Goal: Information Seeking & Learning: Check status

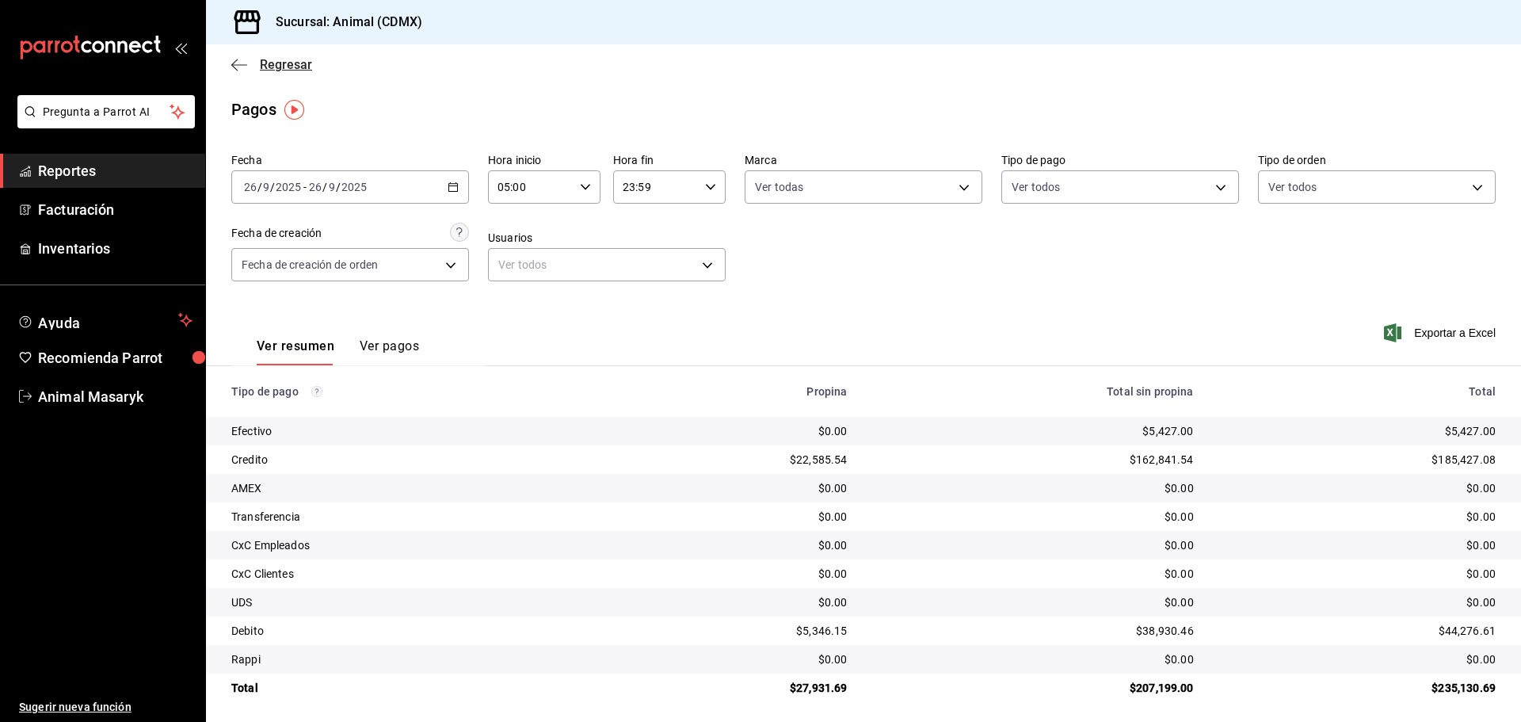
click at [232, 56] on div "Regresar" at bounding box center [863, 64] width 1315 height 40
click at [253, 63] on span "Regresar" at bounding box center [271, 64] width 81 height 15
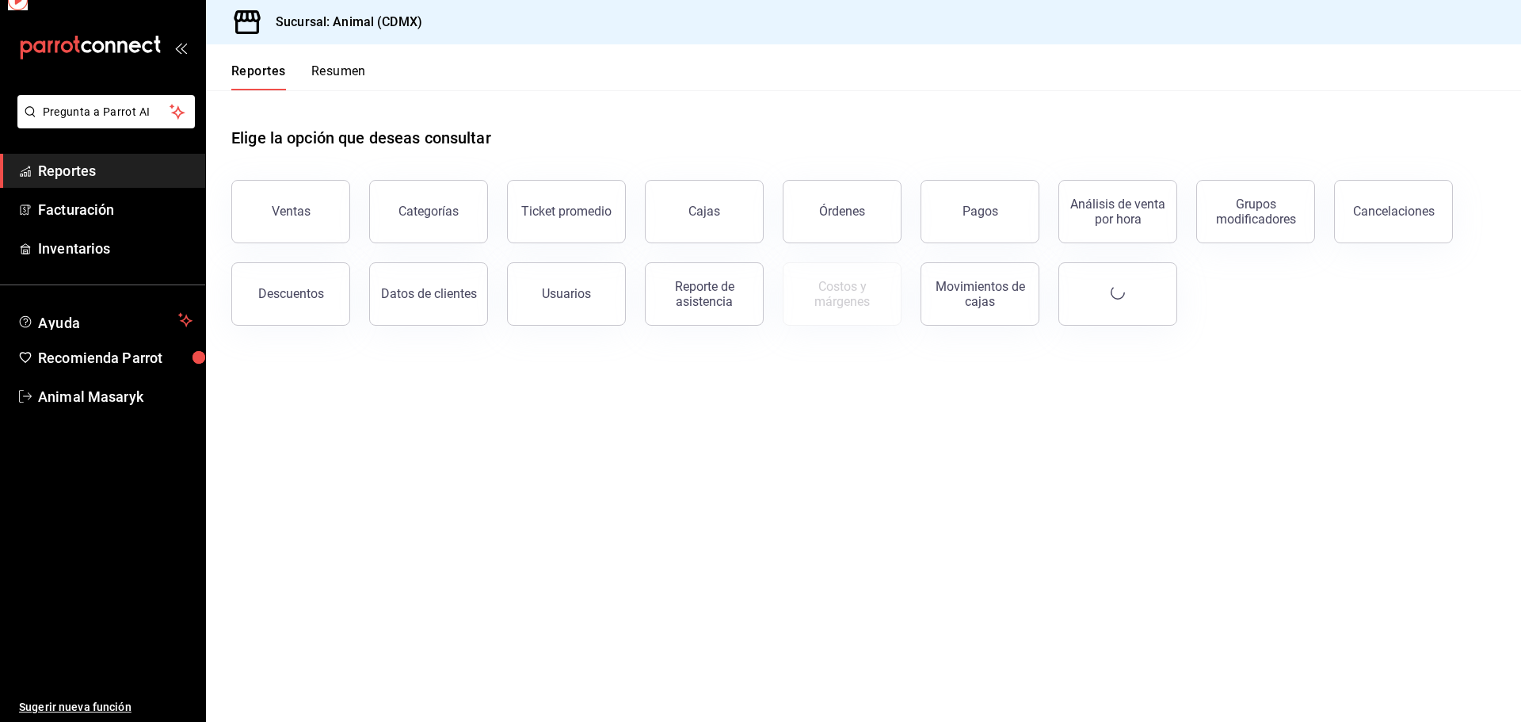
click at [242, 63] on div "Reportes Resumen" at bounding box center [286, 67] width 160 height 46
click at [984, 208] on div "Pagos" at bounding box center [980, 211] width 36 height 15
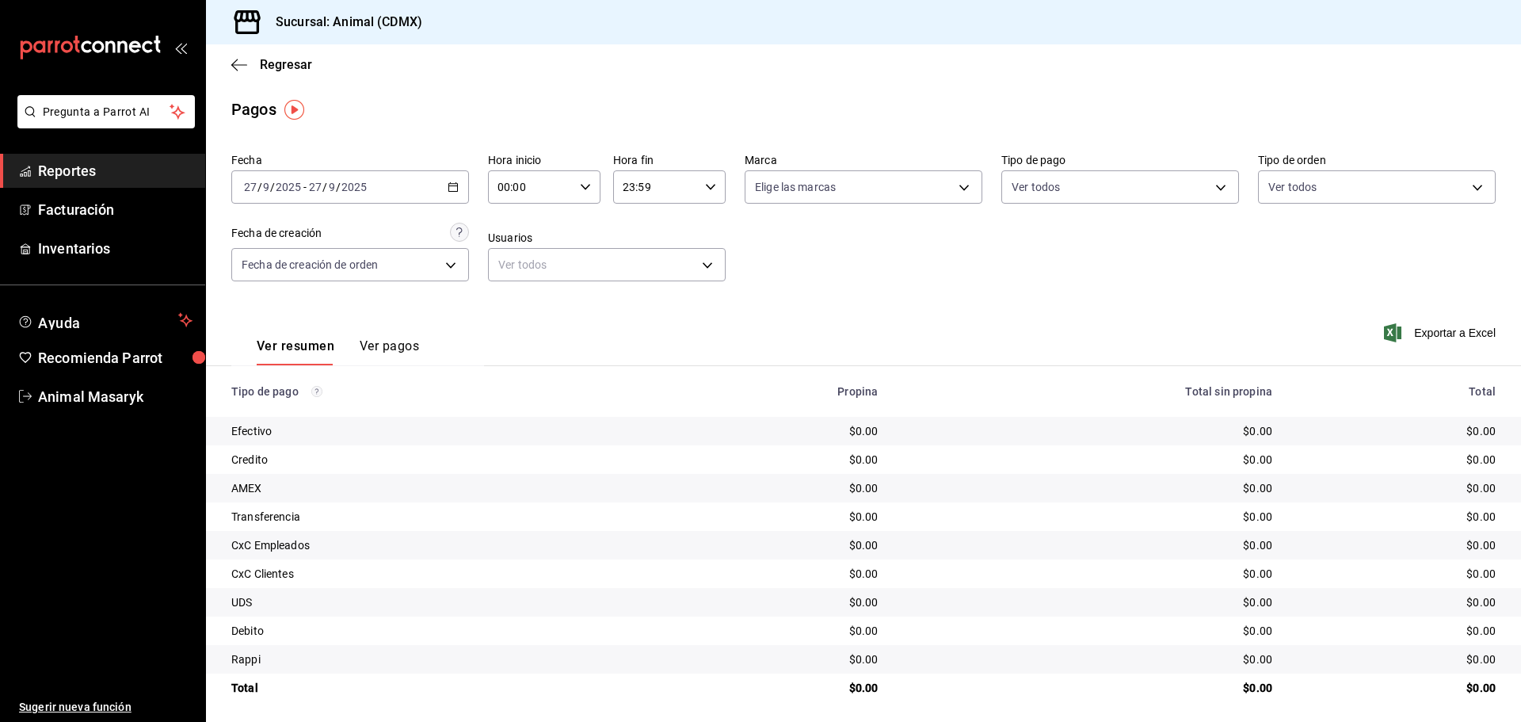
click at [451, 189] on icon "button" at bounding box center [453, 186] width 11 height 11
drag, startPoint x: 298, startPoint y: 431, endPoint x: 293, endPoint y: 416, distance: 15.8
click at [296, 427] on ul "Hoy Ayer Semana actual Mes actual Año actual Rango de fechas" at bounding box center [306, 323] width 150 height 215
click at [293, 416] on span "Rango de fechas" at bounding box center [306, 413] width 123 height 17
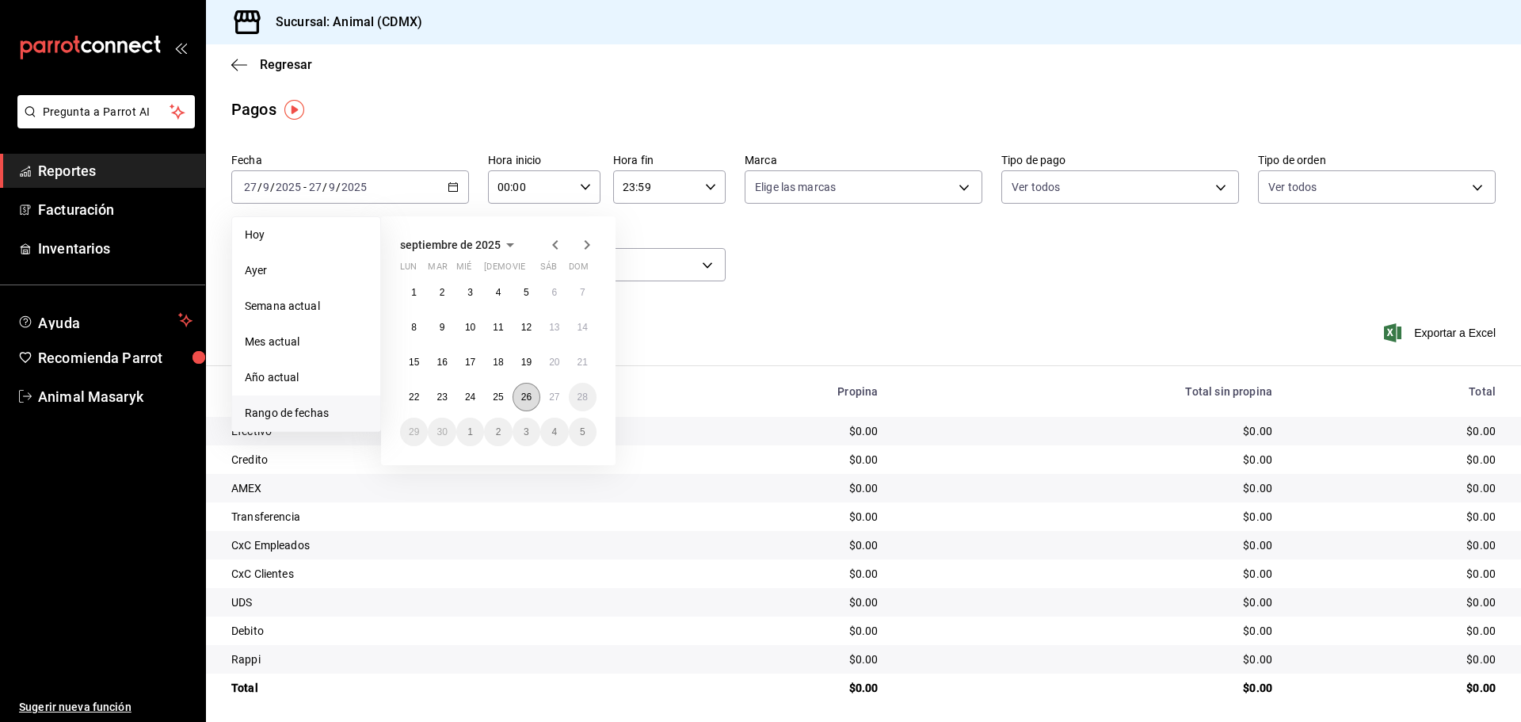
click at [528, 391] on abbr "26" at bounding box center [526, 396] width 10 height 11
click at [558, 398] on abbr "27" at bounding box center [554, 396] width 10 height 11
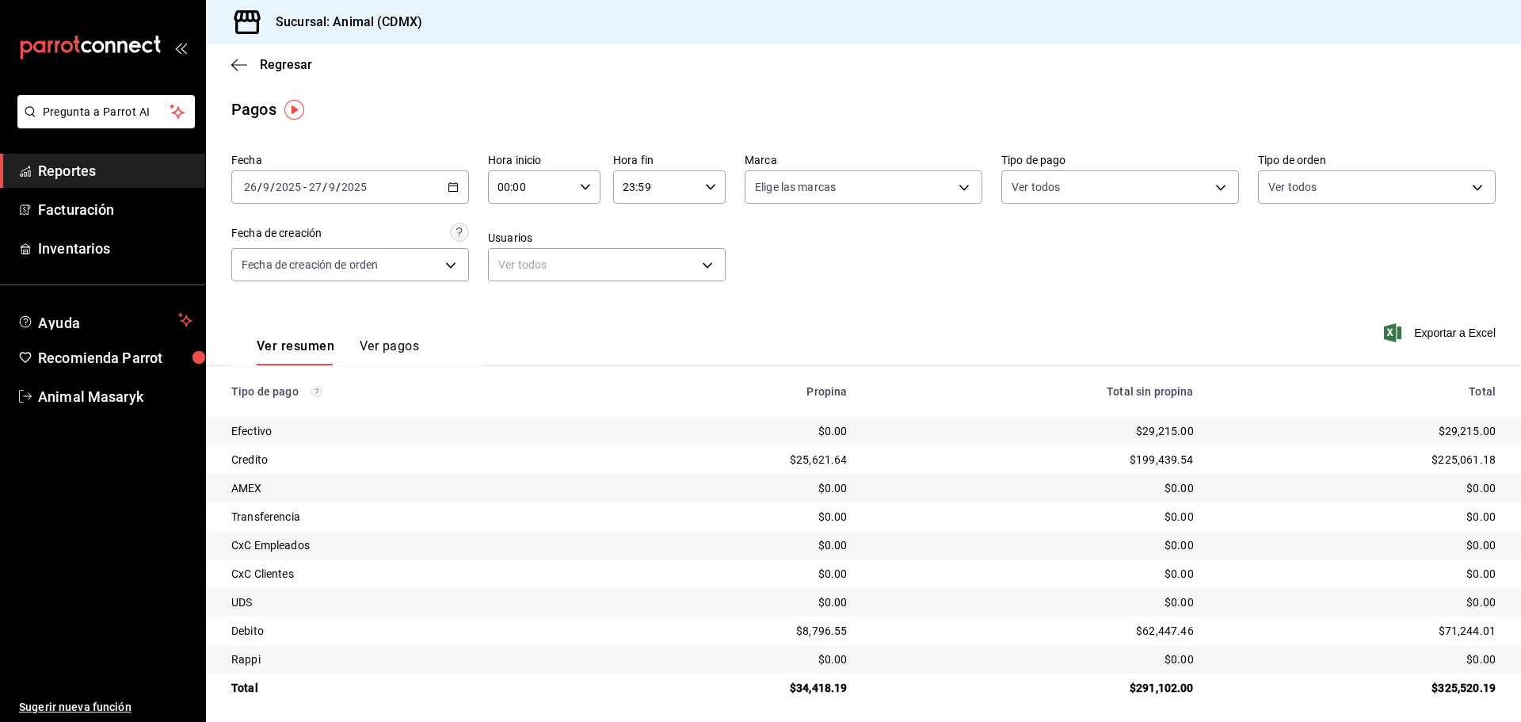
click at [564, 194] on input "00:00" at bounding box center [531, 187] width 86 height 32
click at [509, 266] on button "05" at bounding box center [514, 259] width 50 height 32
type input "05:00"
drag, startPoint x: 634, startPoint y: 212, endPoint x: 666, endPoint y: 202, distance: 33.3
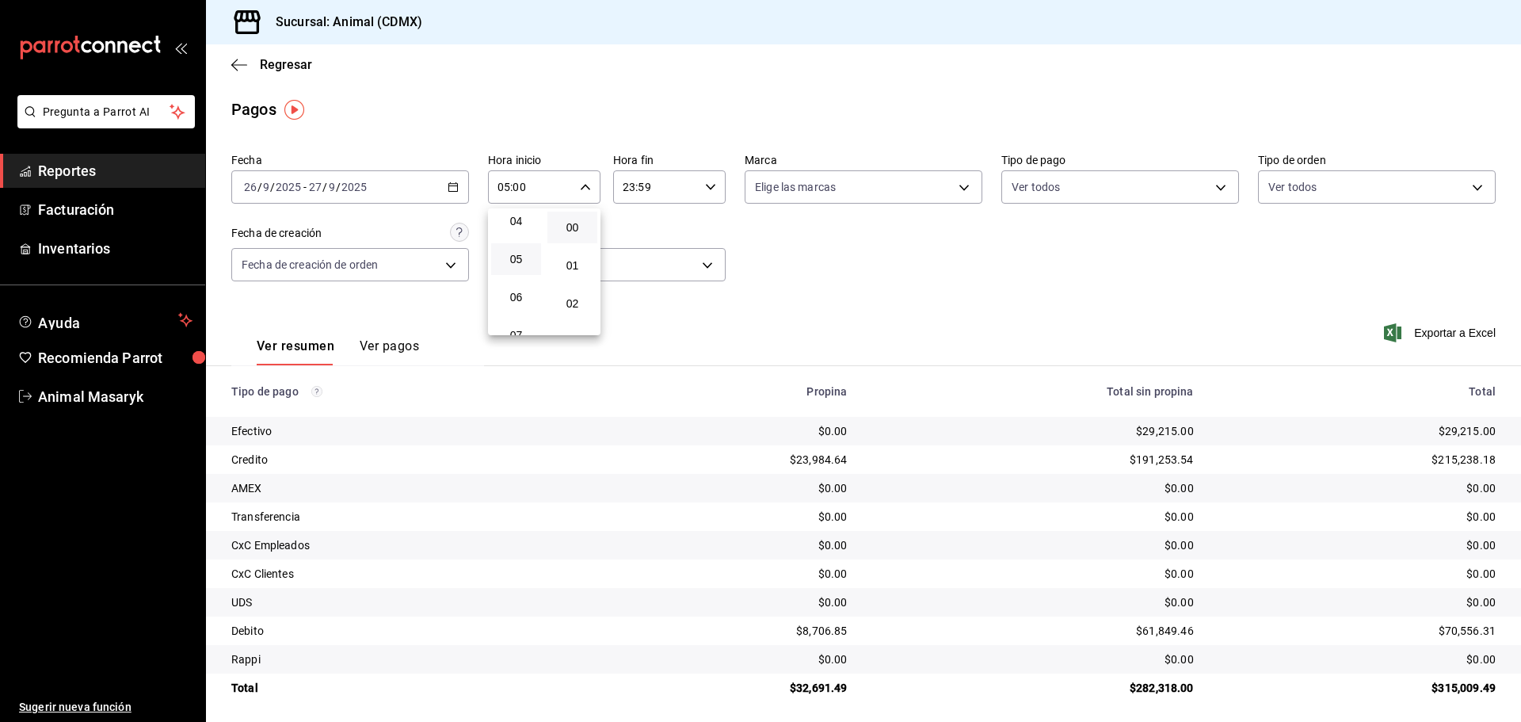
click at [638, 212] on div at bounding box center [760, 361] width 1521 height 722
click at [677, 194] on input "23:59" at bounding box center [656, 187] width 86 height 32
drag, startPoint x: 644, startPoint y: 233, endPoint x: 744, endPoint y: 220, distance: 100.6
click at [644, 232] on span "04" at bounding box center [637, 227] width 31 height 13
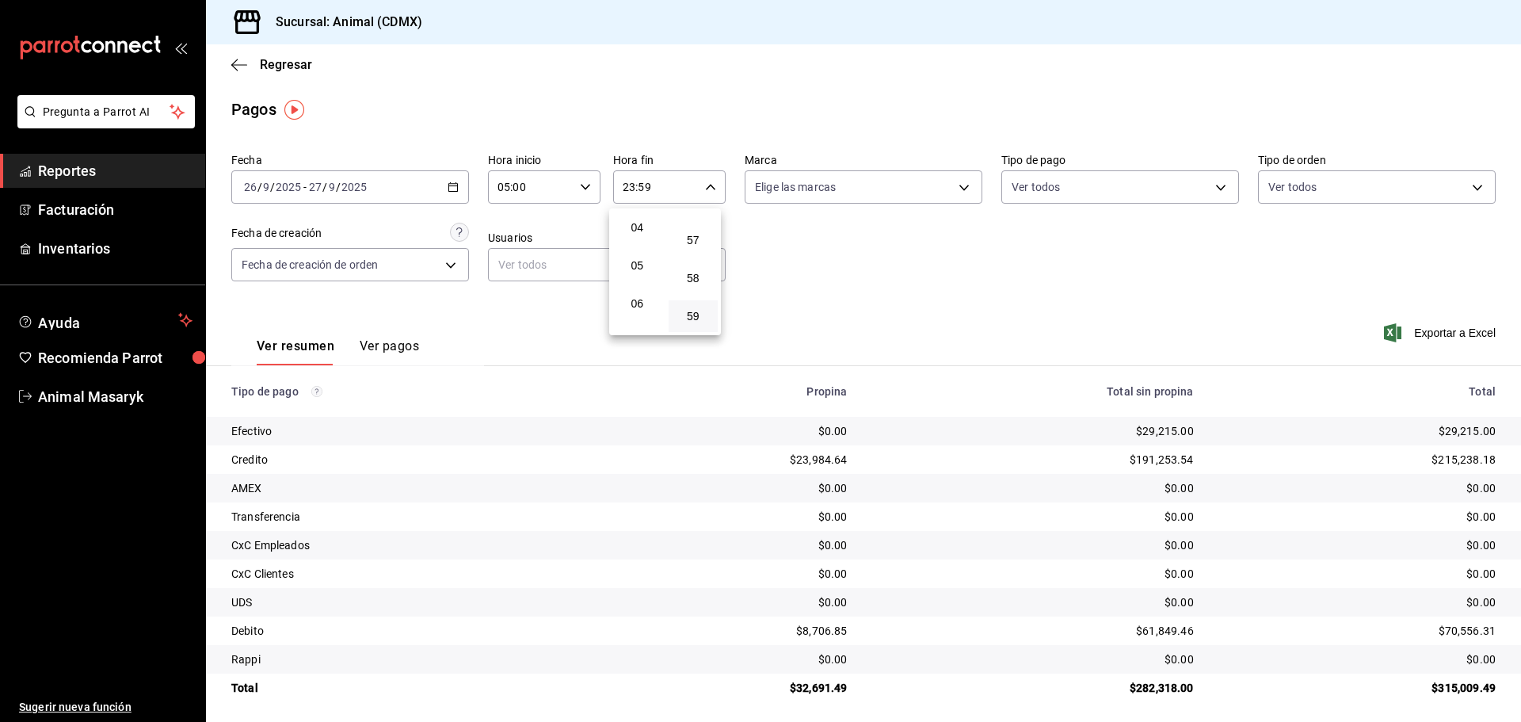
type input "04:59"
click at [802, 215] on div at bounding box center [760, 361] width 1521 height 722
click at [859, 192] on body "Pregunta a Parrot AI Reportes Facturación Inventarios Ayuda Recomienda Parrot A…" at bounding box center [760, 361] width 1521 height 722
drag, startPoint x: 809, startPoint y: 246, endPoint x: 787, endPoint y: 257, distance: 24.5
click at [808, 246] on span "Ver todas" at bounding box center [807, 248] width 48 height 17
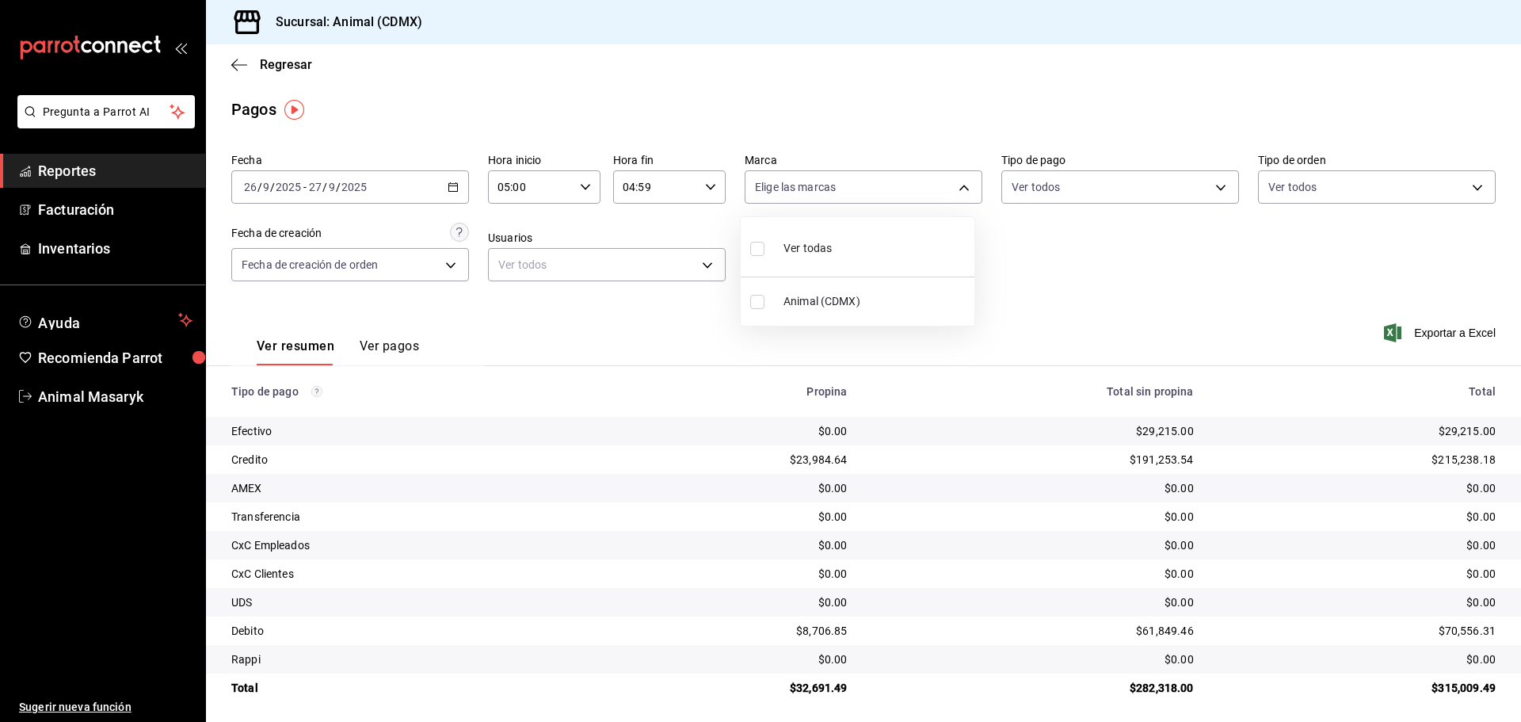
type input "cb0f6aec-1481-4e37-861c-bab9b3a65b14"
checkbox input "true"
drag, startPoint x: 1265, startPoint y: 223, endPoint x: 1230, endPoint y: 217, distance: 35.4
click at [1244, 220] on div at bounding box center [760, 361] width 1521 height 722
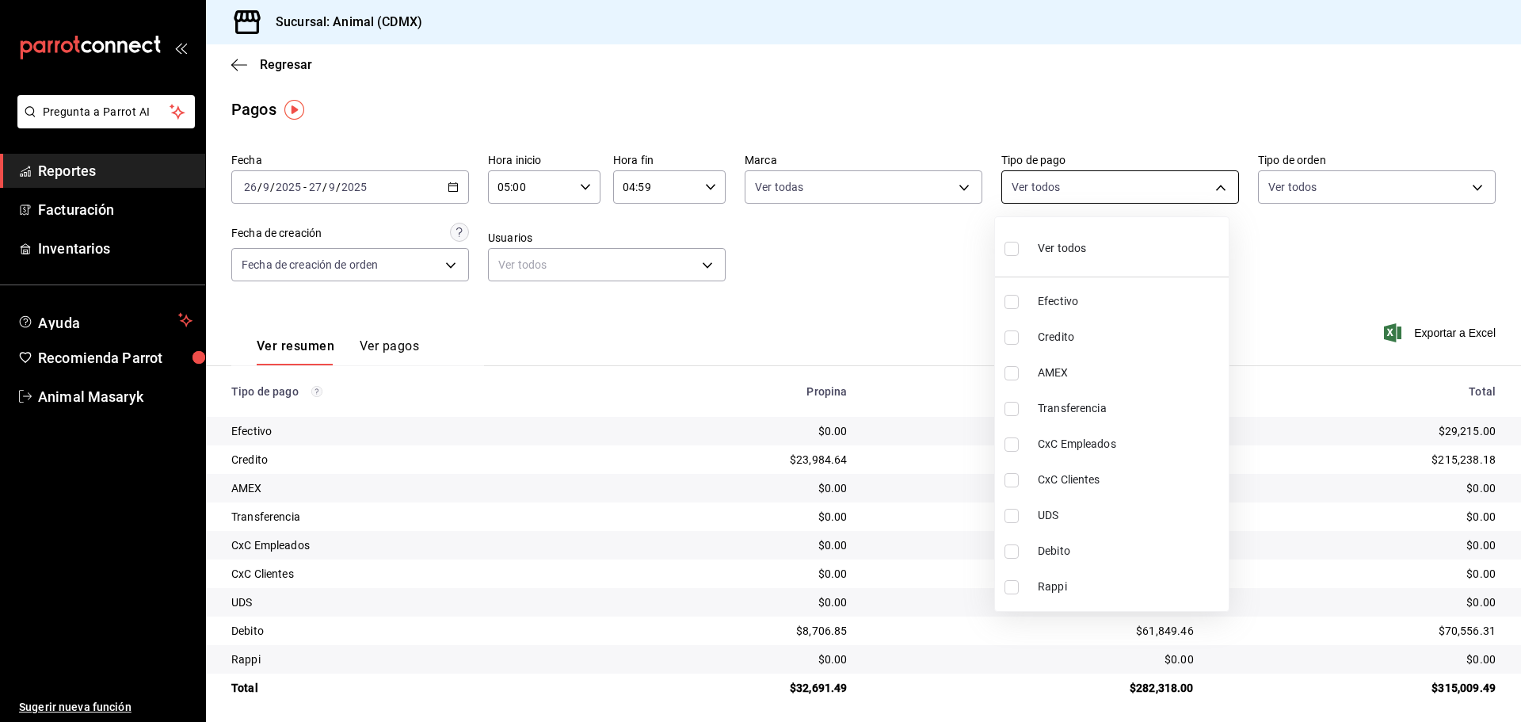
click at [1197, 187] on body "Pregunta a Parrot AI Reportes Facturación Inventarios Ayuda Recomienda Parrot A…" at bounding box center [760, 361] width 1521 height 722
click at [1098, 261] on li "Ver todos" at bounding box center [1112, 246] width 234 height 47
type input "42f515b5-d78a-4538-9fd6-dd91ca8c9d0d,09d93f3d-83f8-4294-bef9-640bdbafd8e4,c0bfe…"
checkbox input "true"
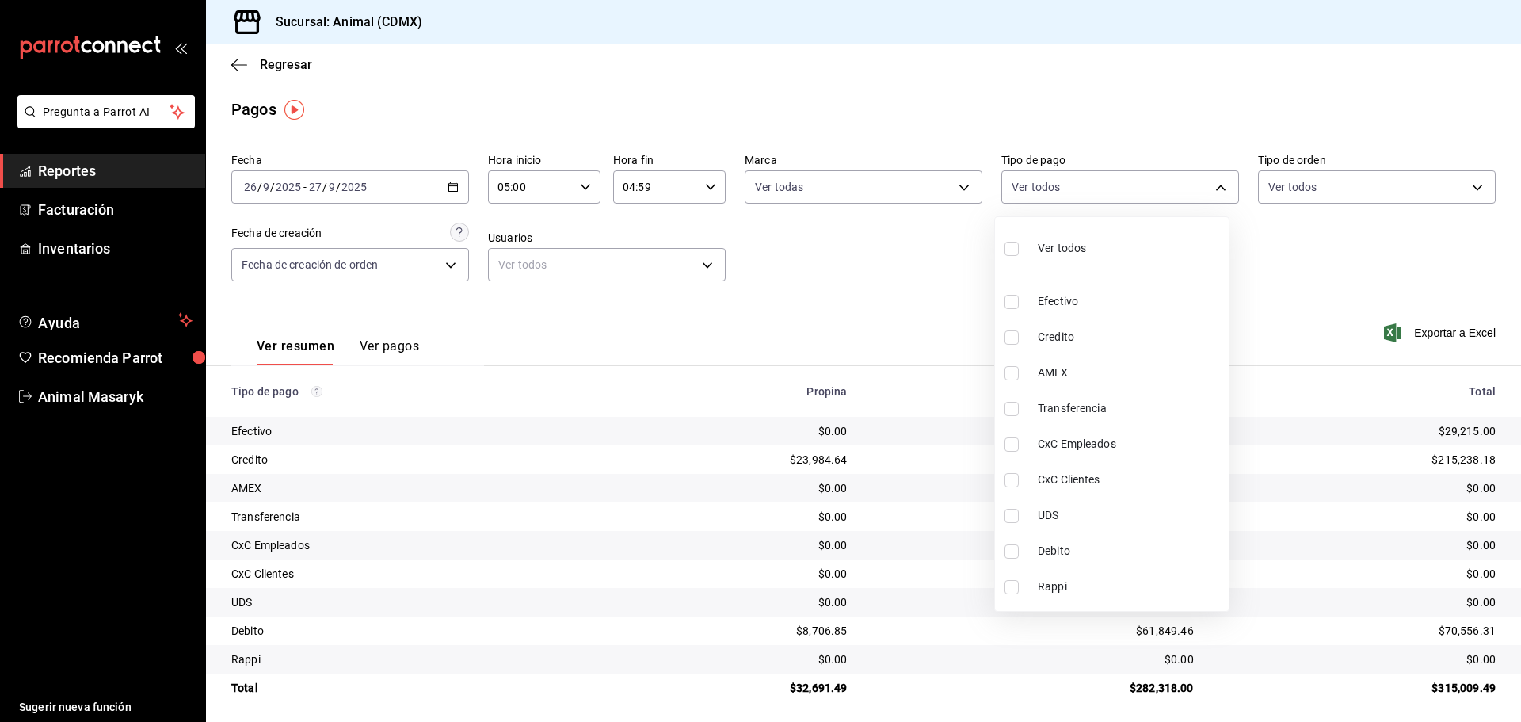
checkbox input "true"
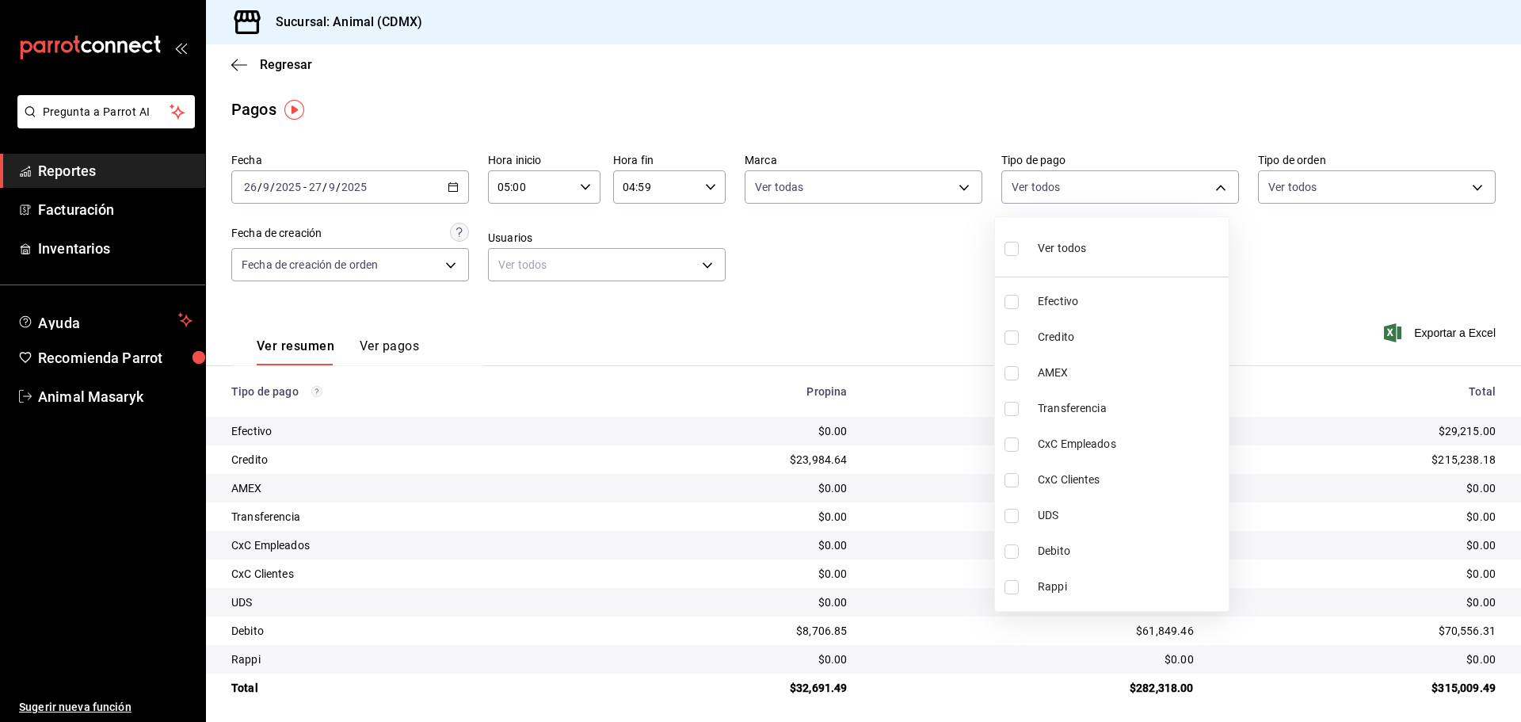
checkbox input "true"
click at [1370, 227] on div at bounding box center [760, 361] width 1521 height 722
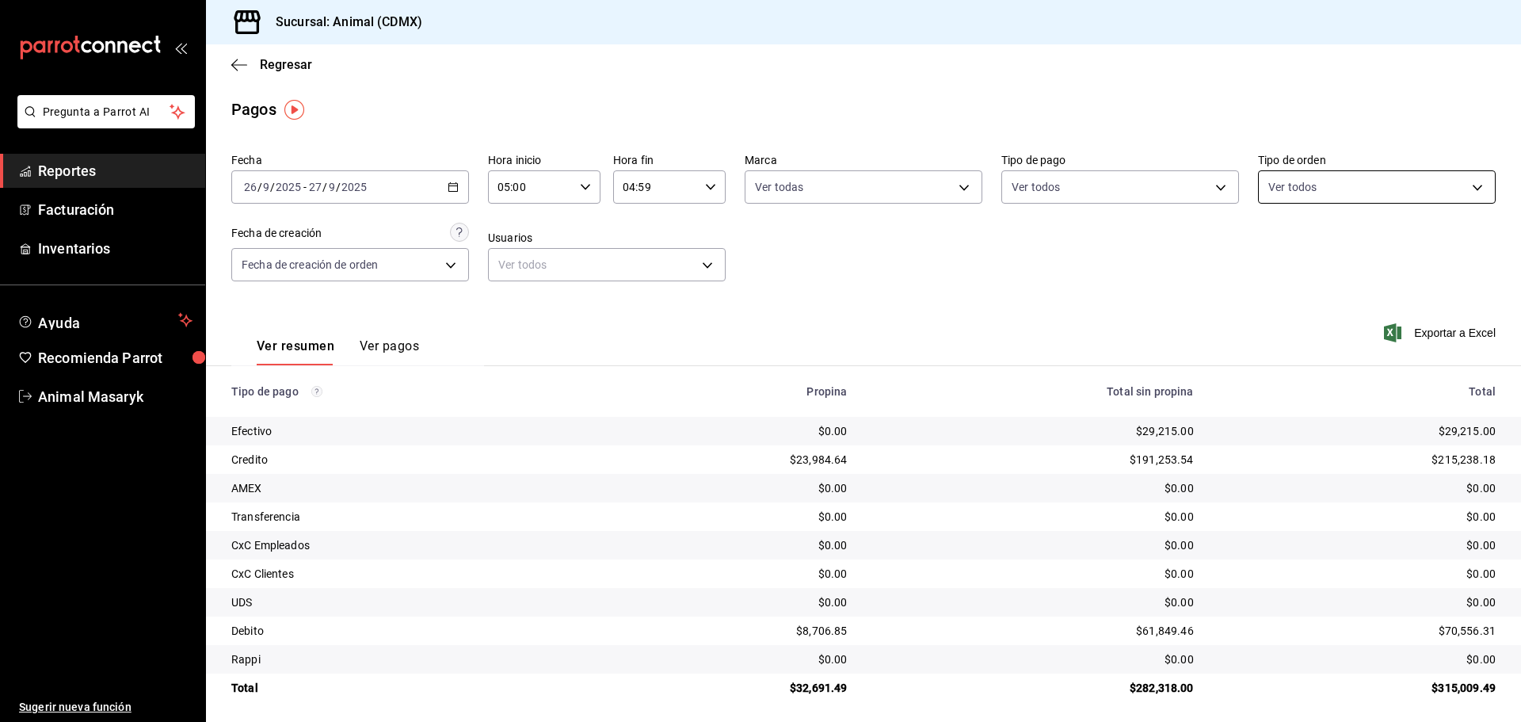
click at [1385, 184] on body "Pregunta a Parrot AI Reportes Facturación Inventarios Ayuda Recomienda Parrot A…" at bounding box center [760, 361] width 1521 height 722
click at [1309, 250] on span "Ver todos" at bounding box center [1316, 248] width 48 height 17
type input "ad44a823-99d3-4372-a913-4cf57f2a9ac0,b8ee5ff1-85c8-4a81-aa51-555e6c8ba0c6,EXTER…"
checkbox input "true"
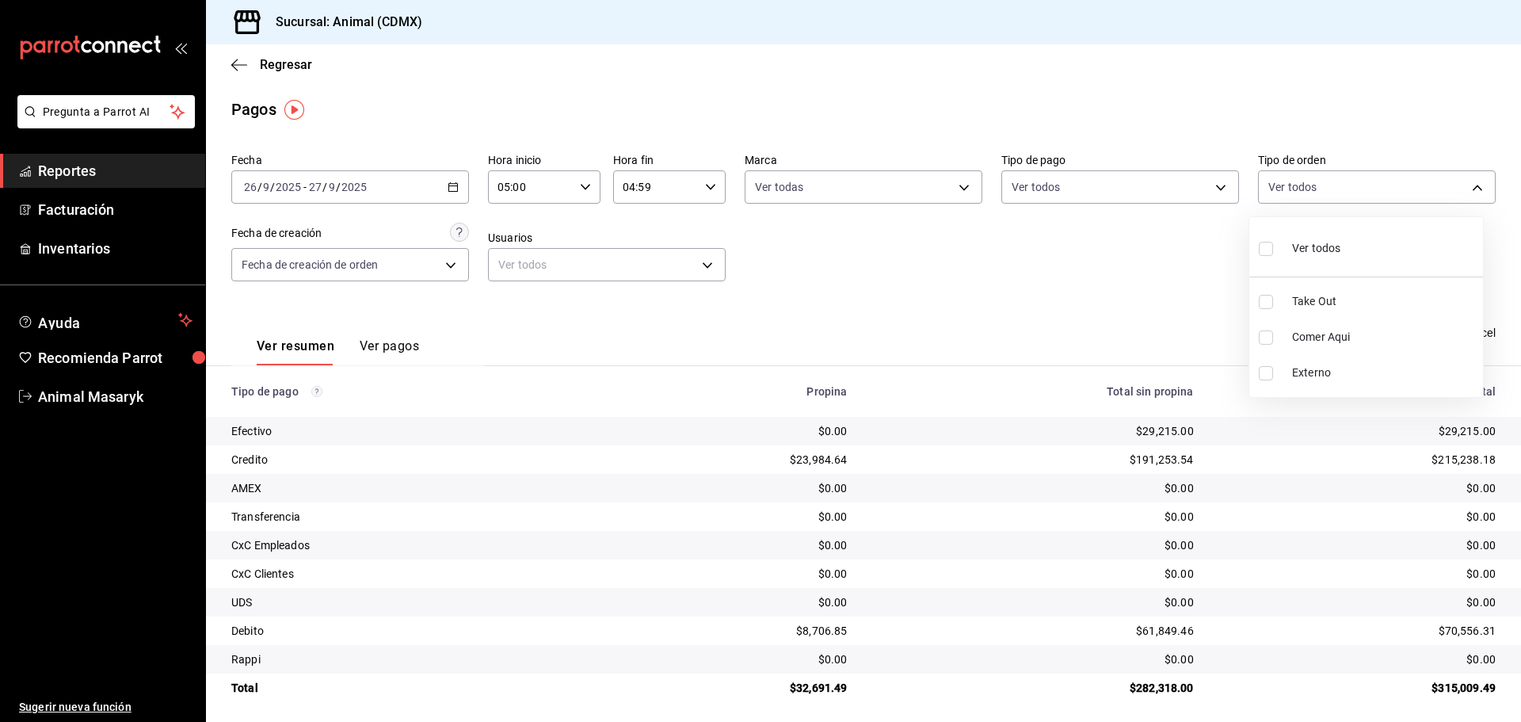
checkbox input "true"
click at [961, 318] on div at bounding box center [760, 361] width 1521 height 722
click at [246, 56] on div "Regresar" at bounding box center [863, 64] width 1315 height 40
click at [241, 63] on icon "button" at bounding box center [239, 65] width 16 height 14
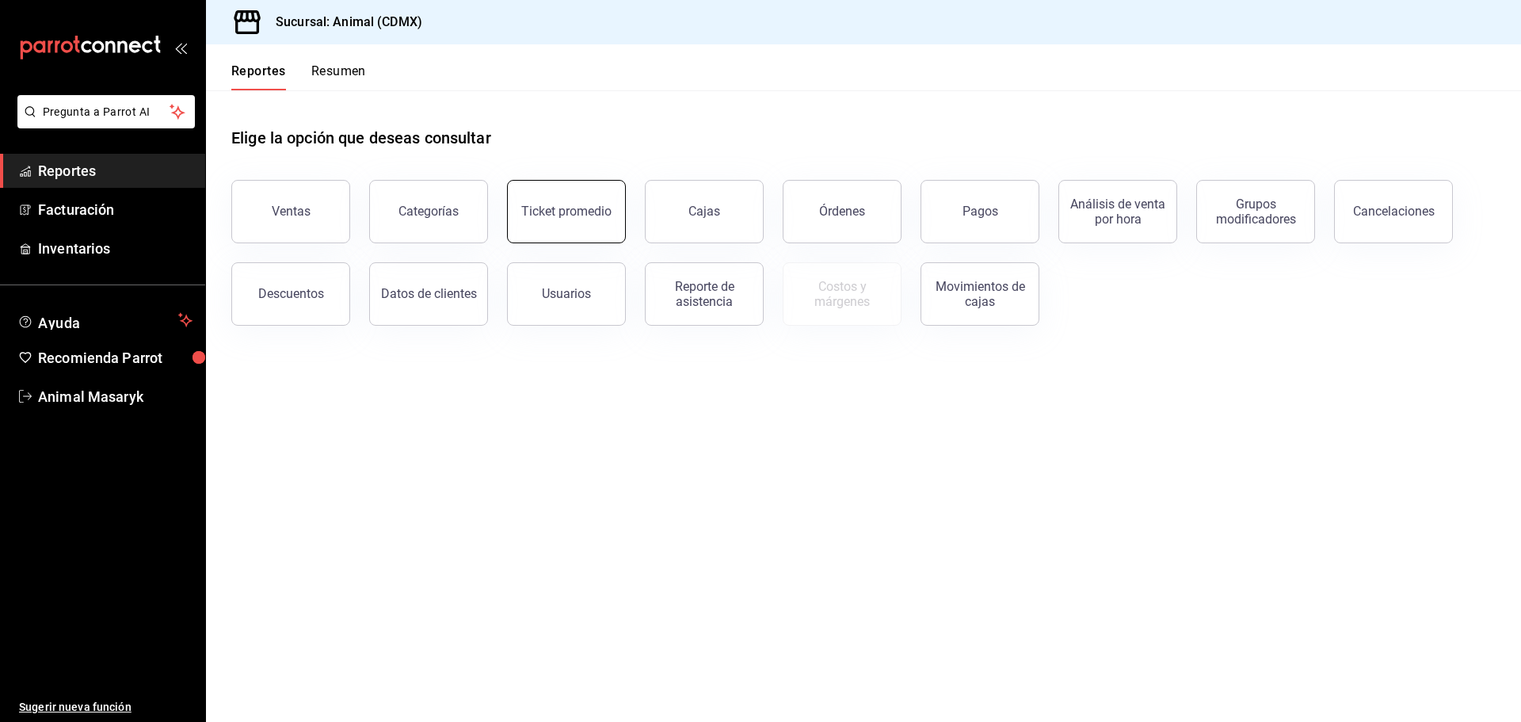
click at [520, 205] on button "Ticket promedio" at bounding box center [566, 211] width 119 height 63
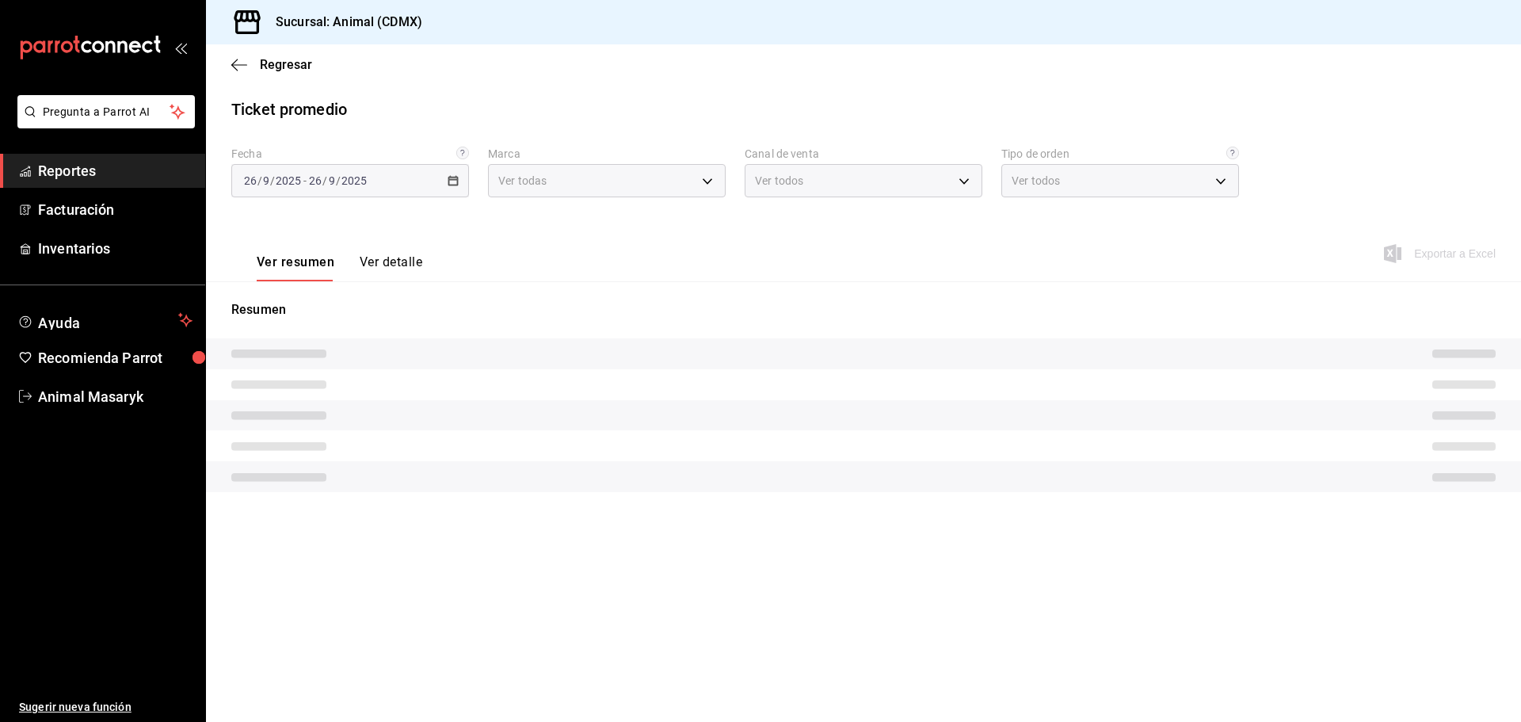
type input "cb0f6aec-1481-4e37-861c-bab9b3a65b14"
type input "PARROT,UBER_EATS,RAPPI,DIDI_FOOD,ONLINE"
type input "ad44a823-99d3-4372-a913-4cf57f2a9ac0,b8ee5ff1-85c8-4a81-aa51-555e6c8ba0c6,EXTER…"
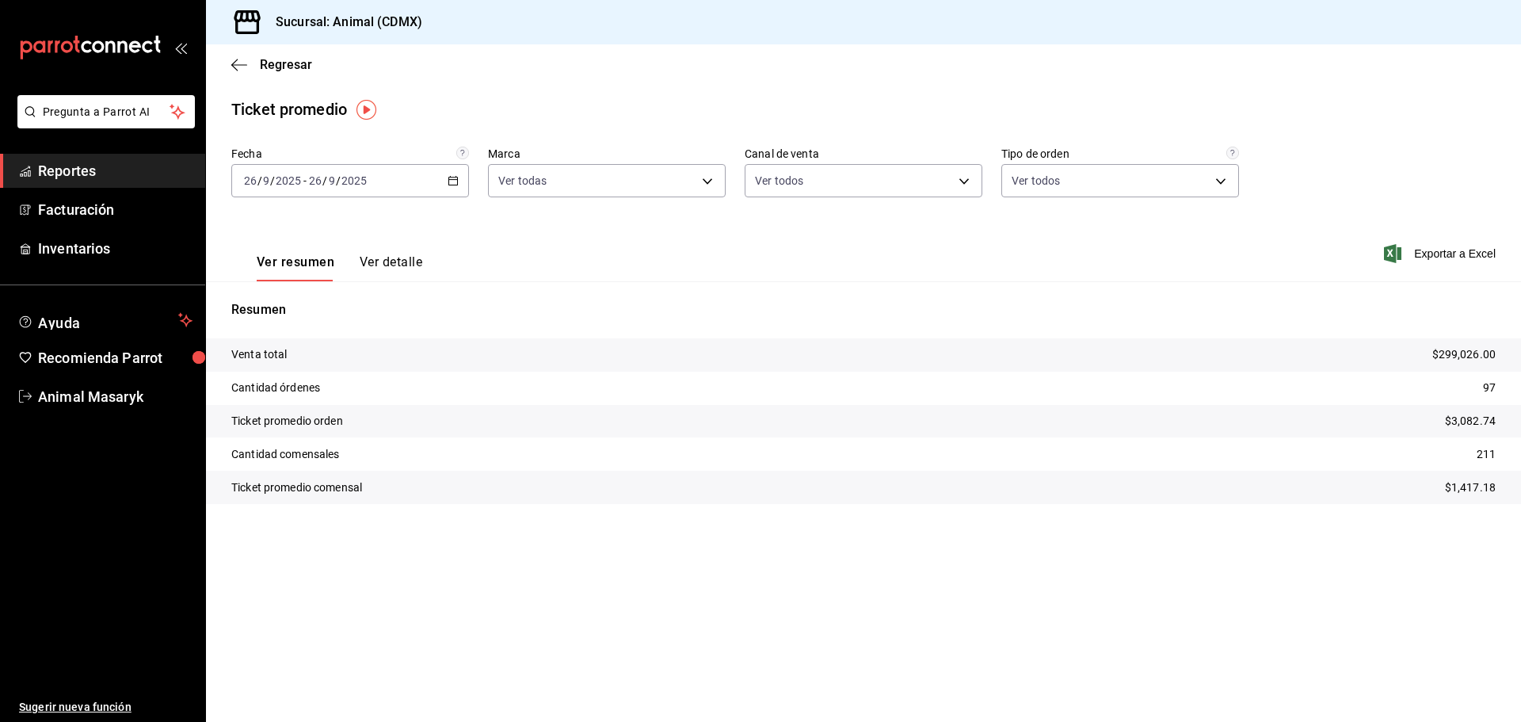
click at [455, 183] on icon "button" at bounding box center [453, 180] width 11 height 11
click at [319, 376] on span "Rango de fechas" at bounding box center [306, 371] width 123 height 17
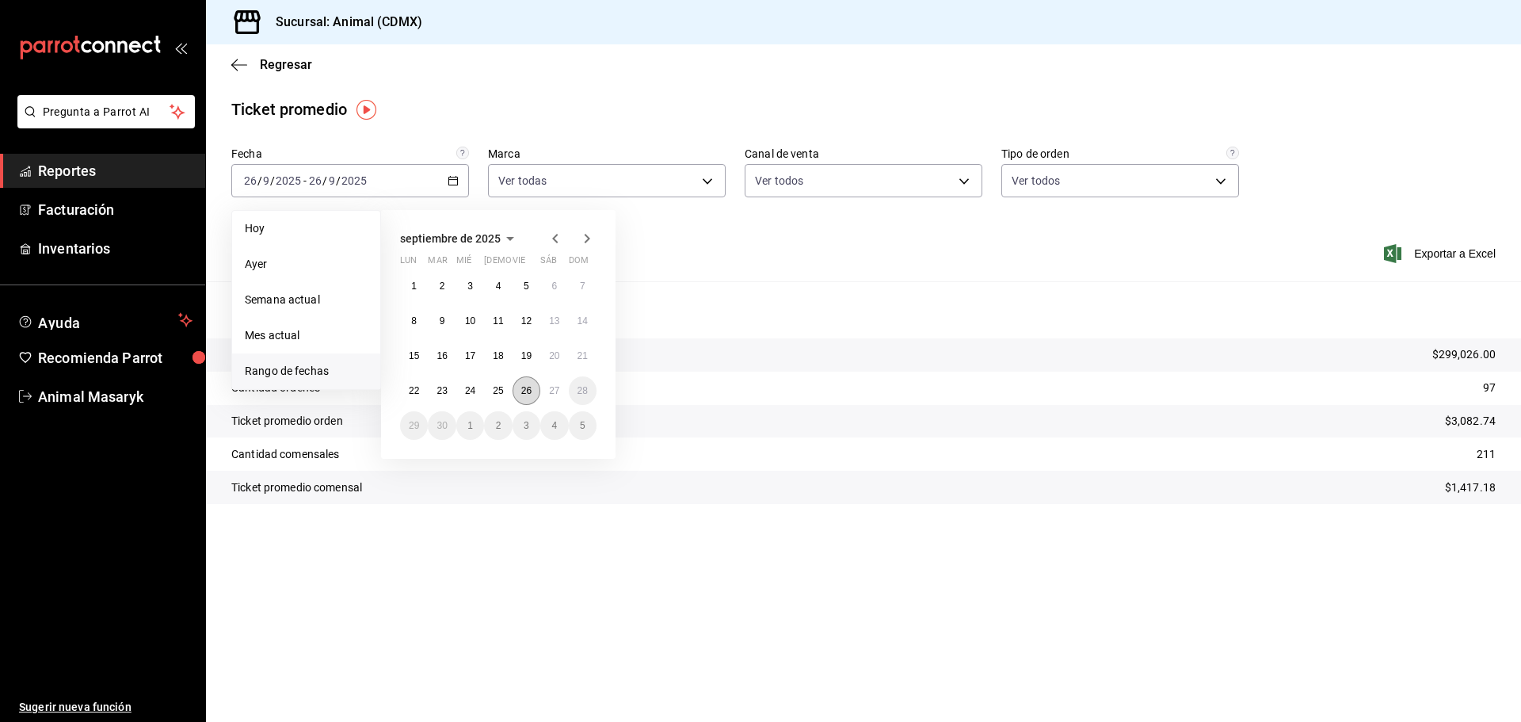
click at [528, 386] on abbr "26" at bounding box center [526, 390] width 10 height 11
click at [543, 392] on button "27" at bounding box center [554, 390] width 28 height 29
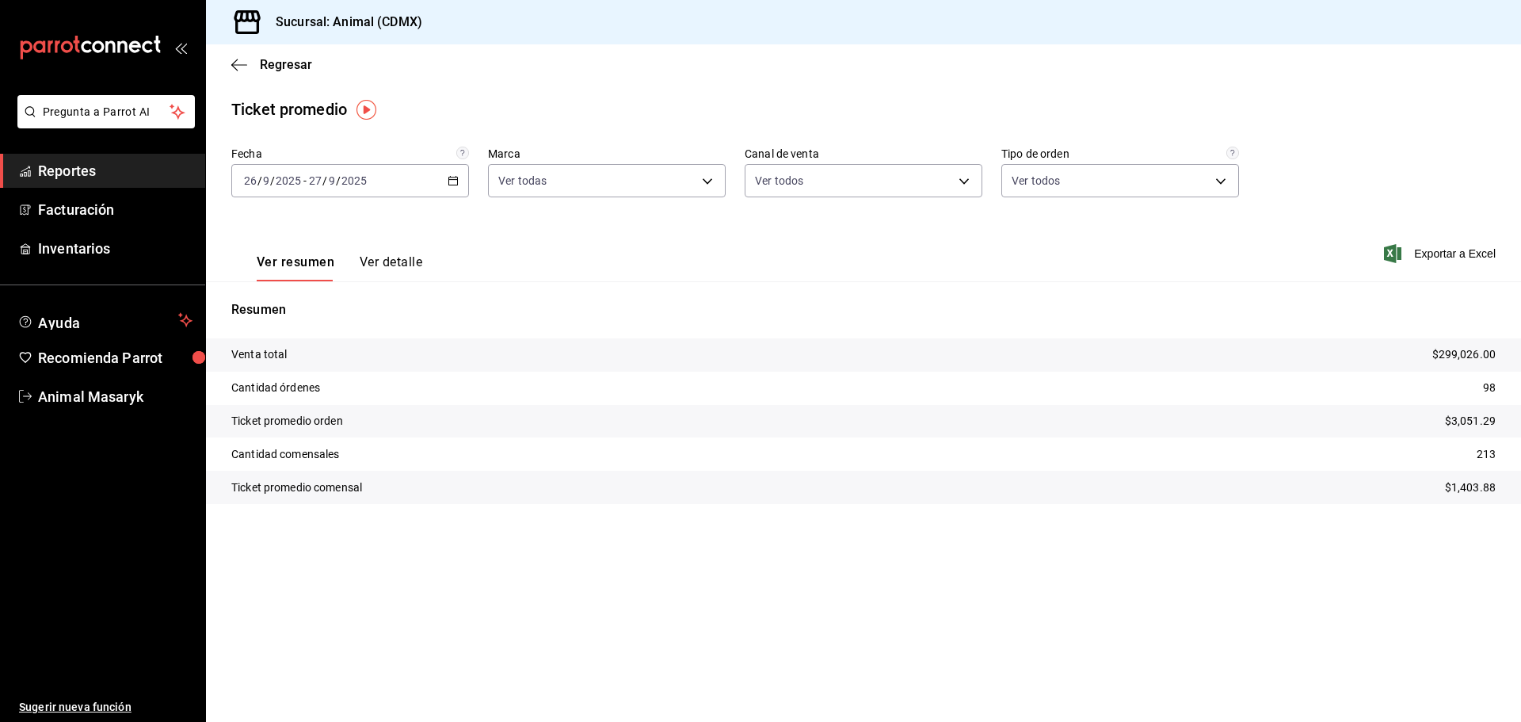
click at [701, 239] on div "Ver resumen Ver detalle Exportar a Excel" at bounding box center [863, 248] width 1315 height 65
click at [238, 67] on icon "button" at bounding box center [239, 65] width 16 height 14
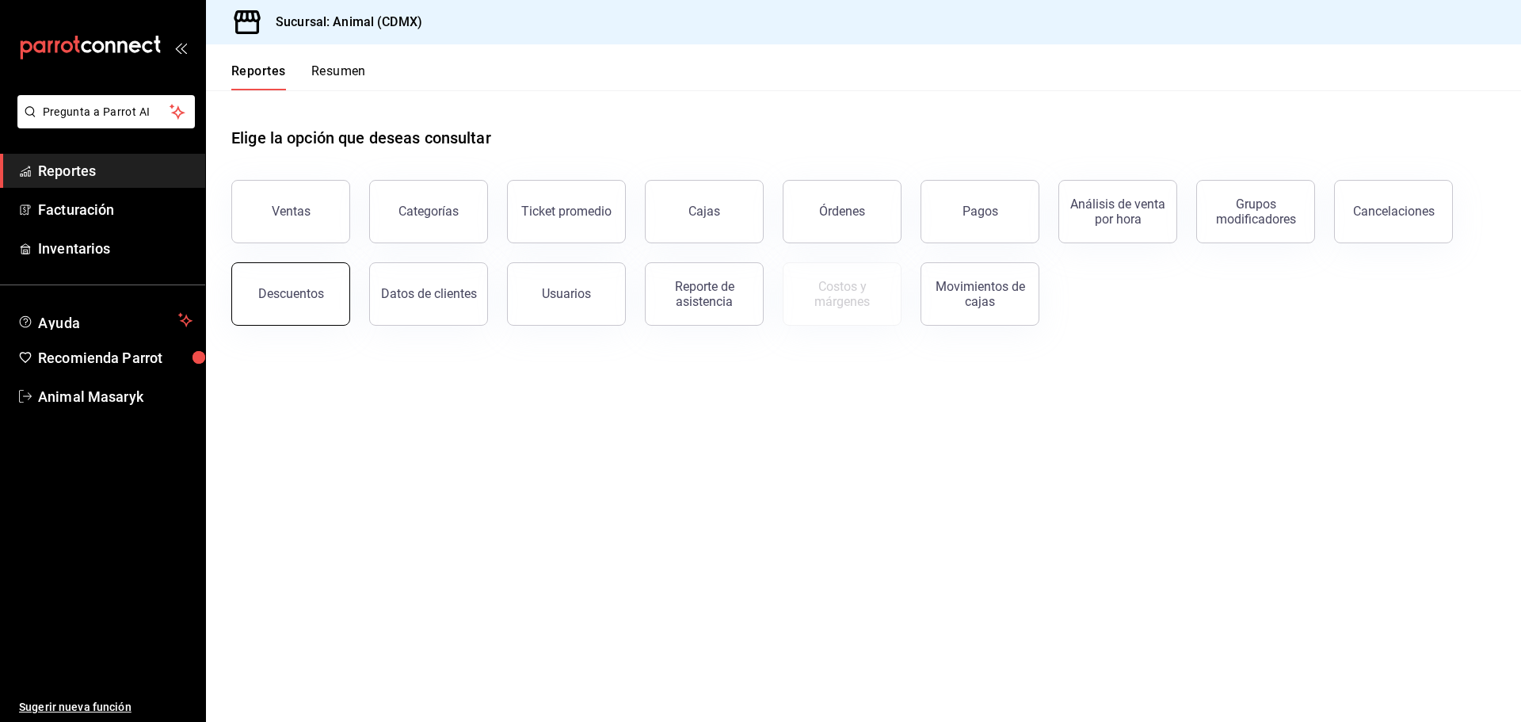
click at [293, 288] on div "Descuentos" at bounding box center [291, 293] width 66 height 15
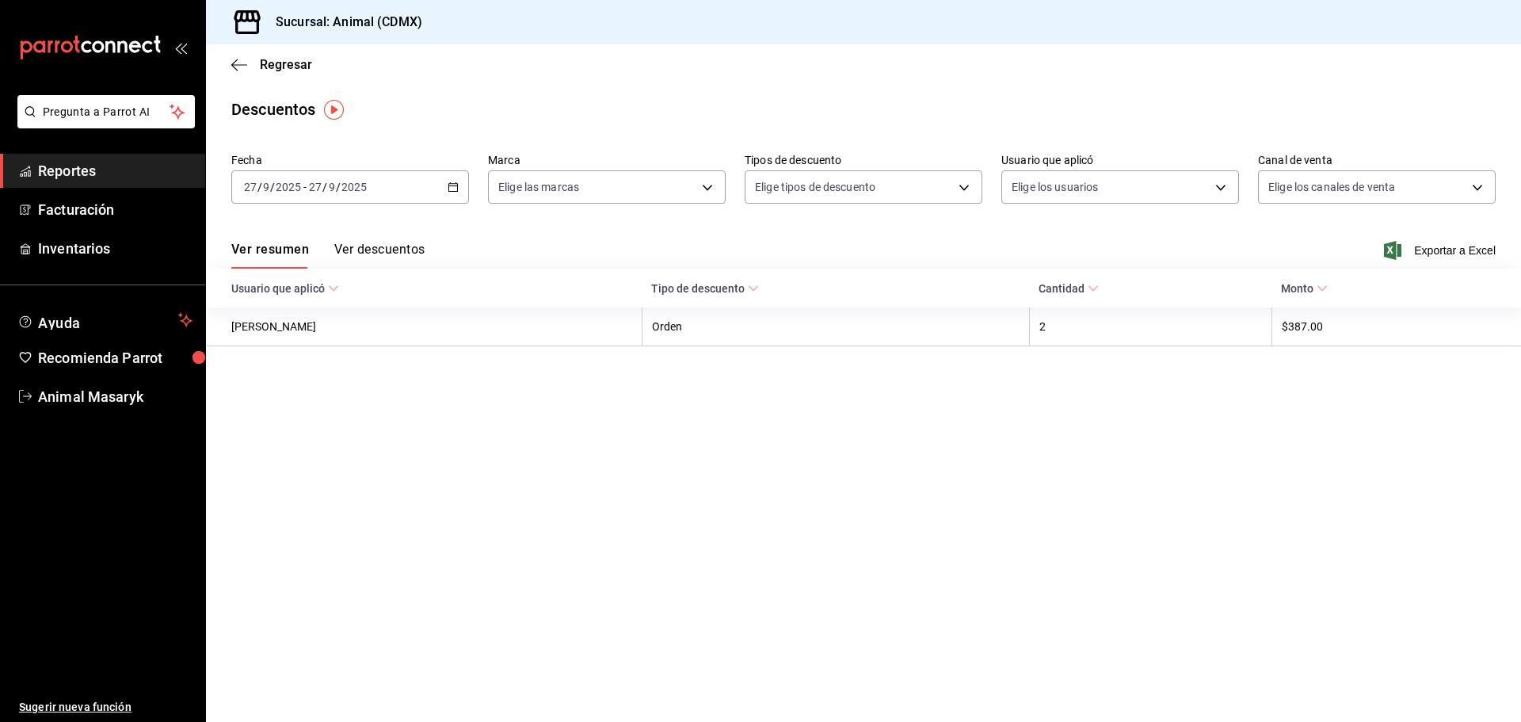
click at [449, 191] on \(Stroke\) "button" at bounding box center [453, 187] width 10 height 9
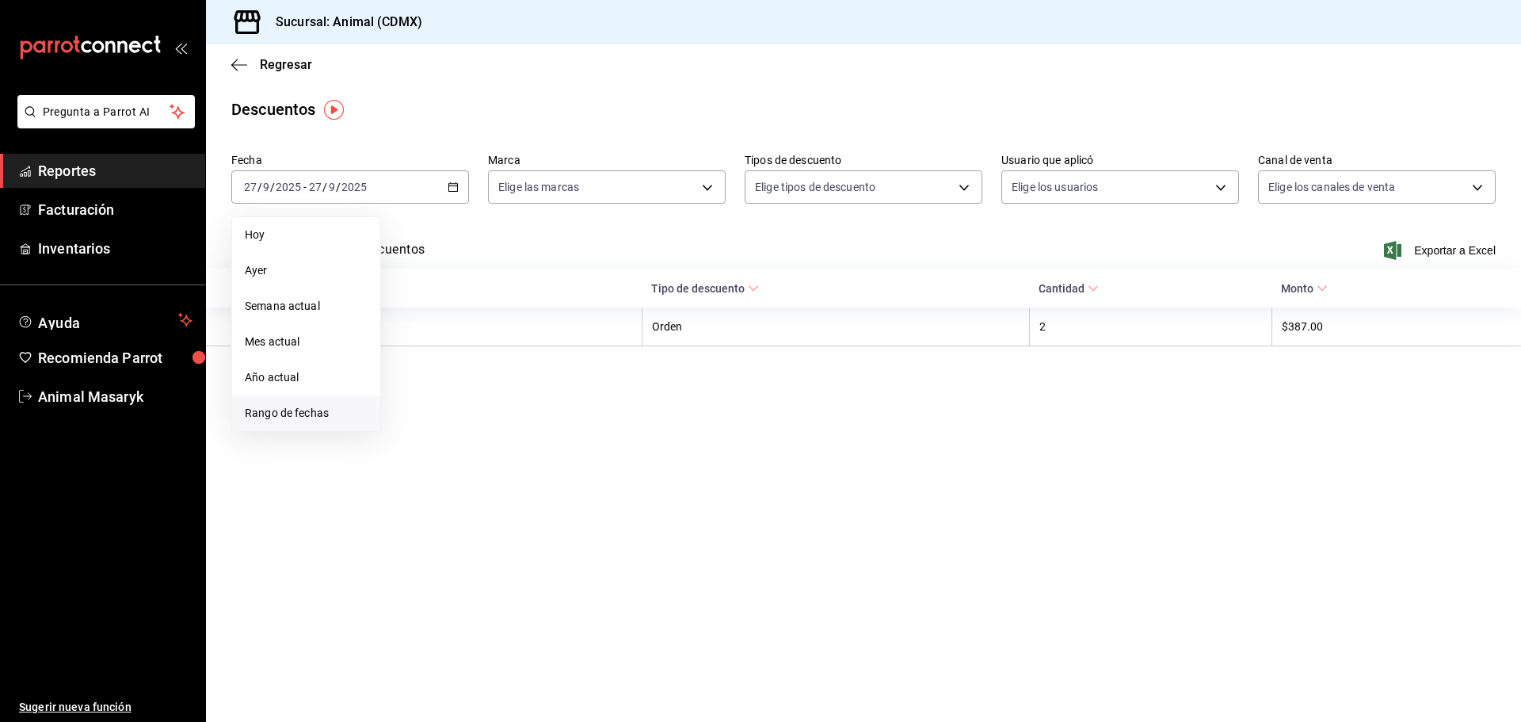
click at [318, 418] on span "Rango de fechas" at bounding box center [306, 413] width 123 height 17
click at [518, 402] on button "26" at bounding box center [527, 397] width 28 height 29
click at [550, 400] on abbr "27" at bounding box center [554, 396] width 10 height 11
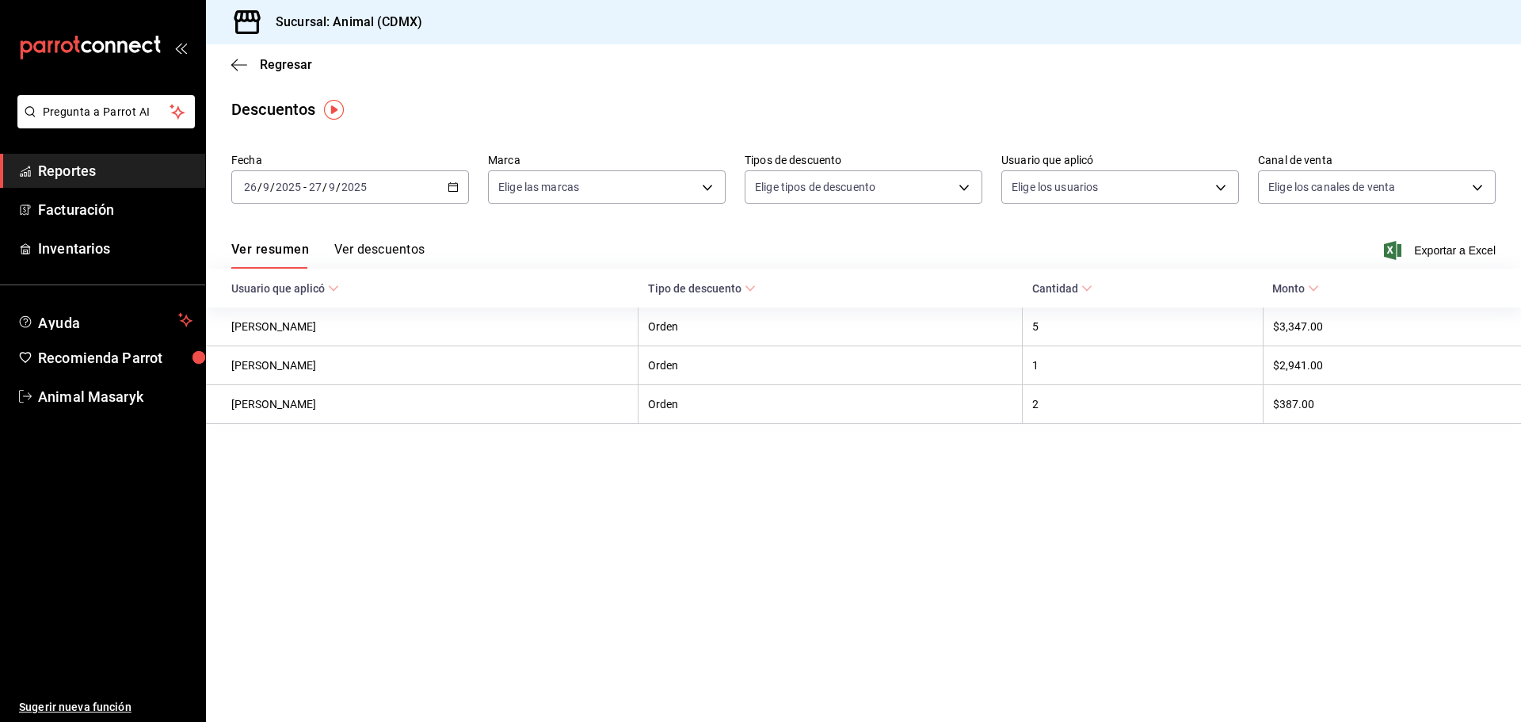
click at [629, 211] on div "Fecha [DATE] [DATE] - [DATE] [DATE] Marca Elige las marcas Tipos de descuento E…" at bounding box center [863, 185] width 1264 height 76
click at [707, 189] on body "Pregunta a Parrot AI Reportes Facturación Inventarios Ayuda Recomienda Parrot A…" at bounding box center [760, 361] width 1521 height 722
click at [634, 237] on li "Ver todas" at bounding box center [607, 246] width 236 height 47
type input "cb0f6aec-1481-4e37-861c-bab9b3a65b14"
checkbox input "true"
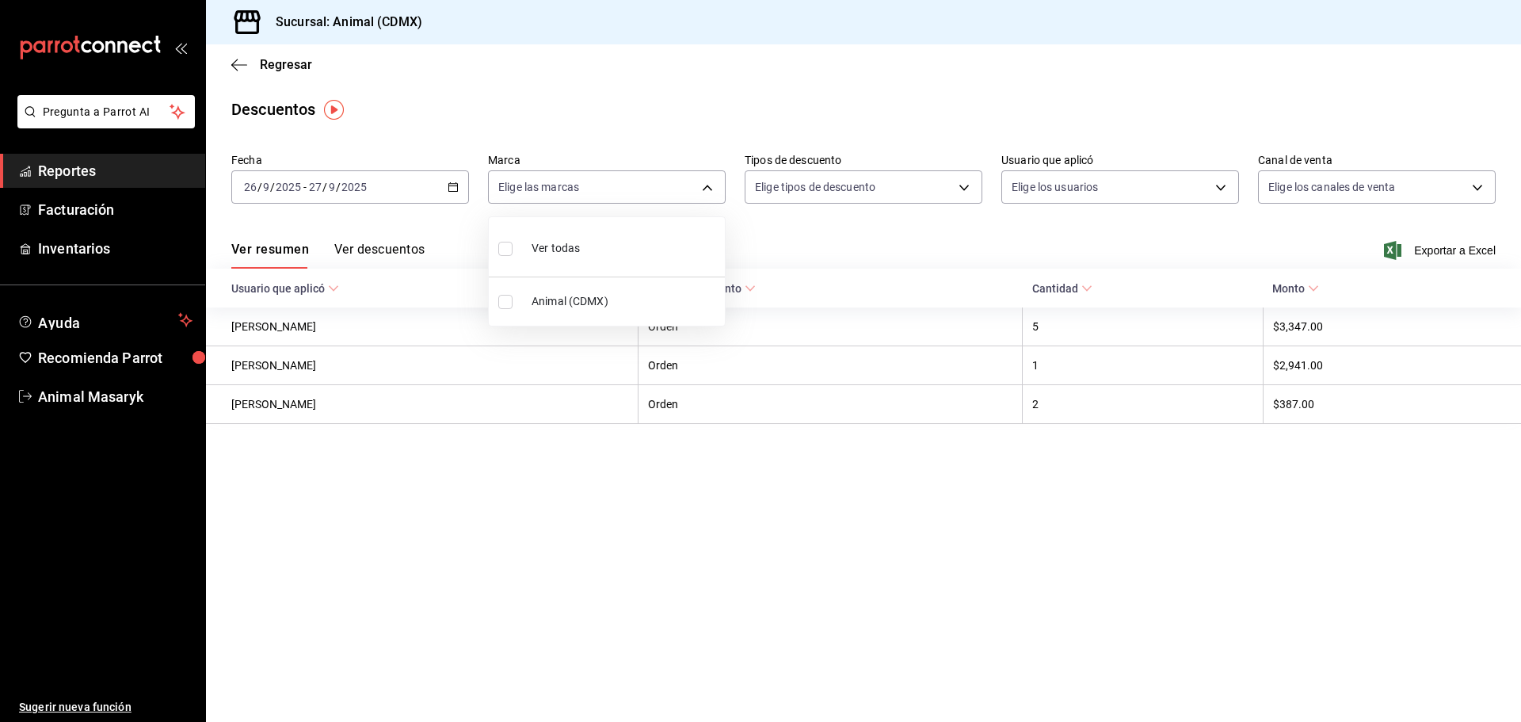
checkbox input "true"
drag, startPoint x: 817, startPoint y: 242, endPoint x: 826, endPoint y: 242, distance: 9.5
click at [818, 243] on div at bounding box center [760, 361] width 1521 height 722
click at [950, 187] on body "Pregunta a Parrot AI Reportes Facturación Inventarios Ayuda Recomienda Parrot A…" at bounding box center [760, 361] width 1521 height 722
click at [890, 234] on span "Orden" at bounding box center [877, 239] width 184 height 17
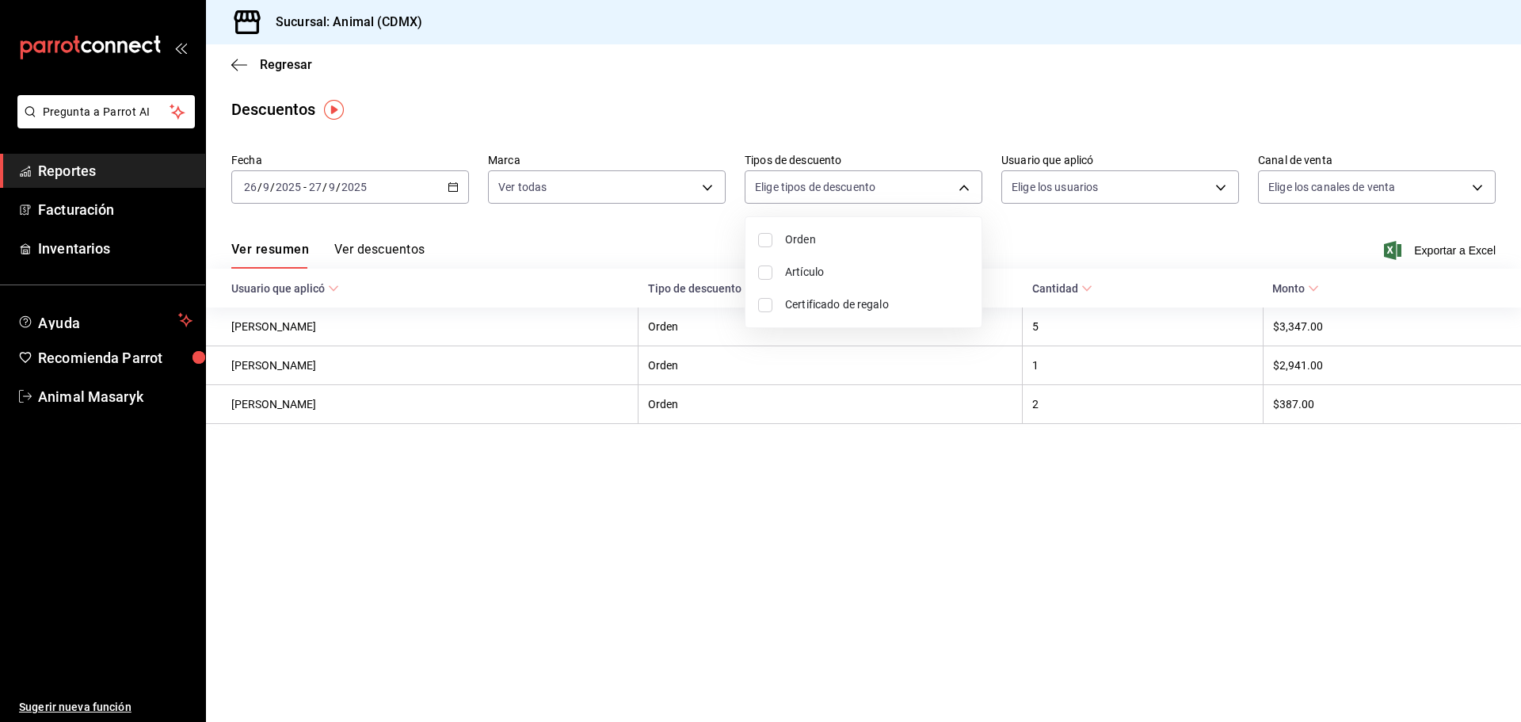
type input "ORDER"
checkbox input "true"
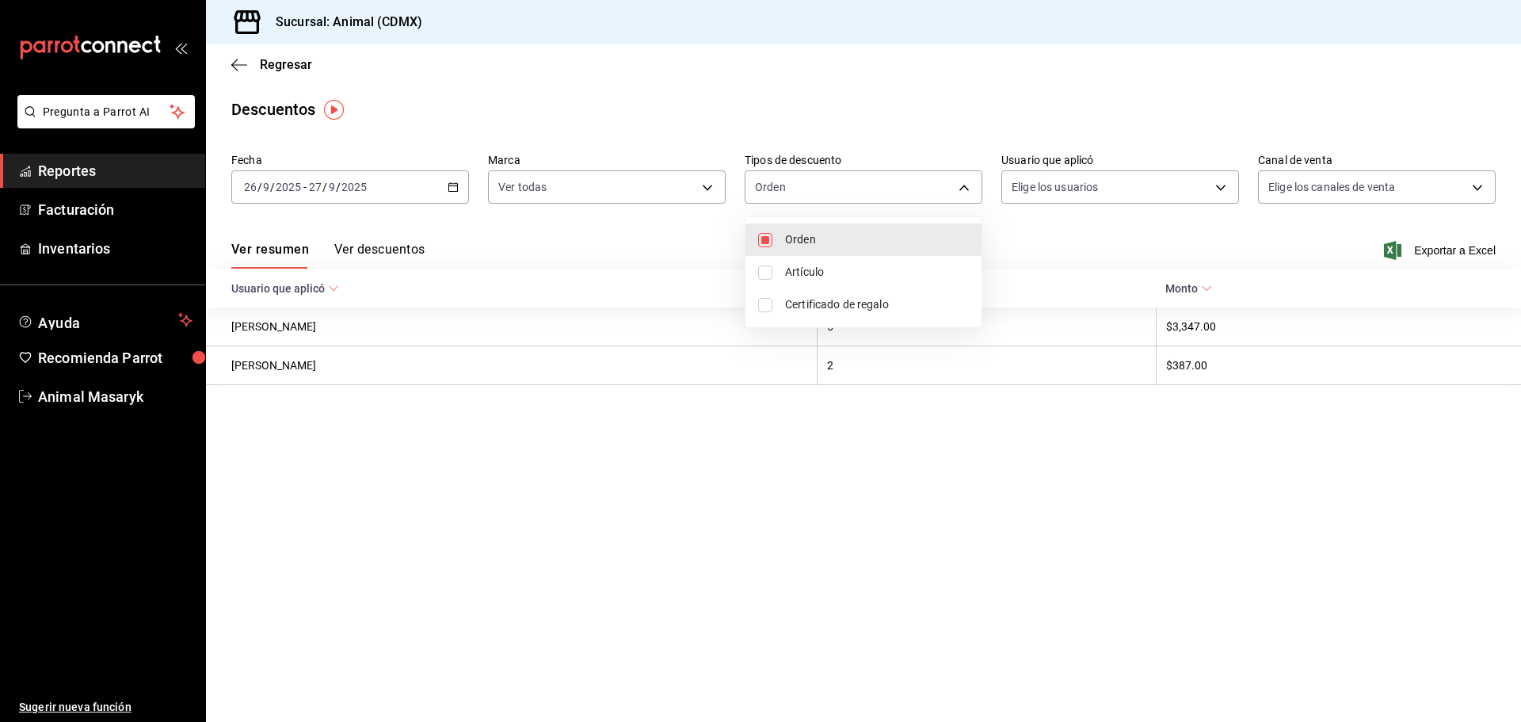
click at [863, 277] on span "Artículo" at bounding box center [877, 272] width 184 height 17
type input "ORDER,ORDER_ITEM"
checkbox input "true"
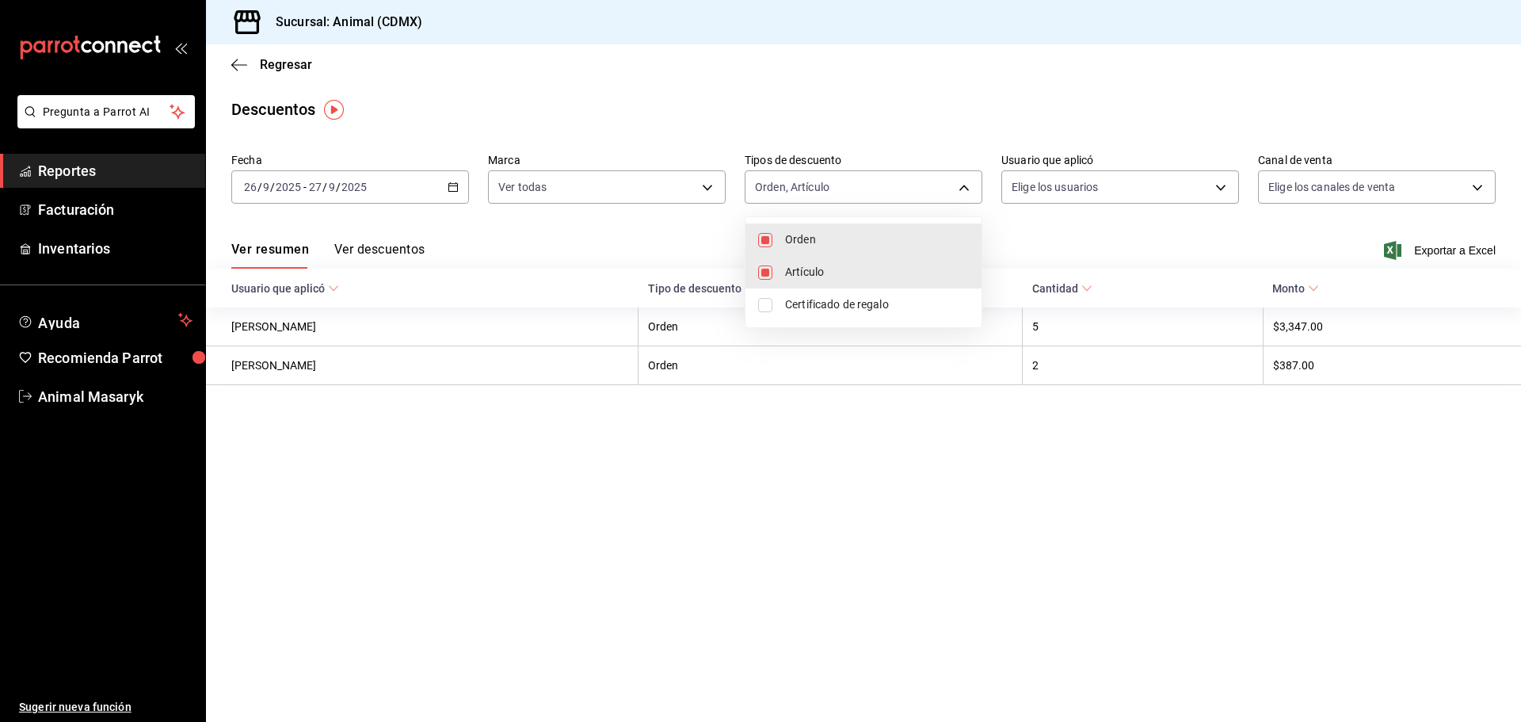
click at [840, 309] on span "Certificado de regalo" at bounding box center [877, 304] width 184 height 17
type input "ORDER,ORDER_ITEM,CARD_REWARD"
checkbox input "true"
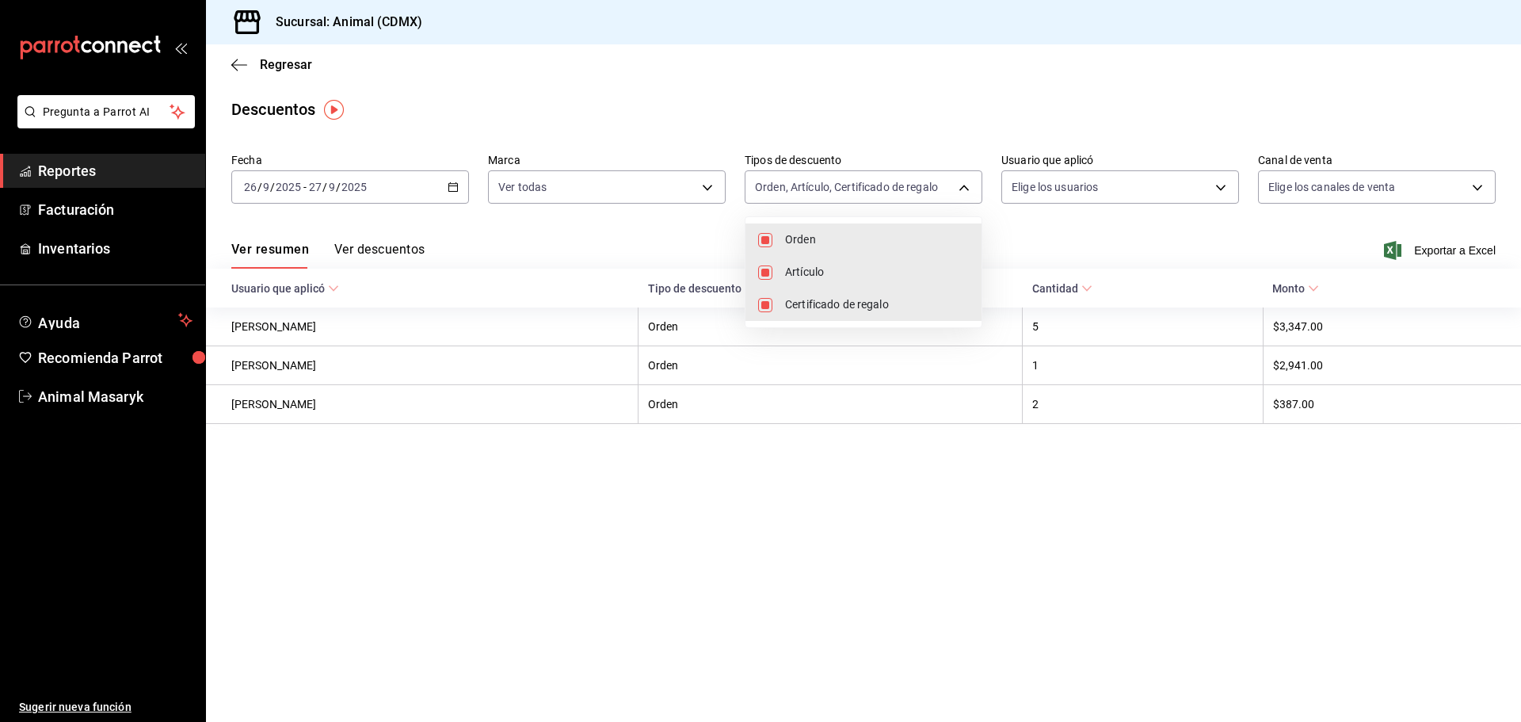
click at [1075, 227] on div at bounding box center [760, 361] width 1521 height 722
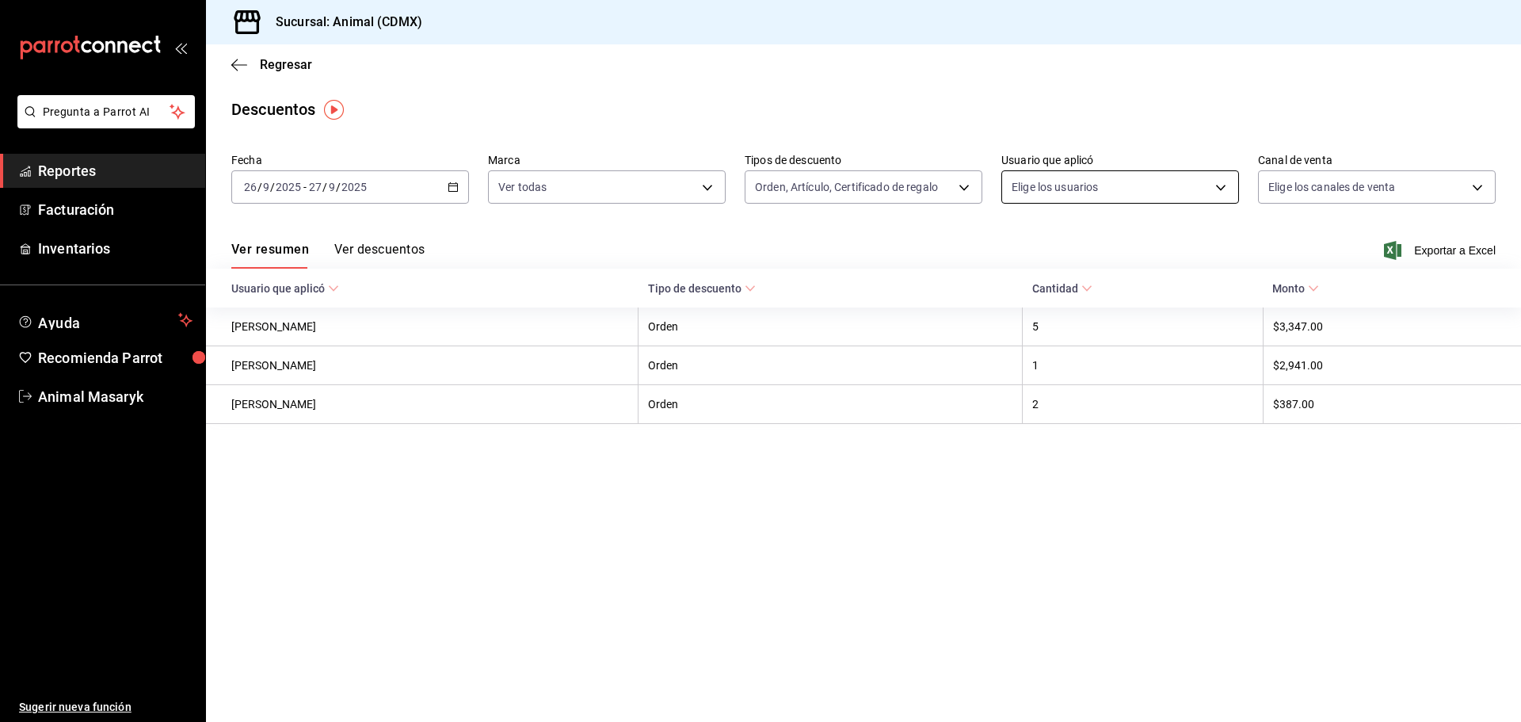
click at [1164, 187] on body "Pregunta a Parrot AI Reportes Facturación Inventarios Ayuda Recomienda Parrot A…" at bounding box center [760, 361] width 1521 height 722
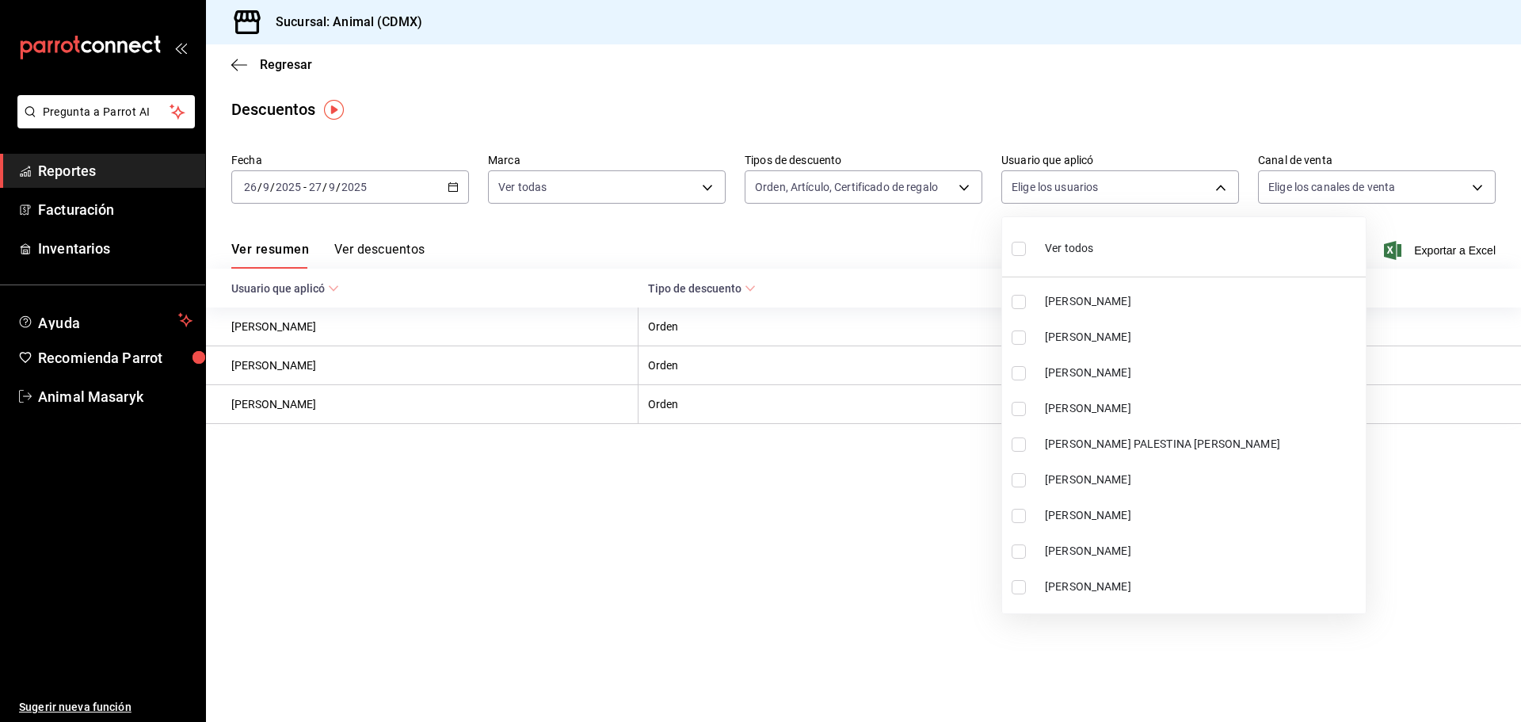
drag, startPoint x: 1164, startPoint y: 187, endPoint x: 1172, endPoint y: 262, distance: 75.6
click at [1391, 188] on div at bounding box center [760, 361] width 1521 height 722
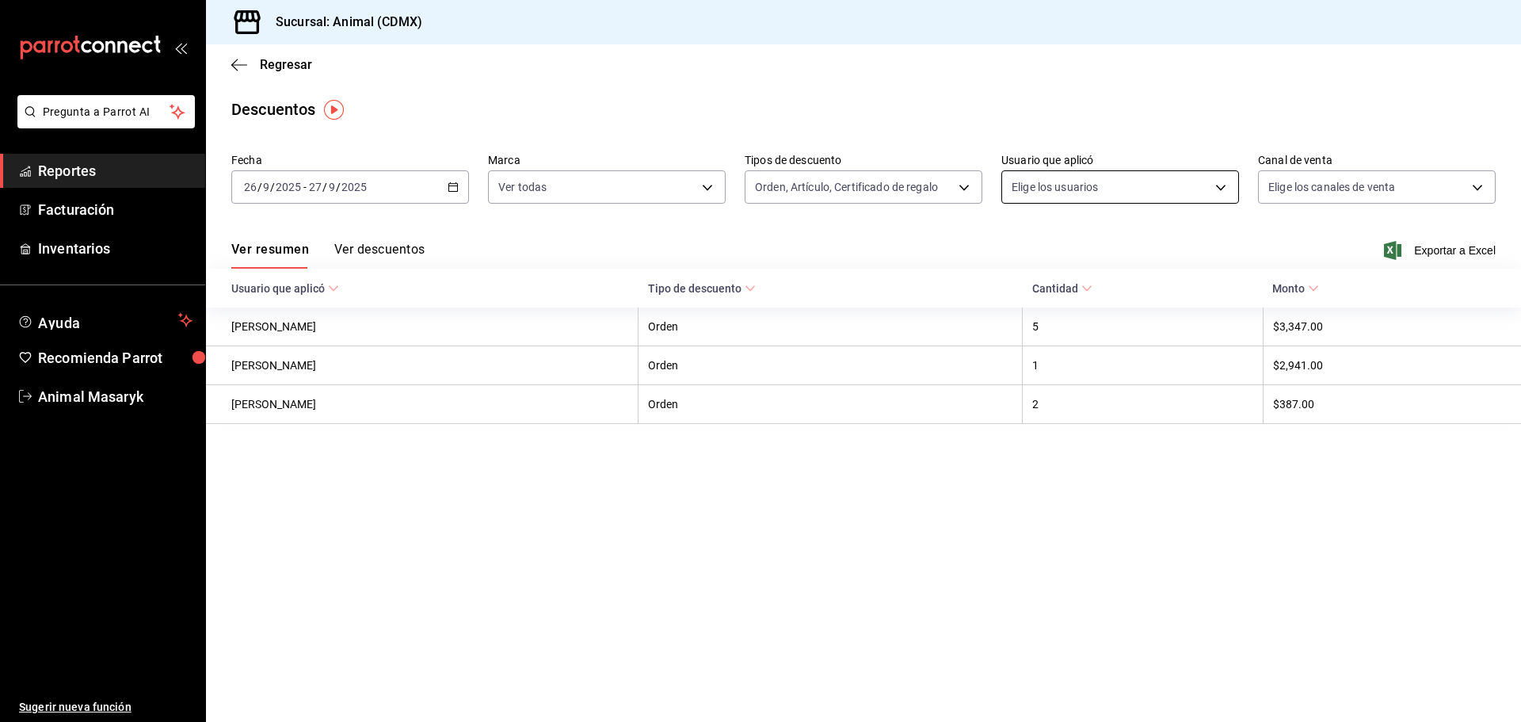
click at [1199, 191] on body "Pregunta a Parrot AI Reportes Facturación Inventarios Ayuda Recomienda Parrot A…" at bounding box center [760, 361] width 1521 height 722
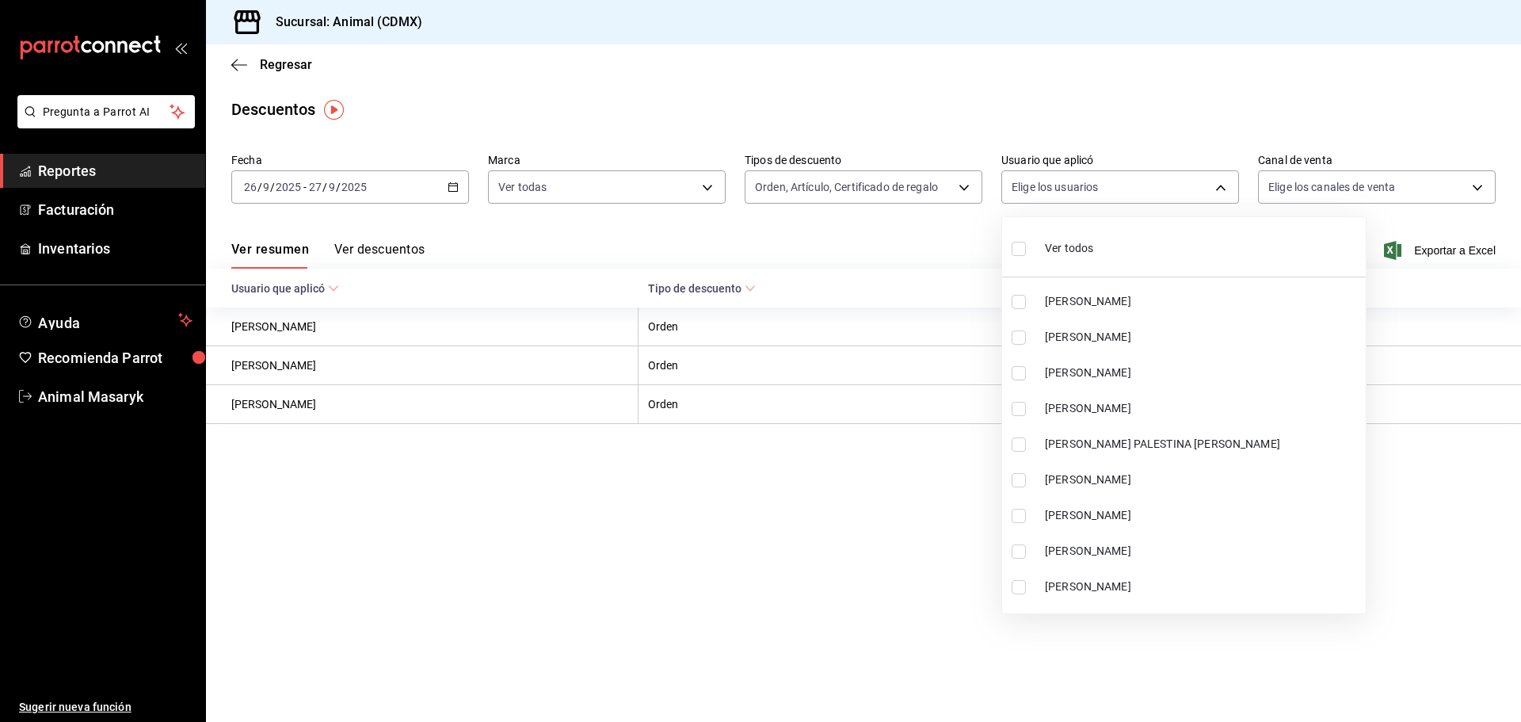
click at [1053, 247] on span "Ver todos" at bounding box center [1069, 248] width 48 height 17
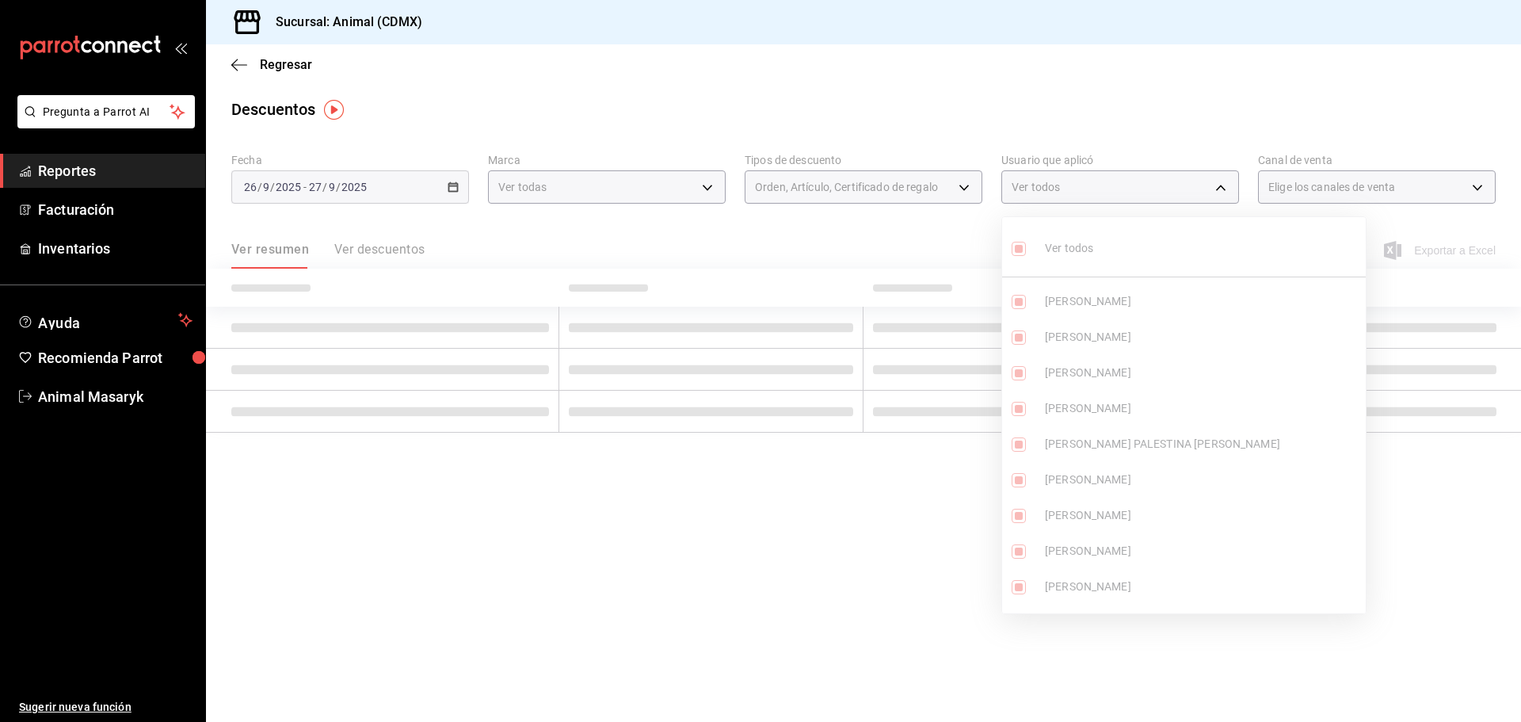
type input "df790d15-ec38-42c3-bceb-be8321e7cbee,5427a10e-4da5-4446-897f-9f4d07d23e04,dcf14…"
checkbox input "true"
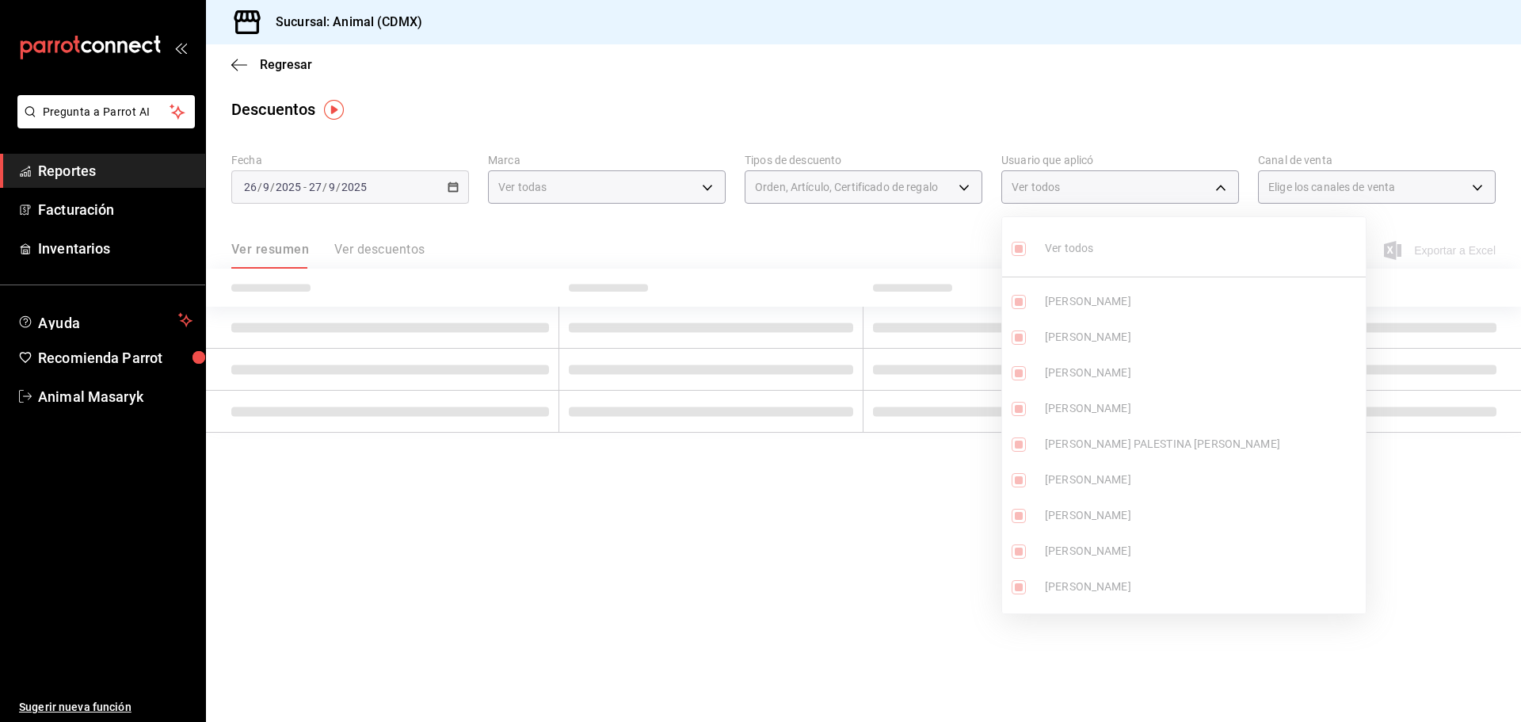
checkbox input "true"
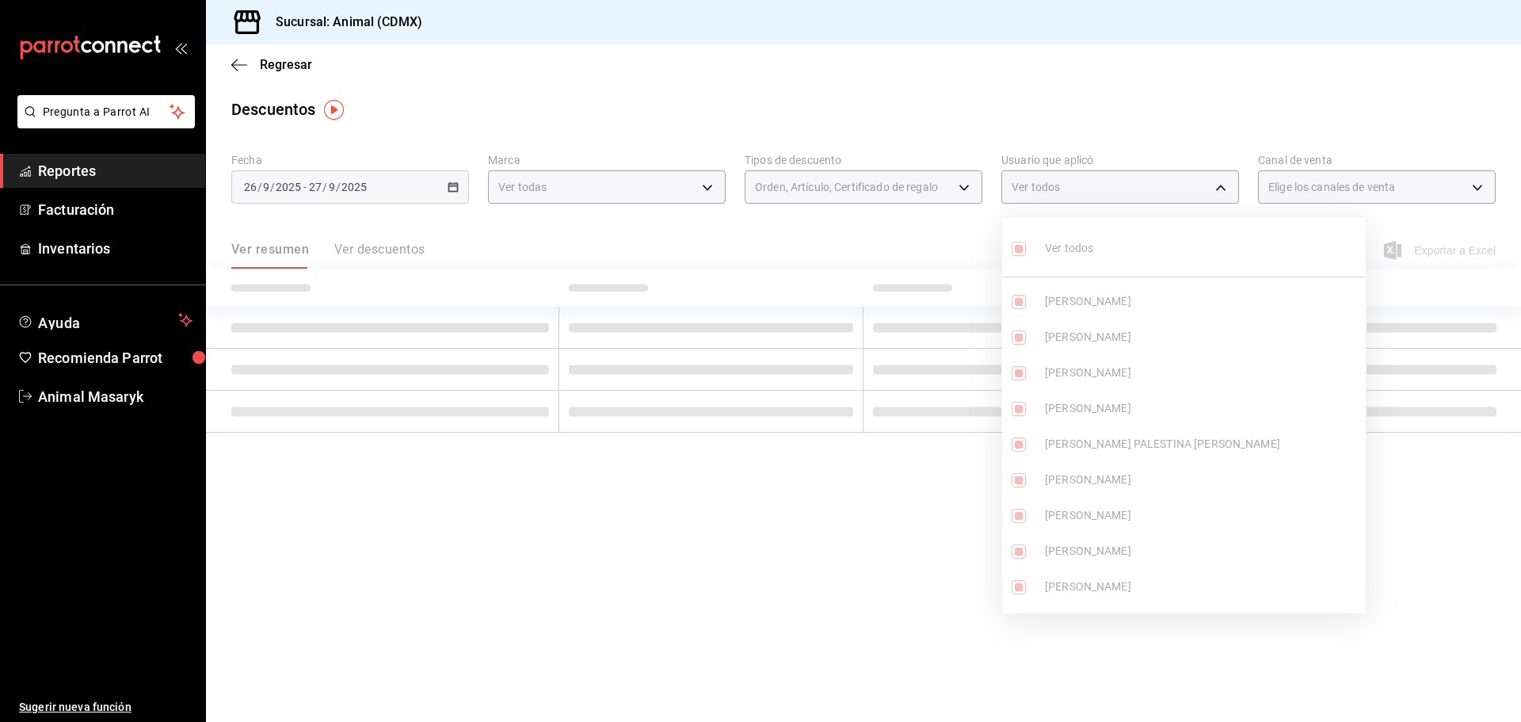
checkbox input "true"
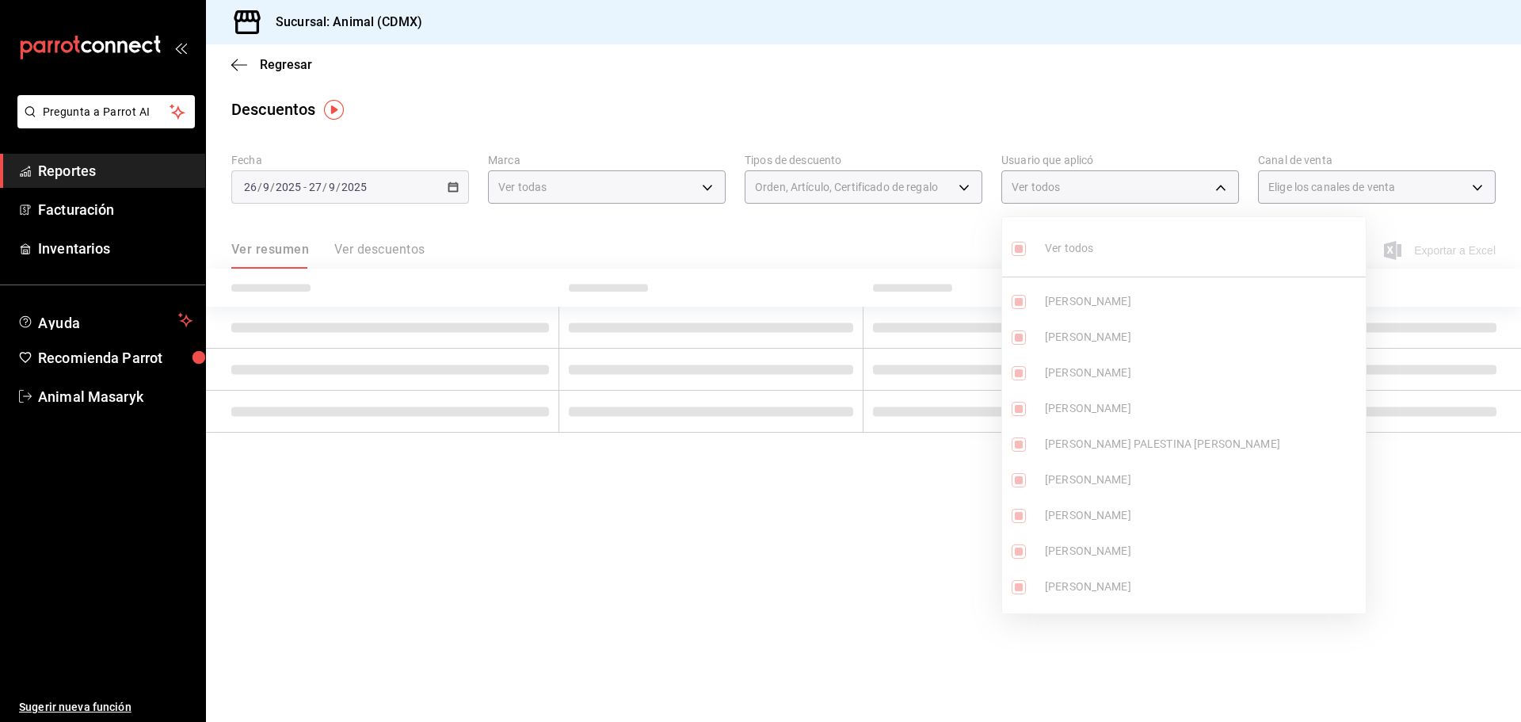
checkbox input "true"
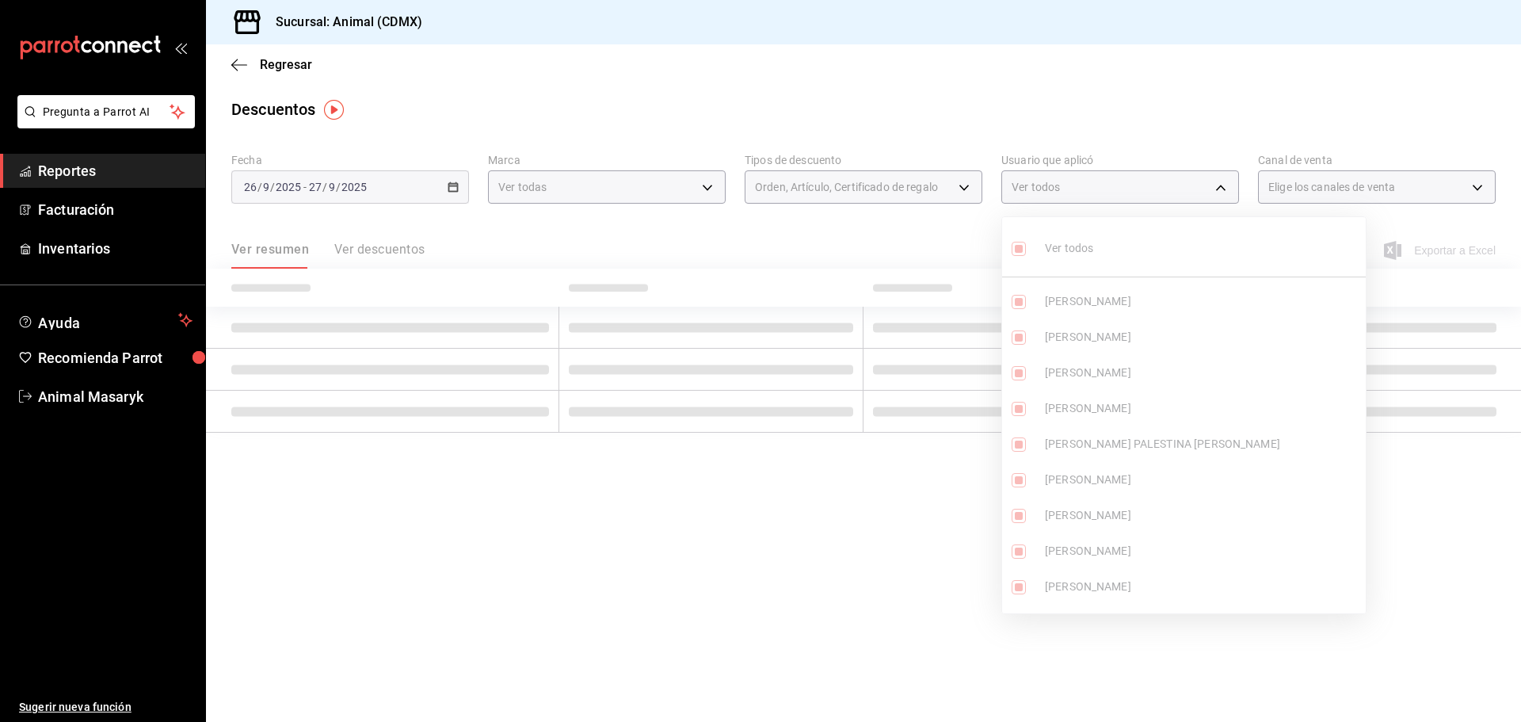
checkbox input "true"
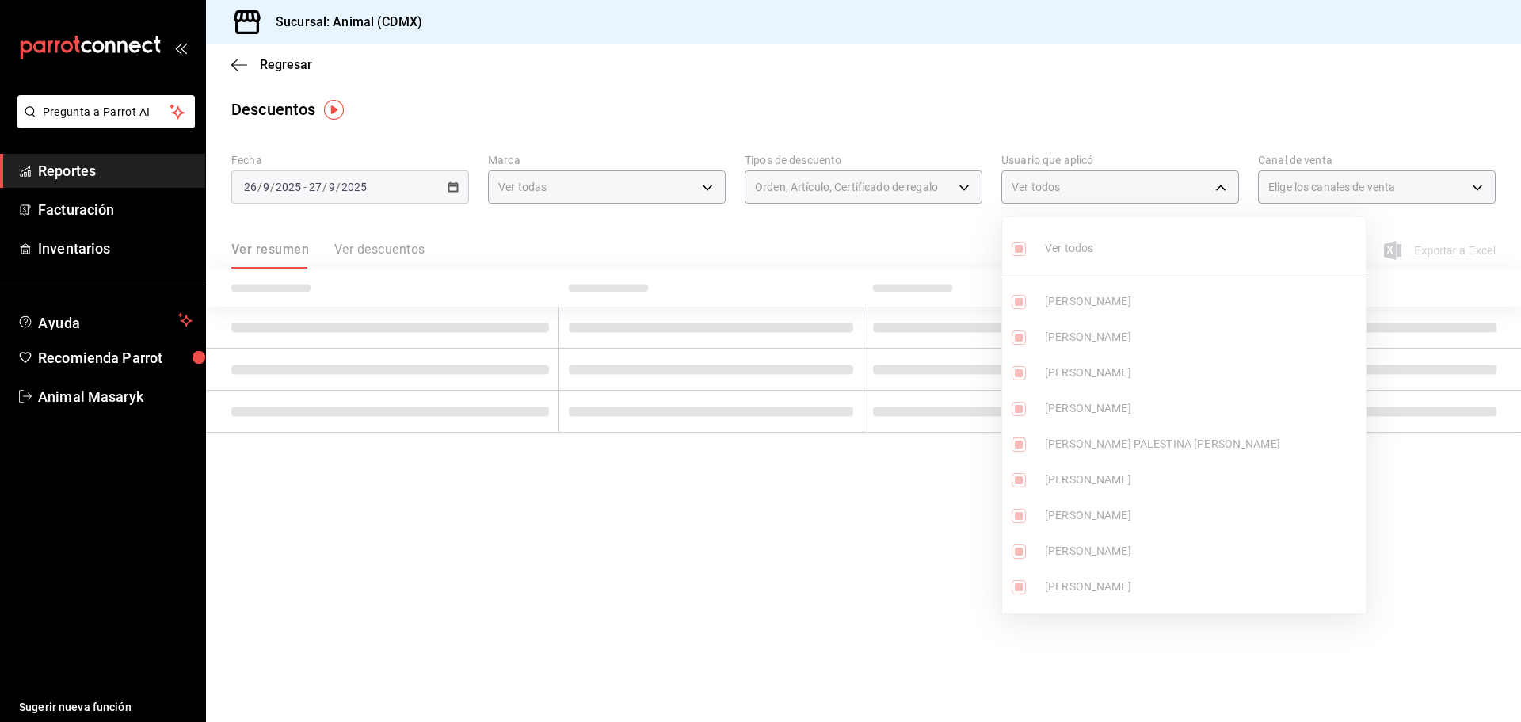
checkbox input "true"
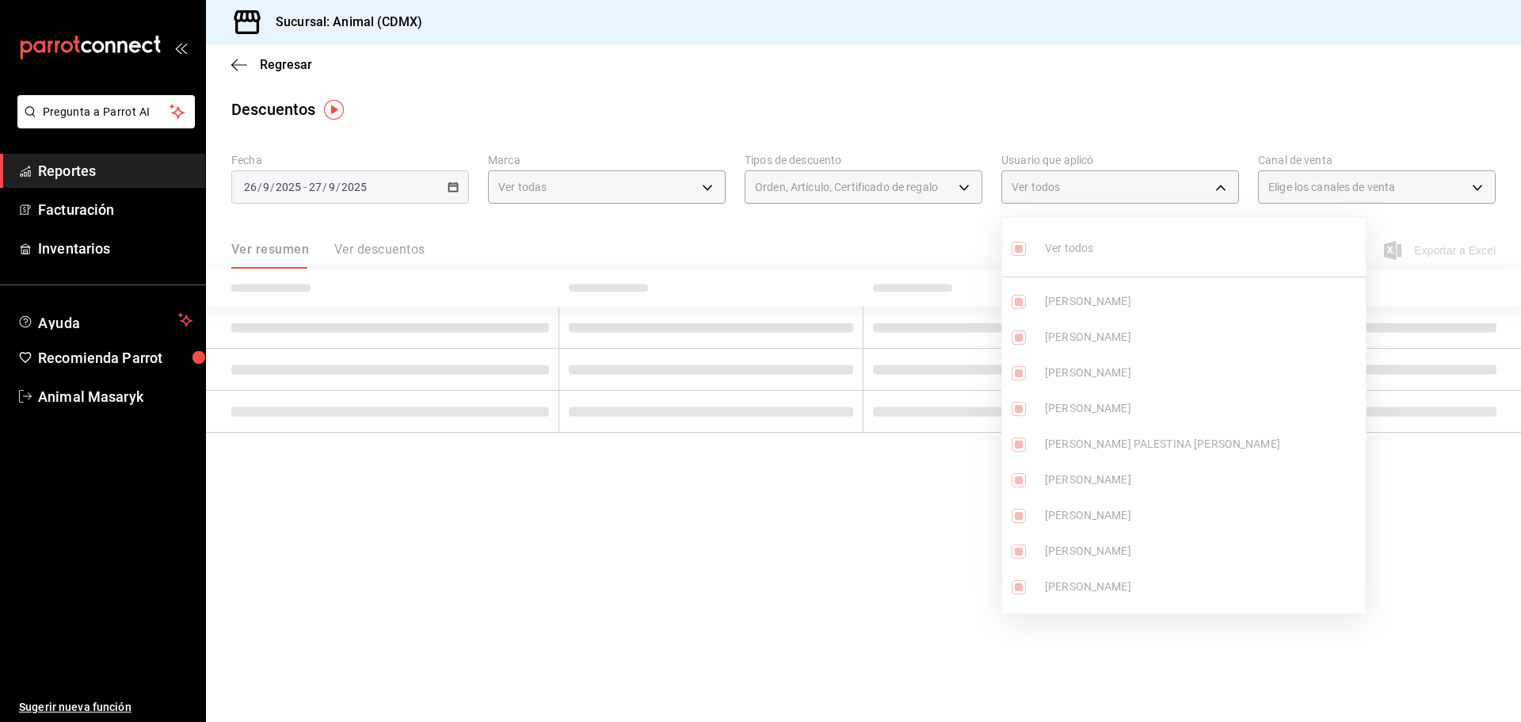
checkbox input "true"
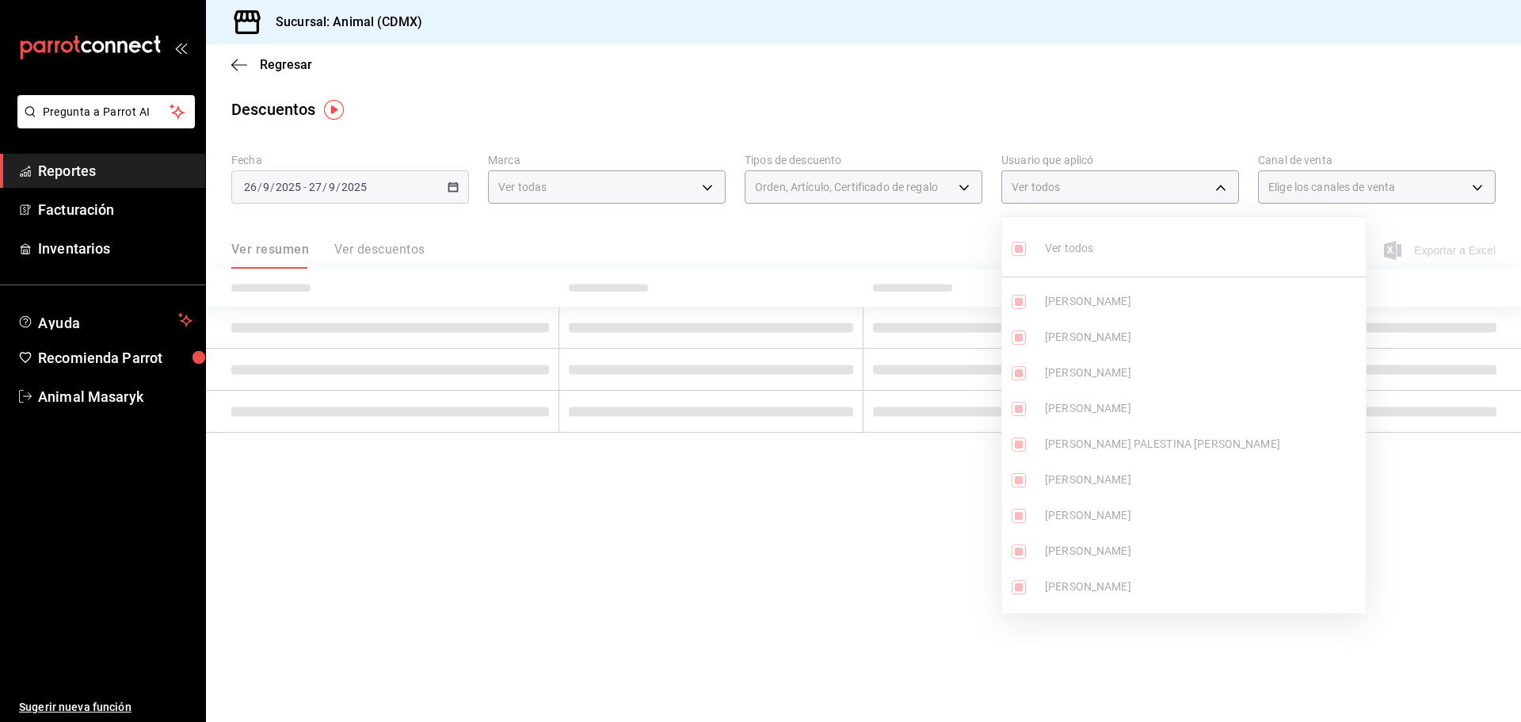
checkbox input "true"
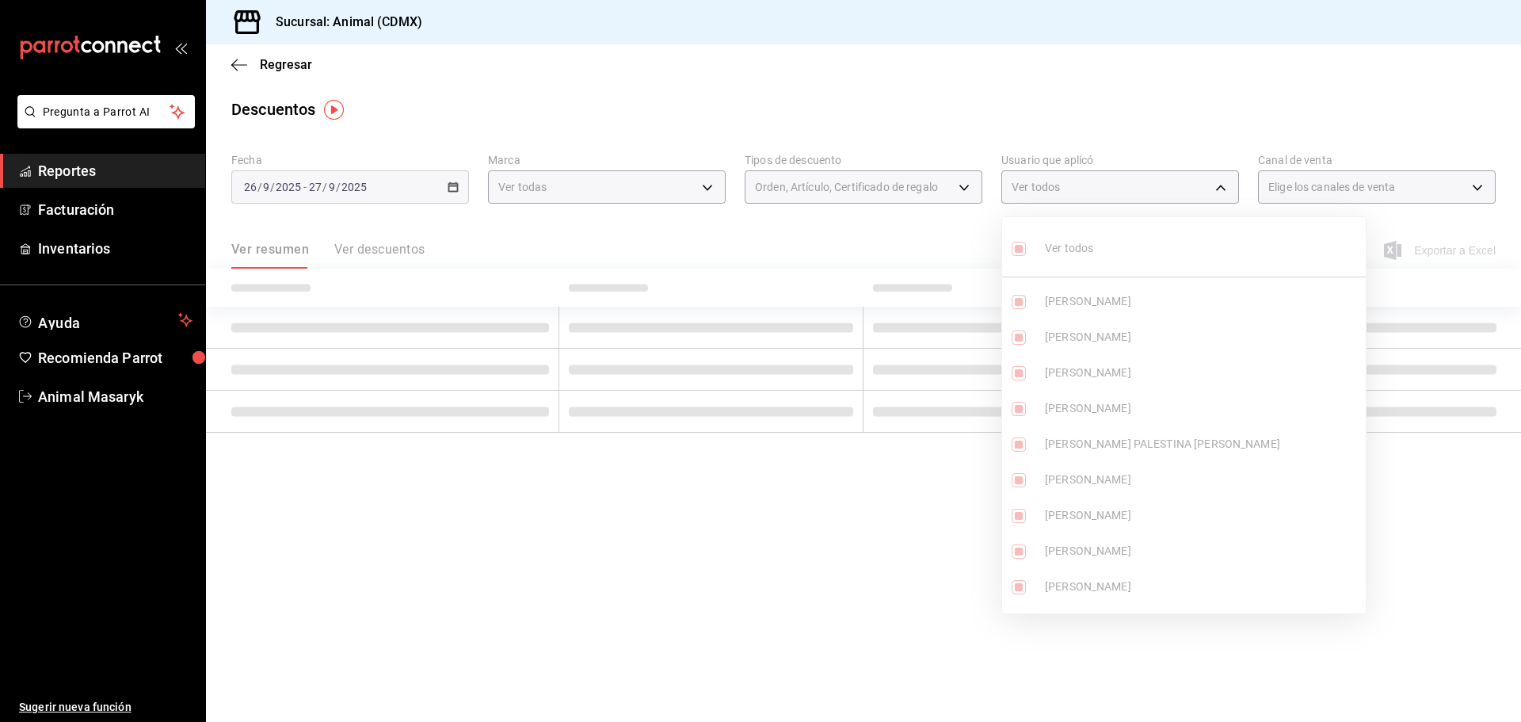
checkbox input "true"
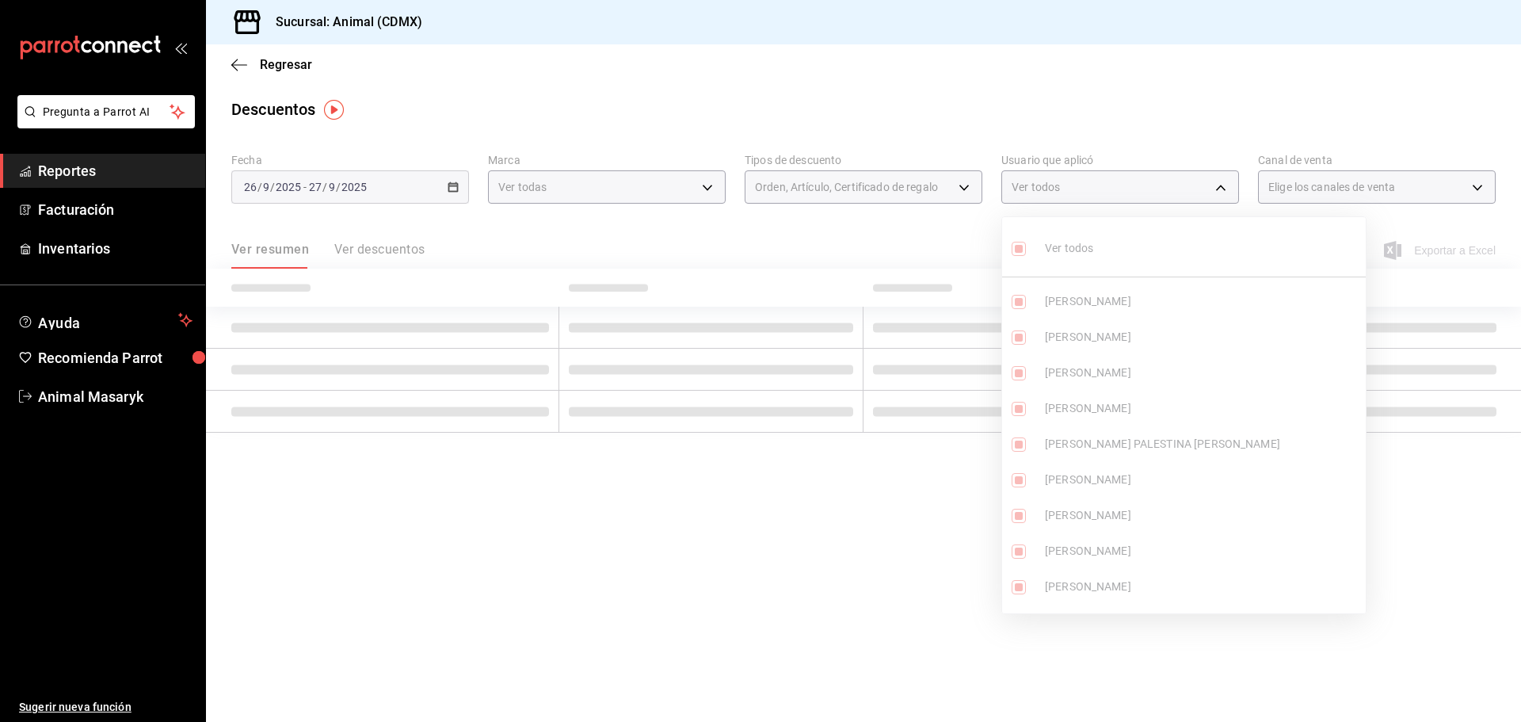
checkbox input "true"
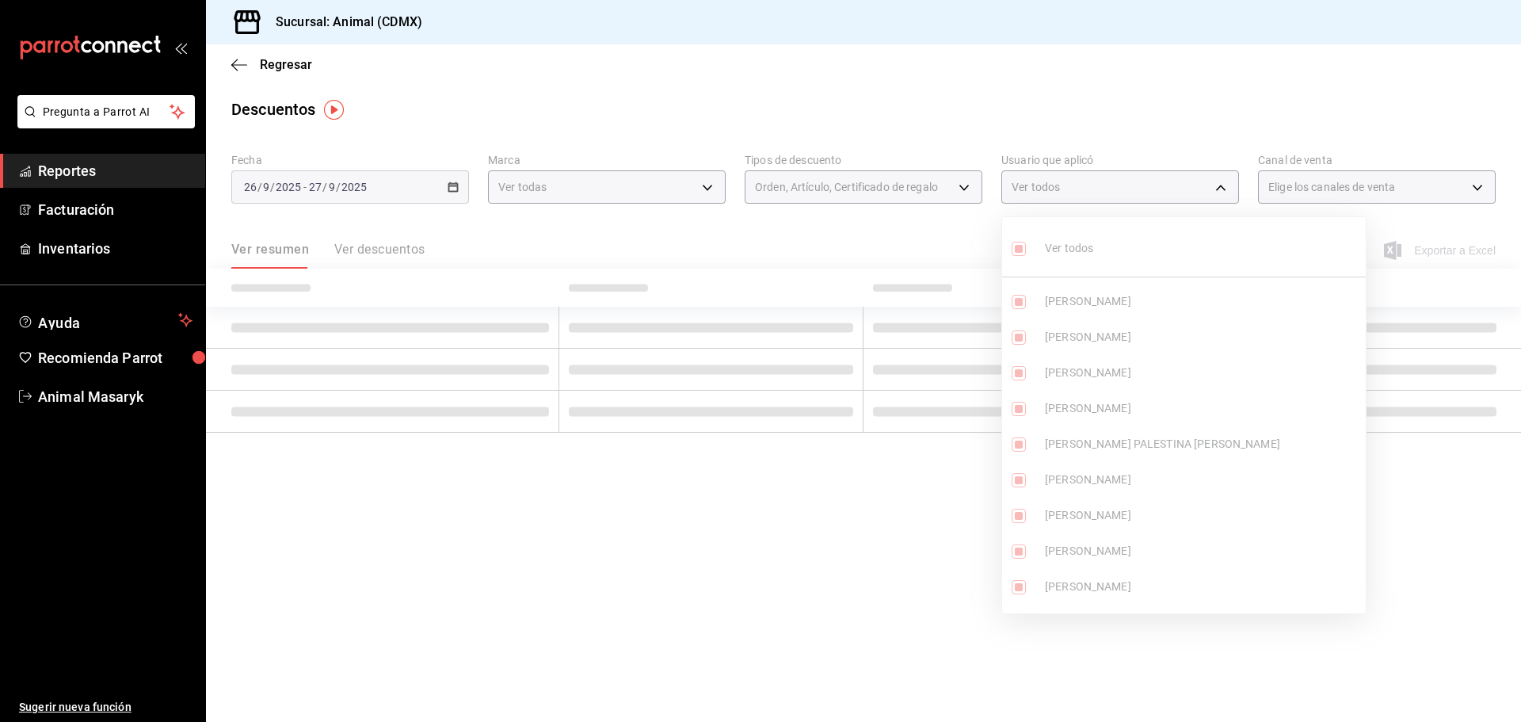
checkbox input "true"
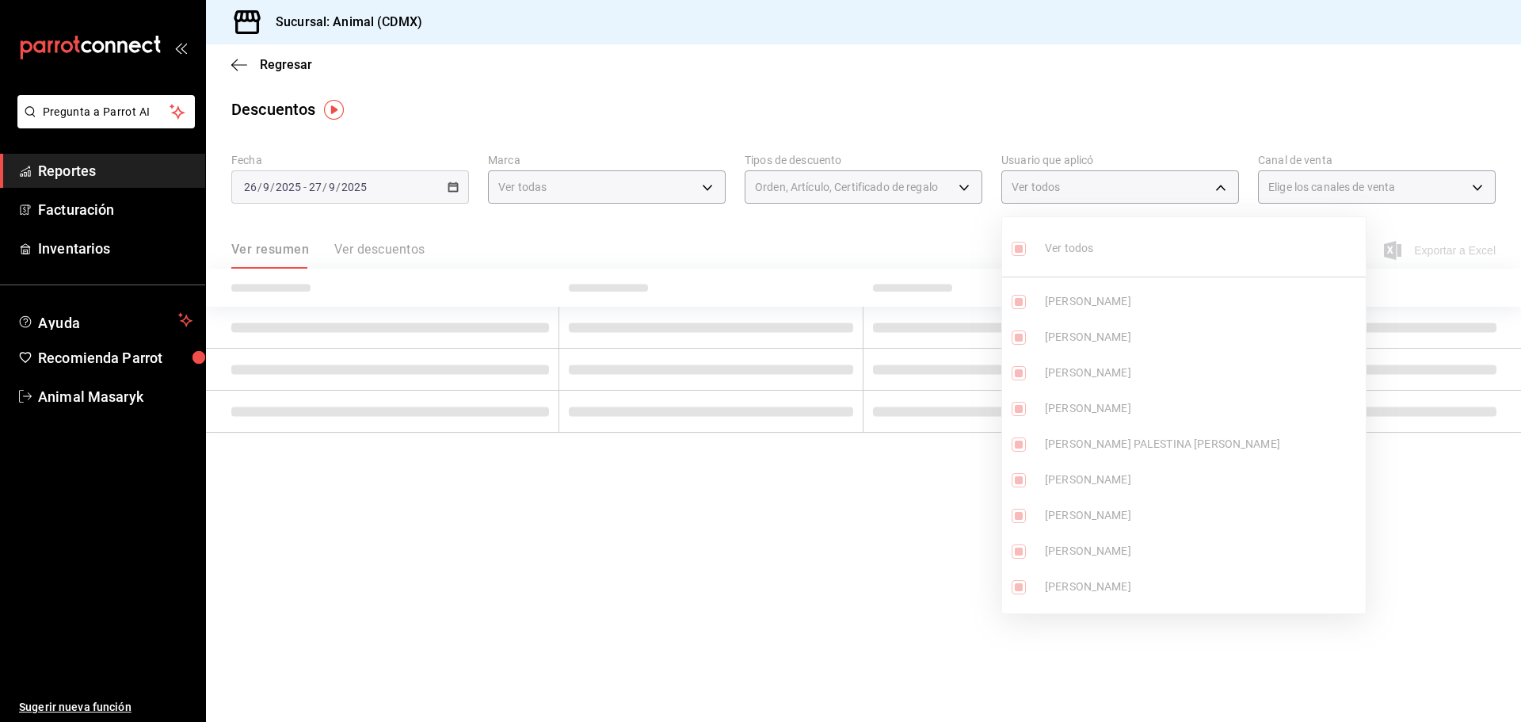
checkbox input "true"
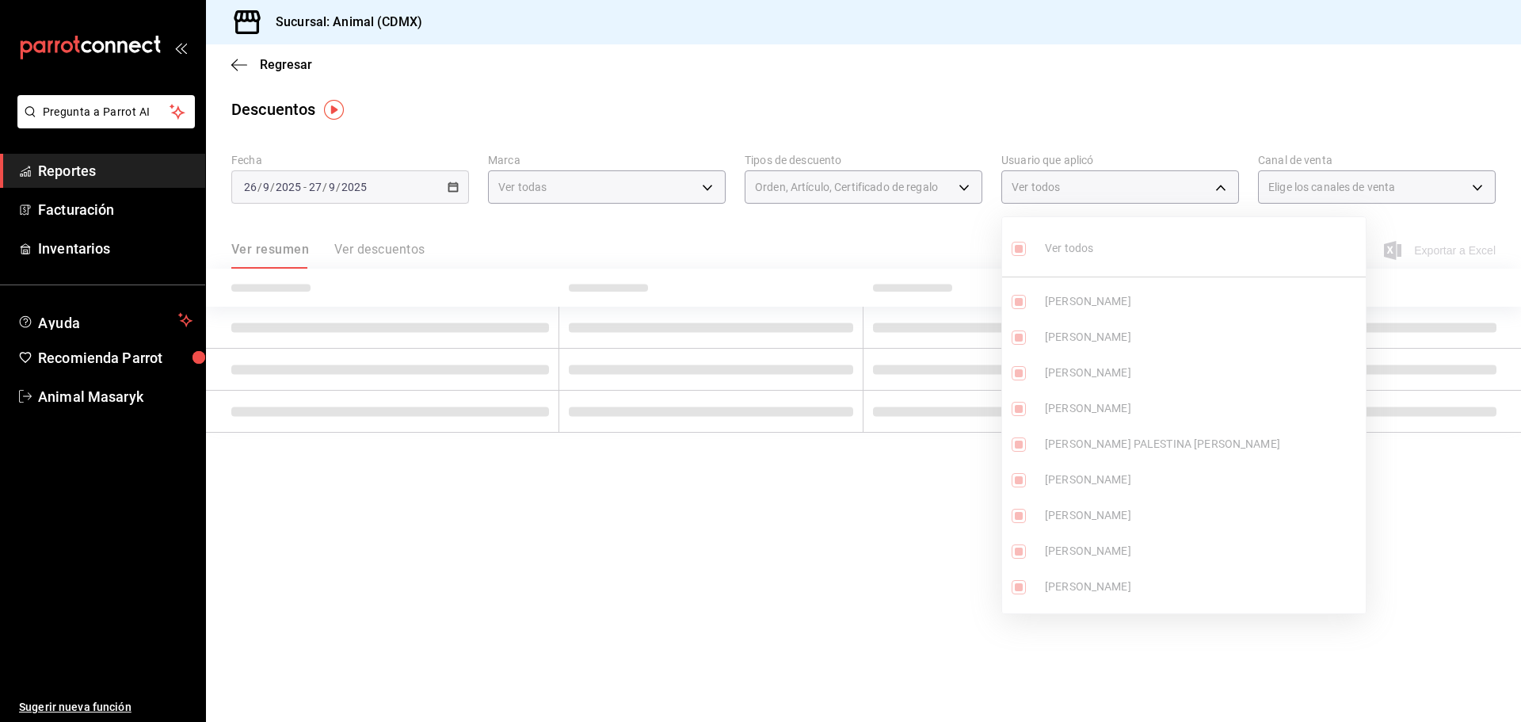
checkbox input "true"
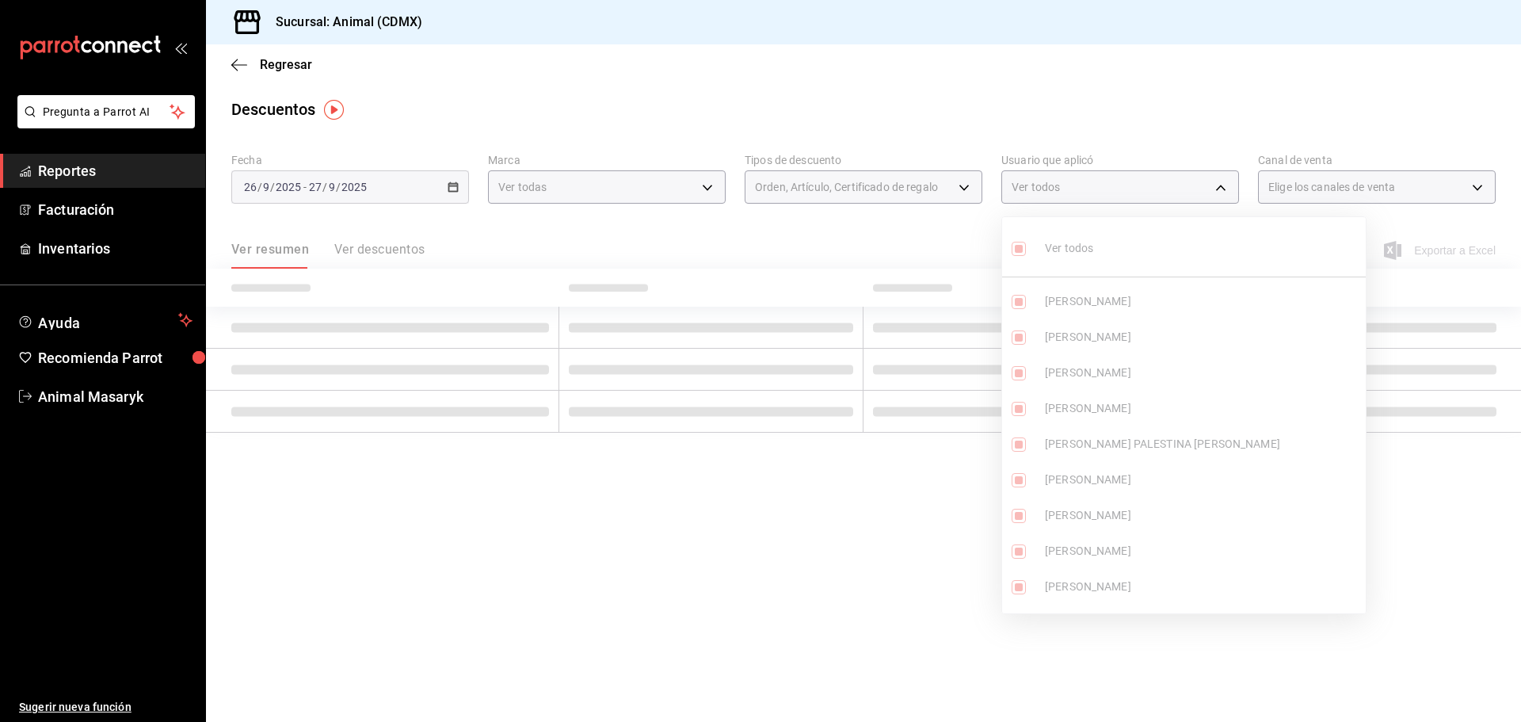
checkbox input "true"
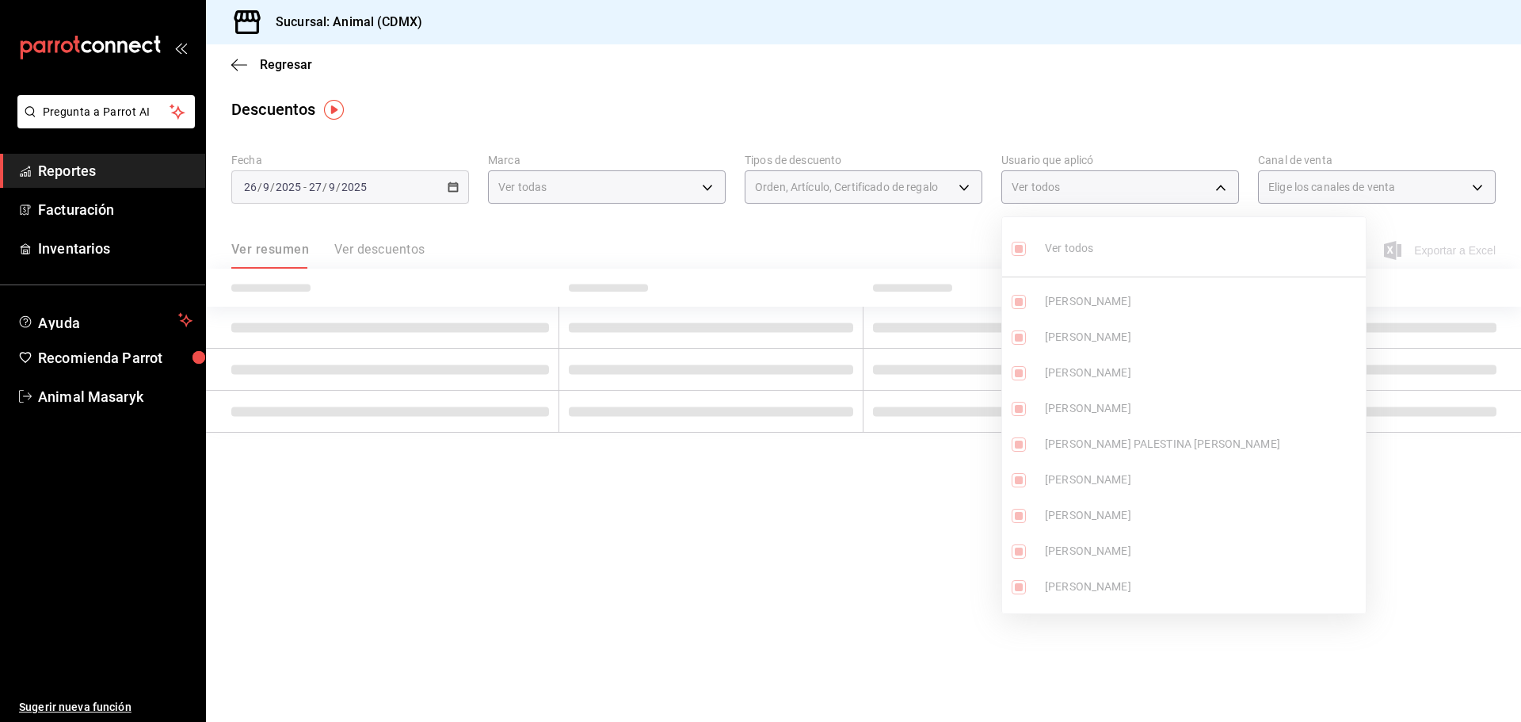
checkbox input "true"
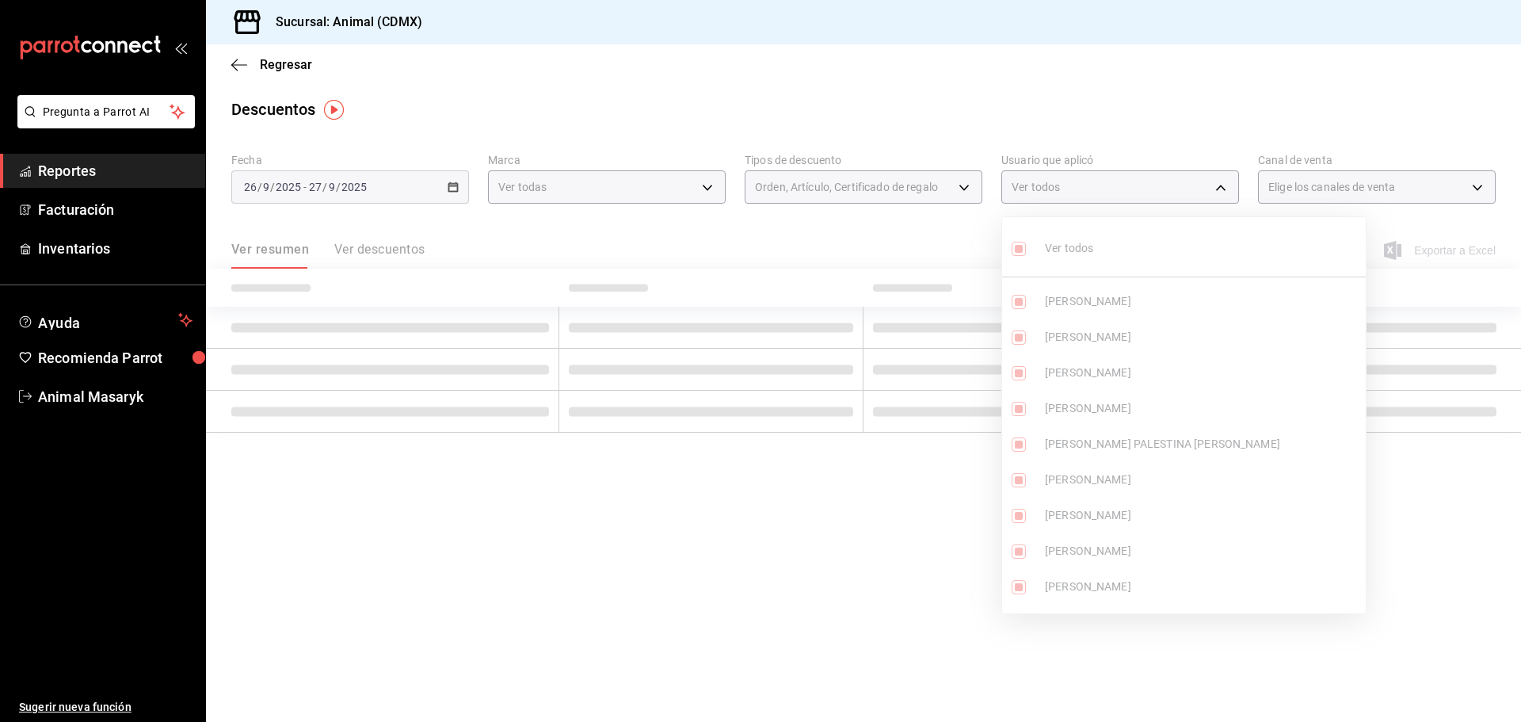
checkbox input "true"
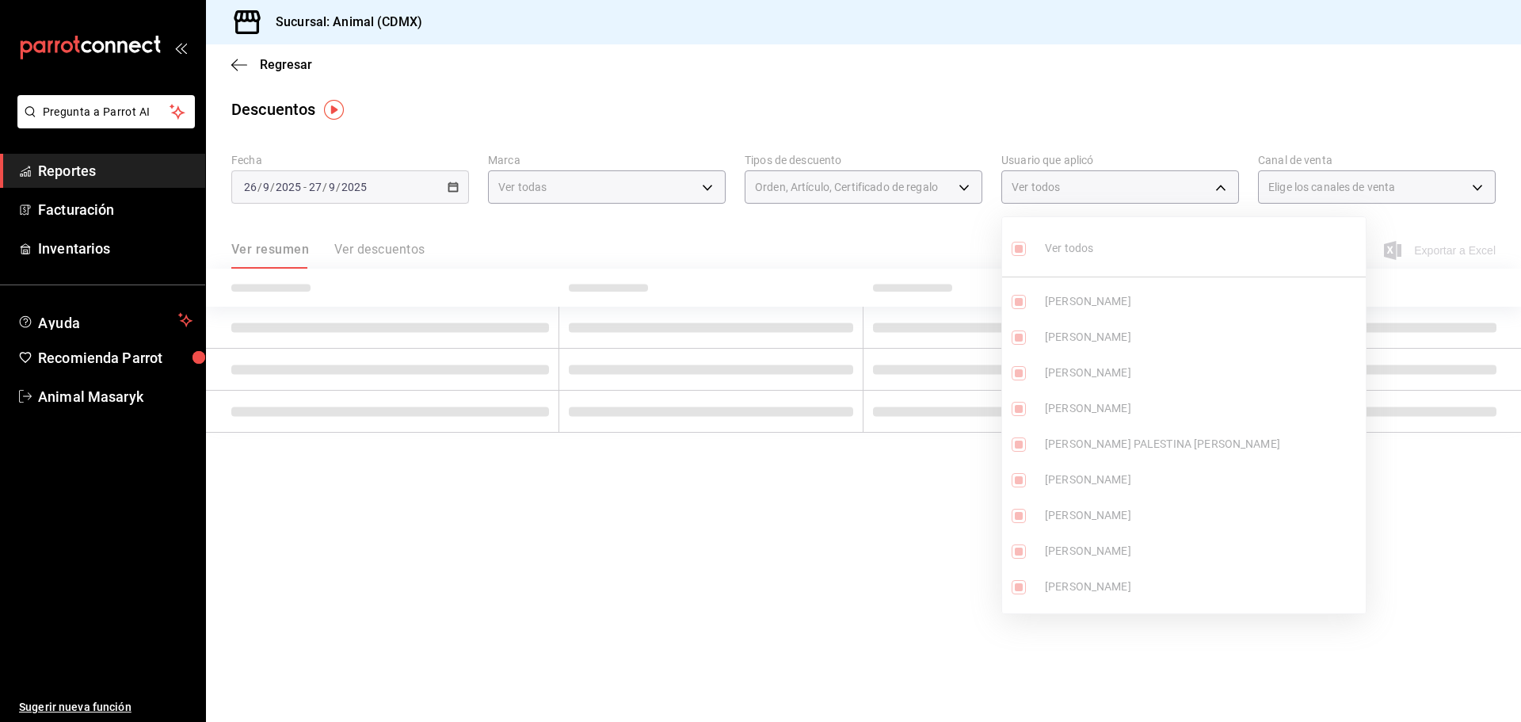
checkbox input "true"
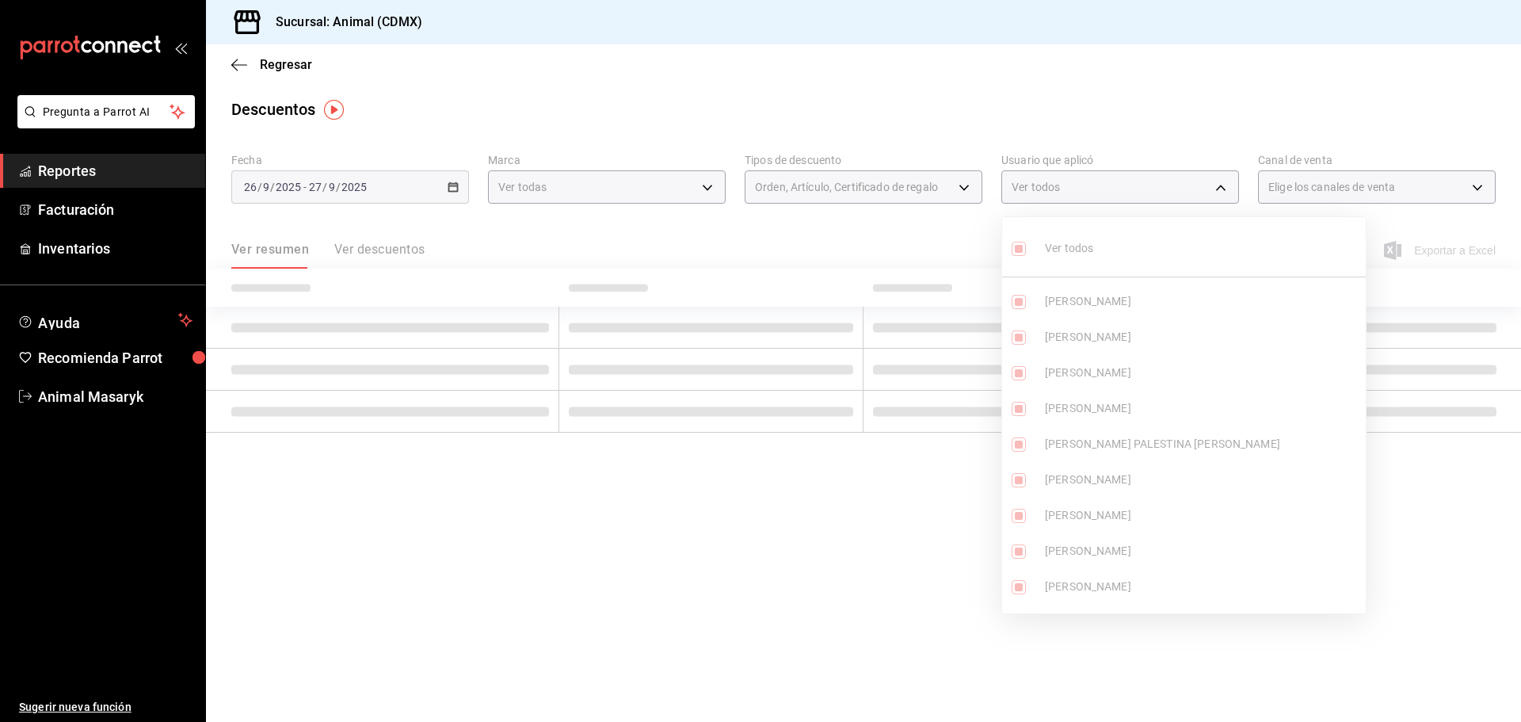
checkbox input "true"
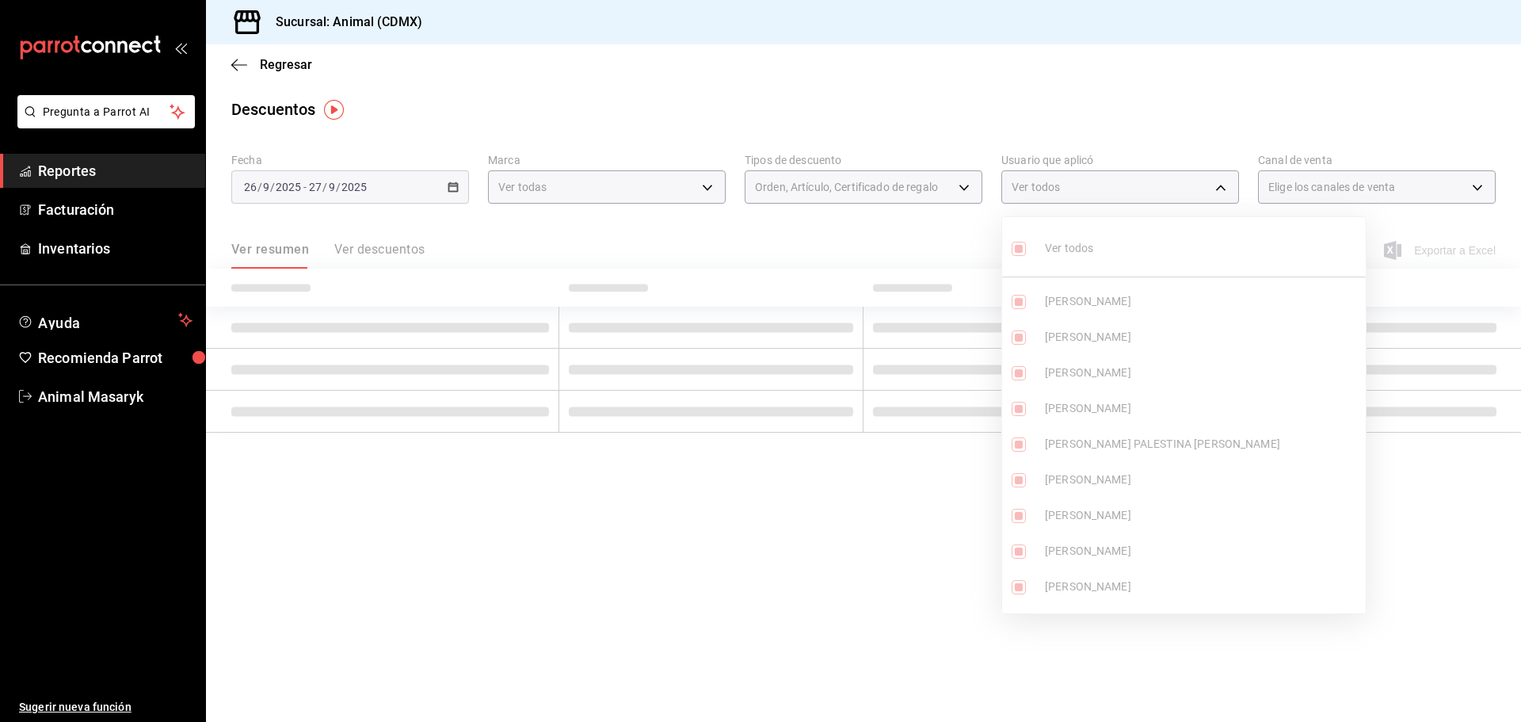
checkbox input "true"
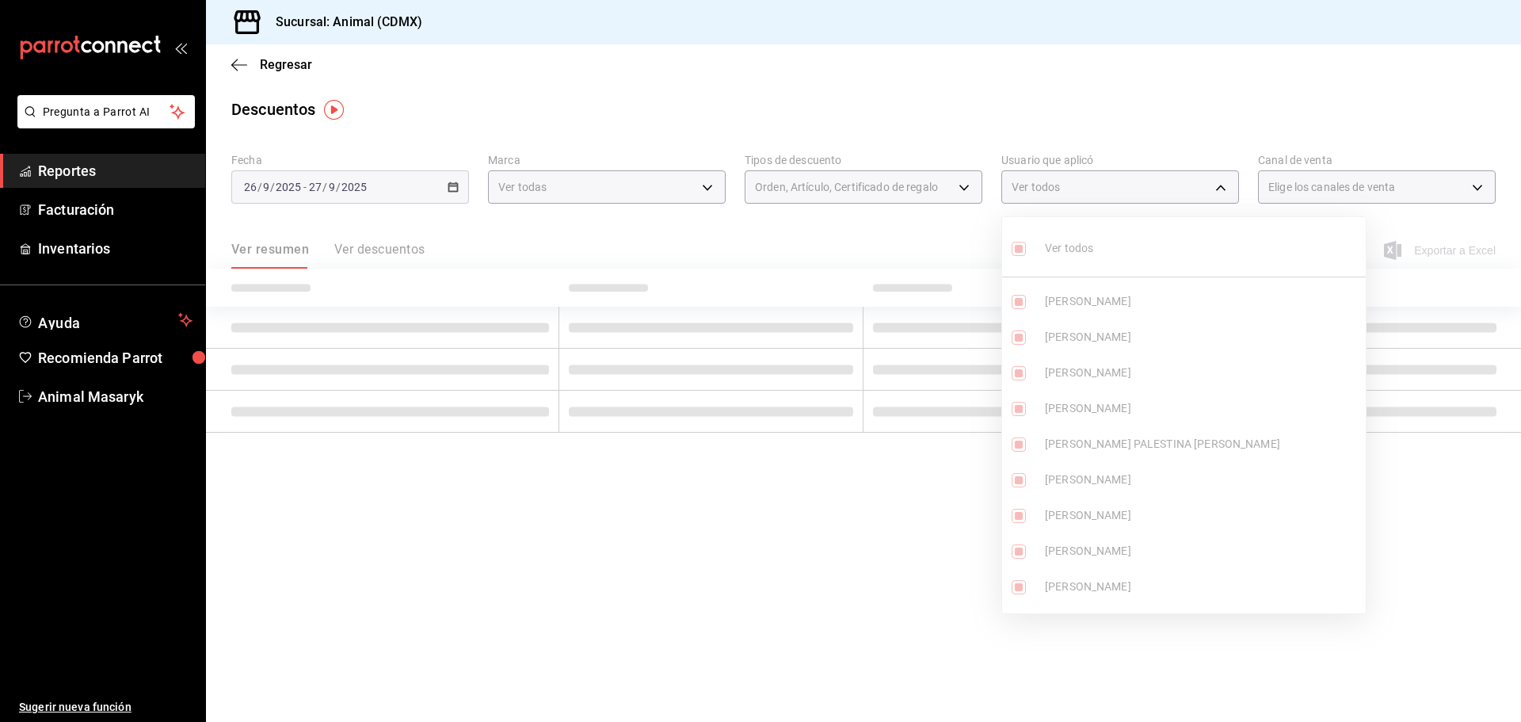
checkbox input "true"
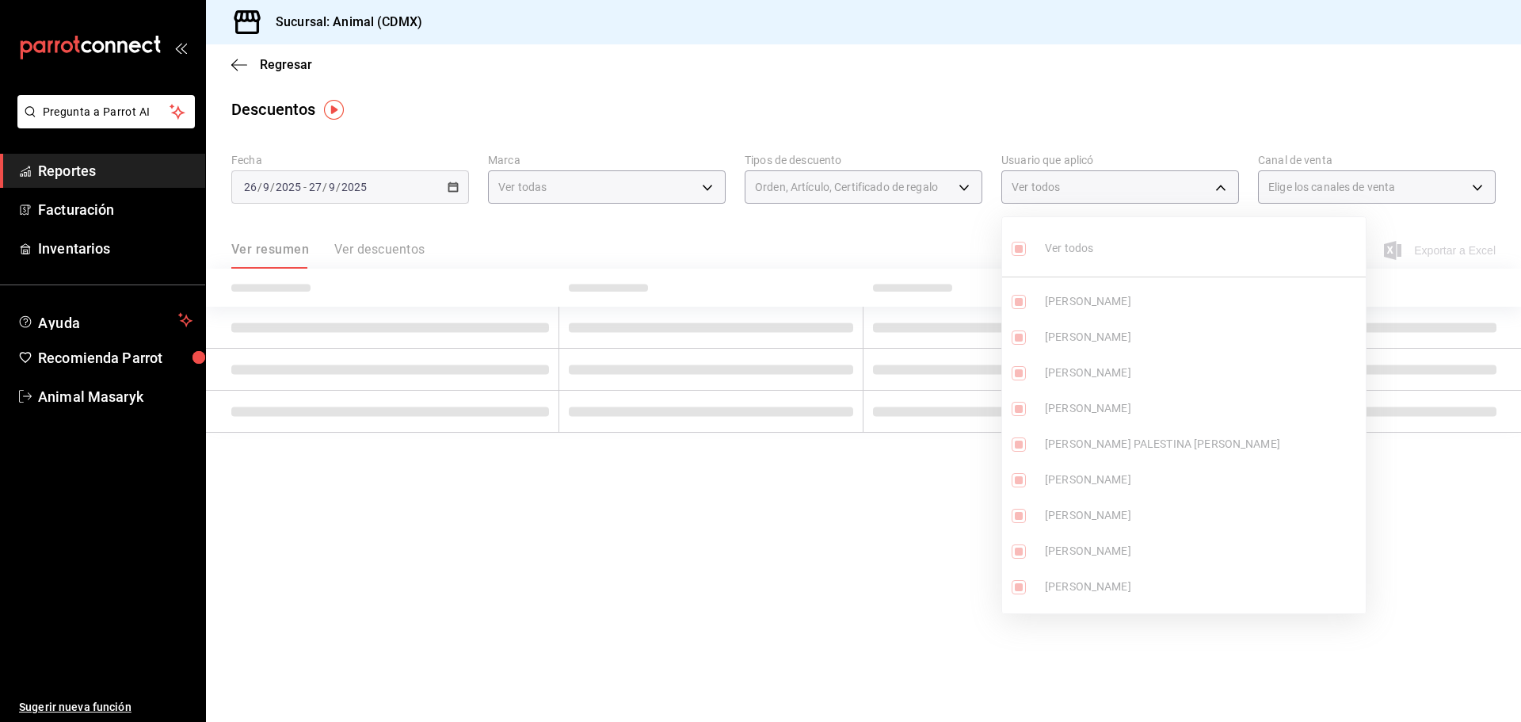
checkbox input "true"
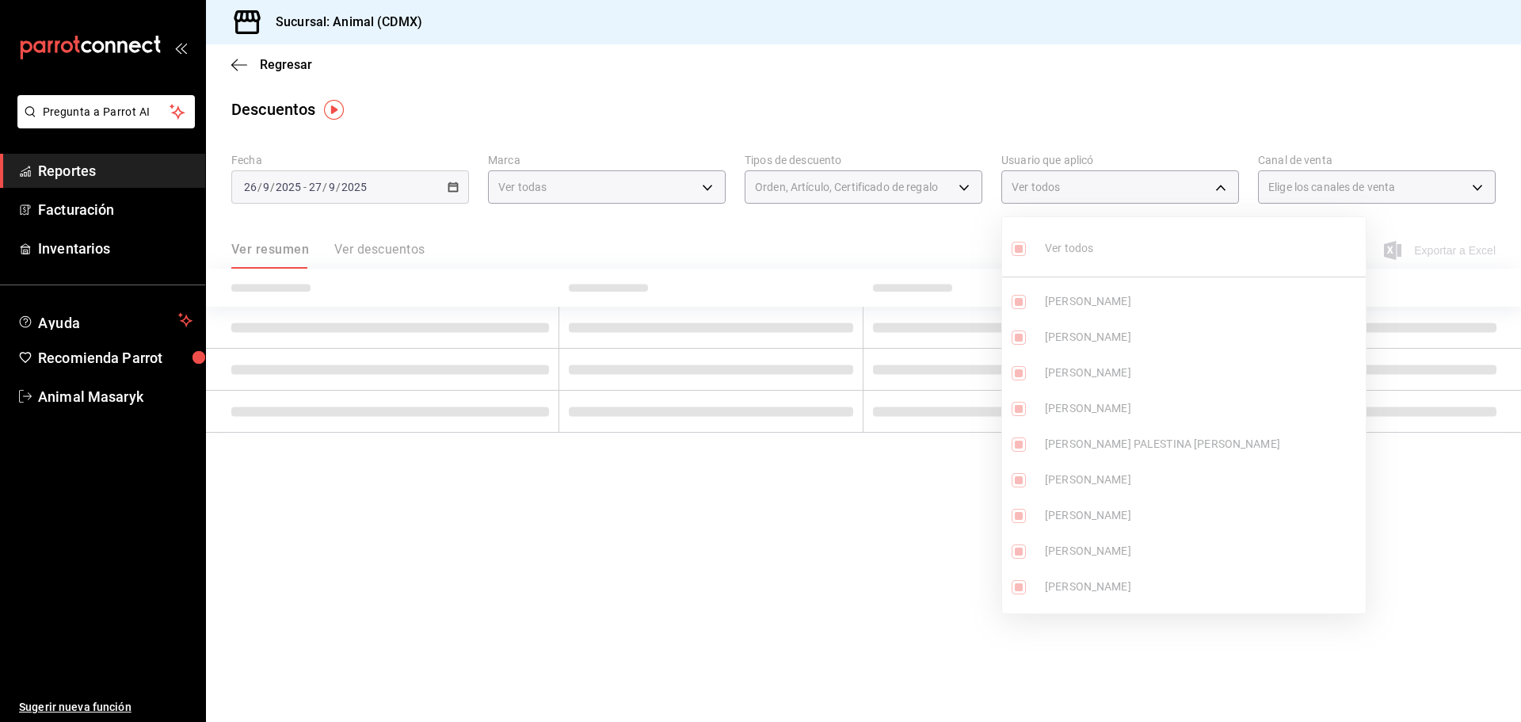
checkbox input "true"
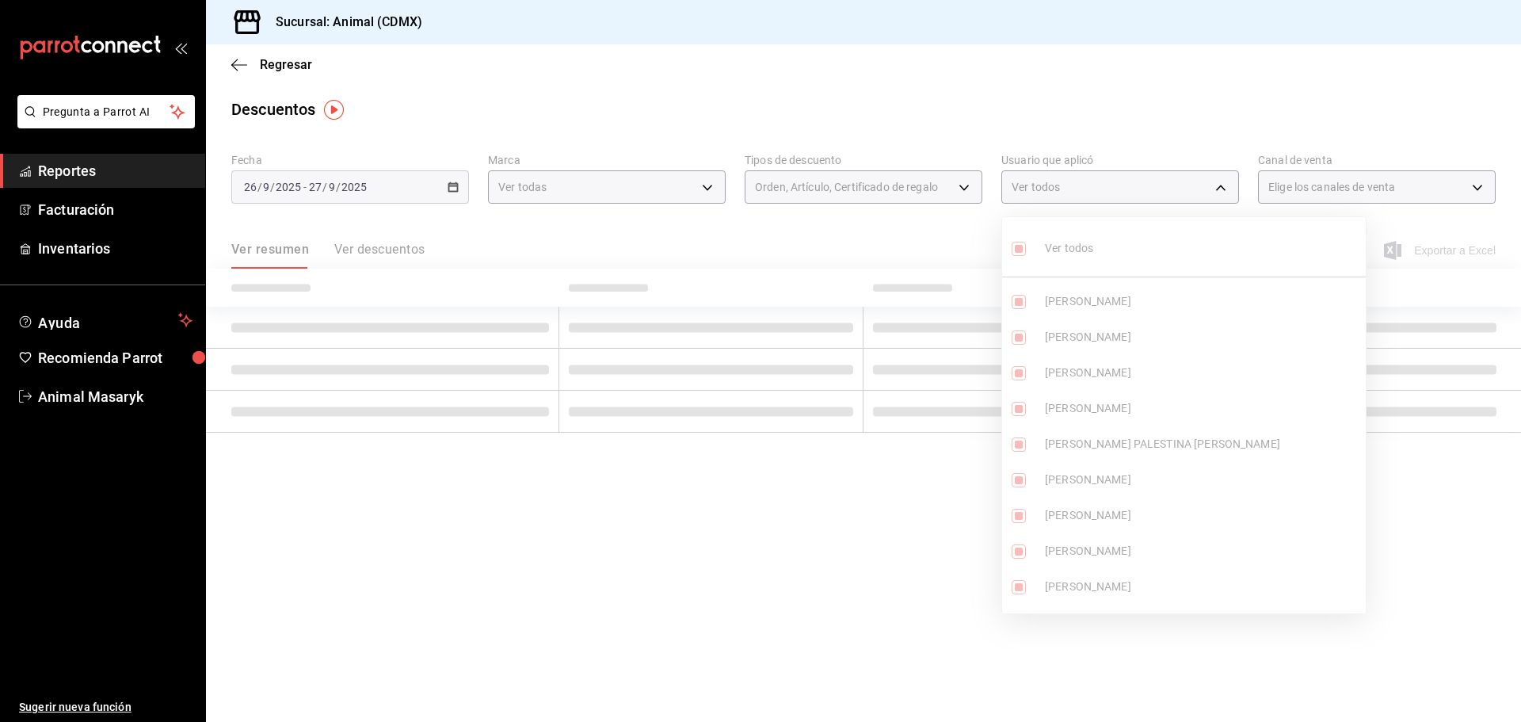
checkbox input "true"
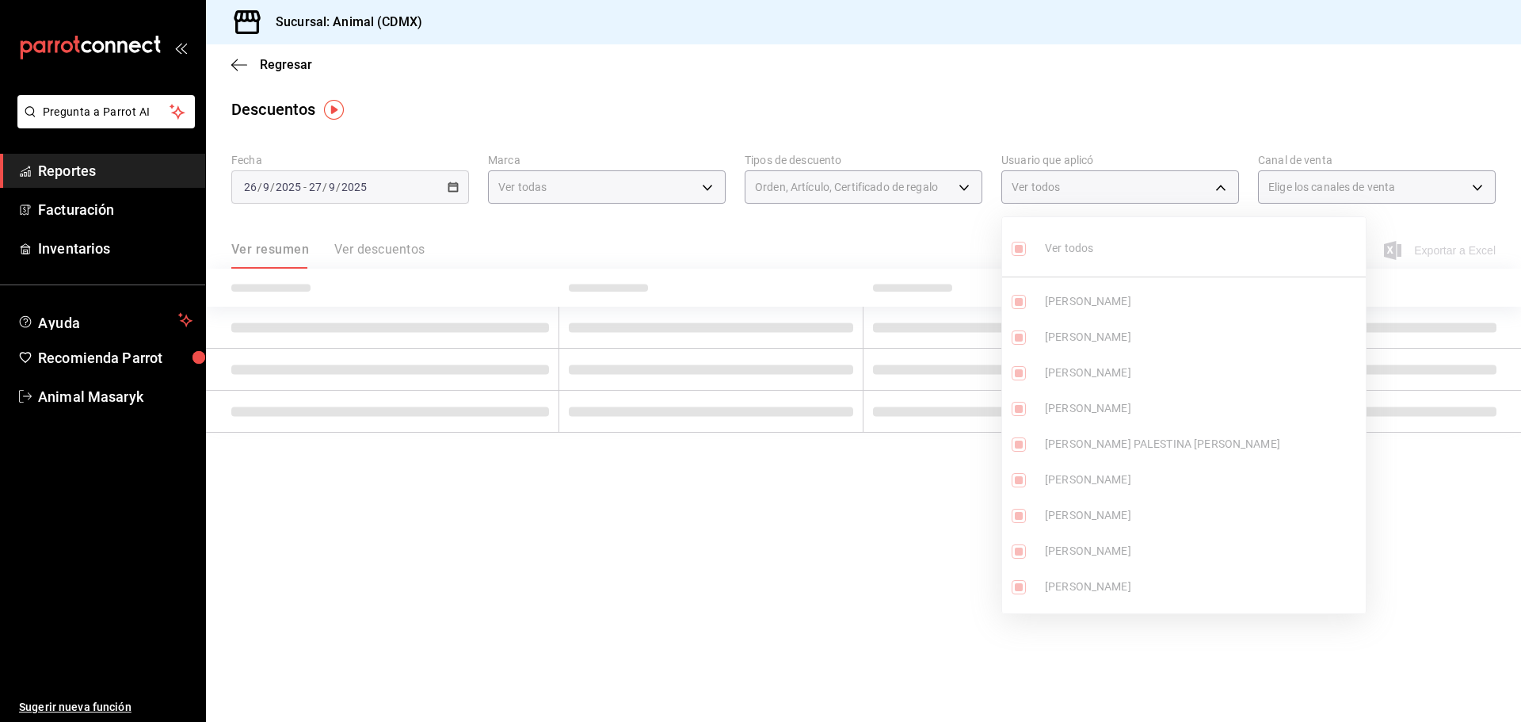
checkbox input "true"
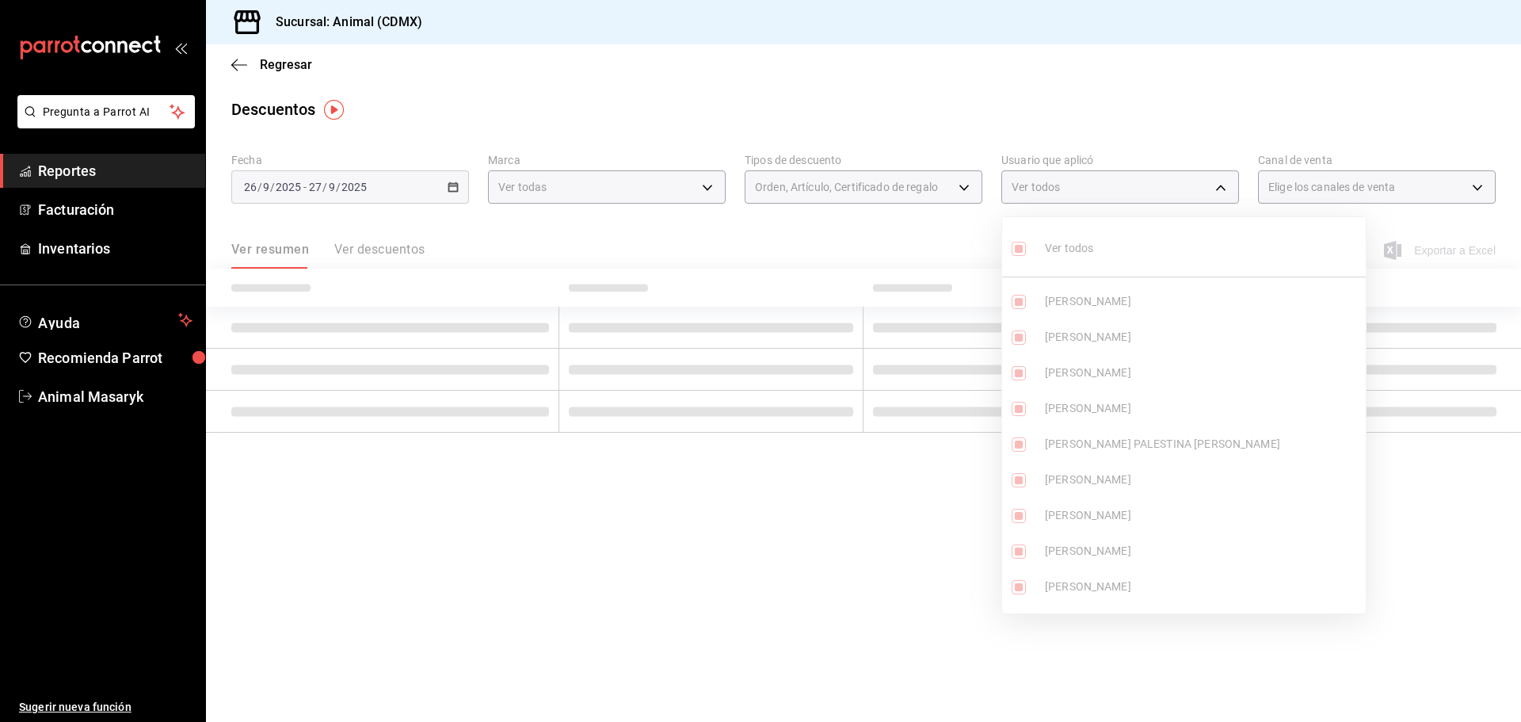
checkbox input "true"
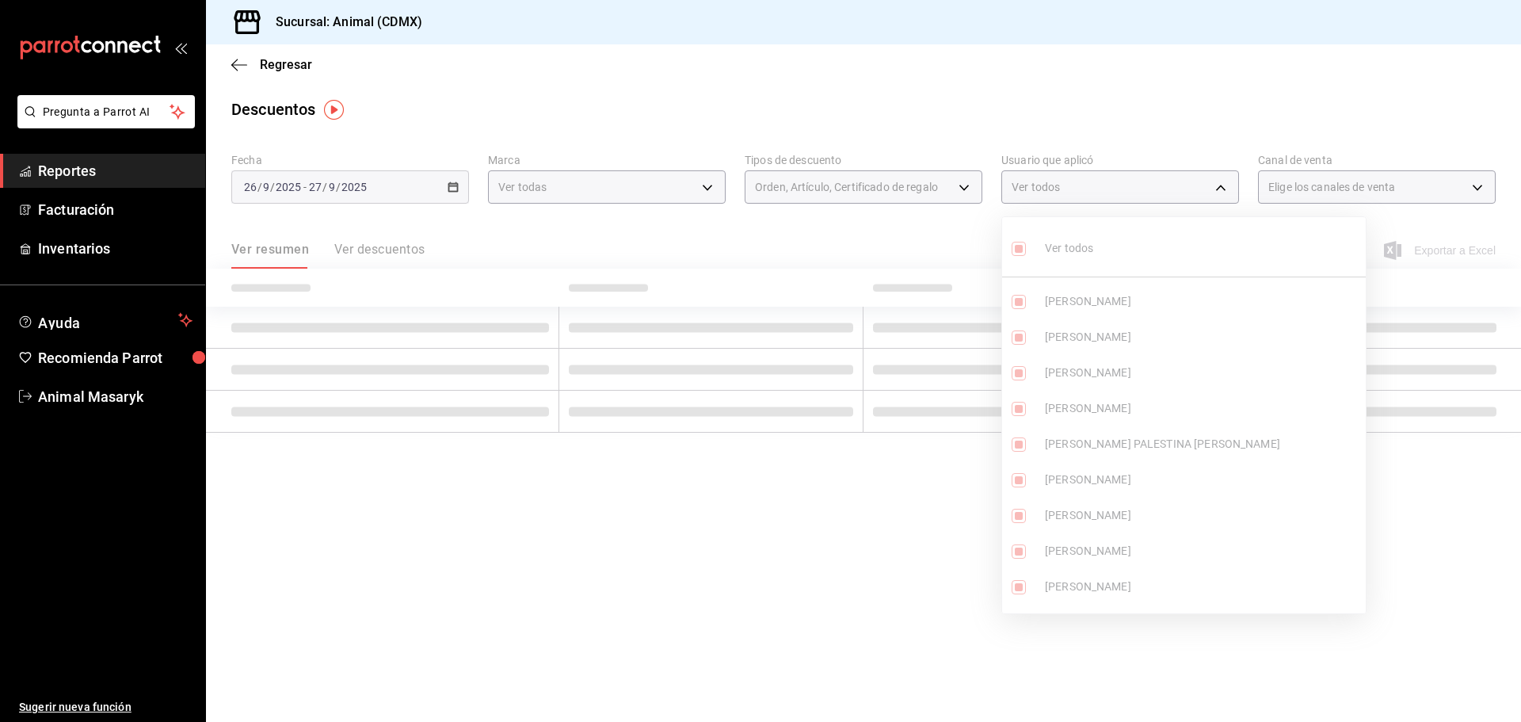
checkbox input "true"
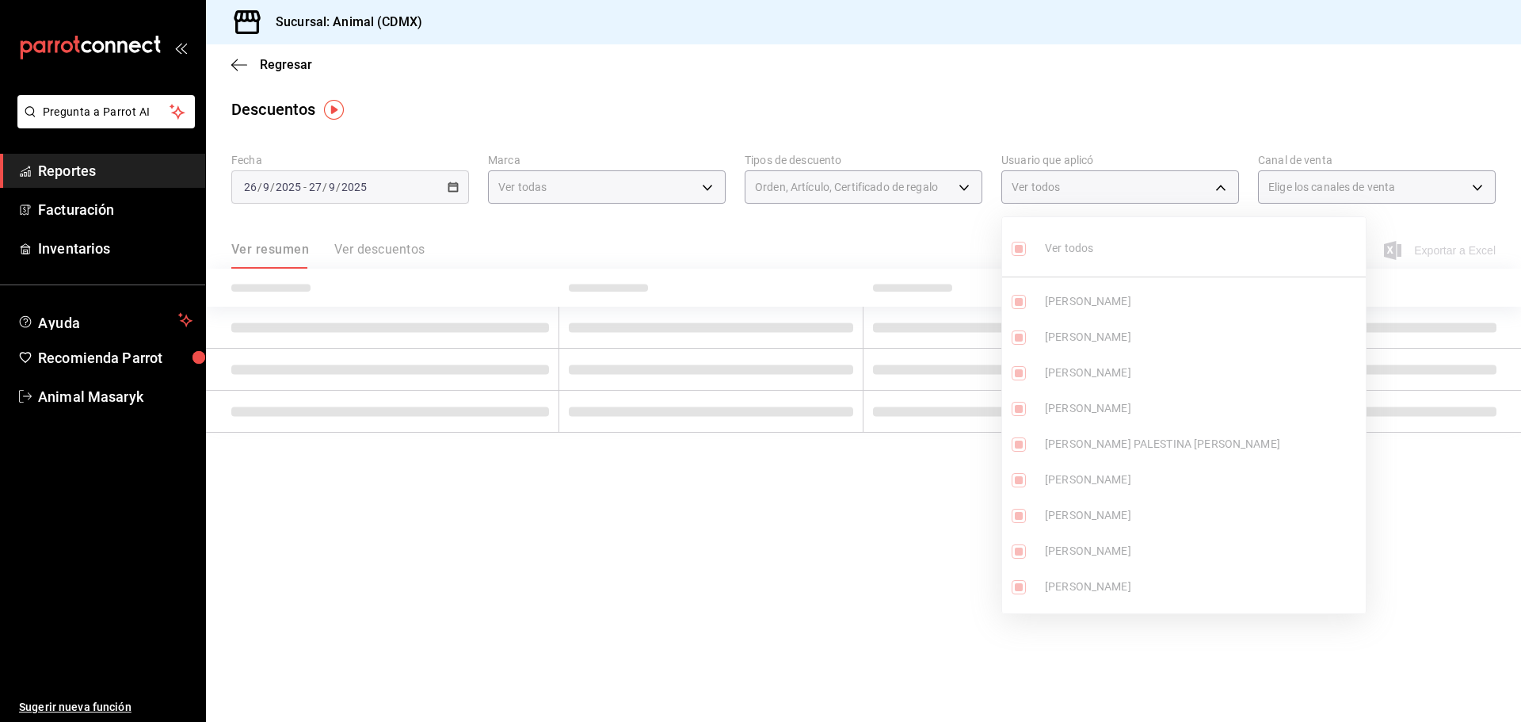
checkbox input "true"
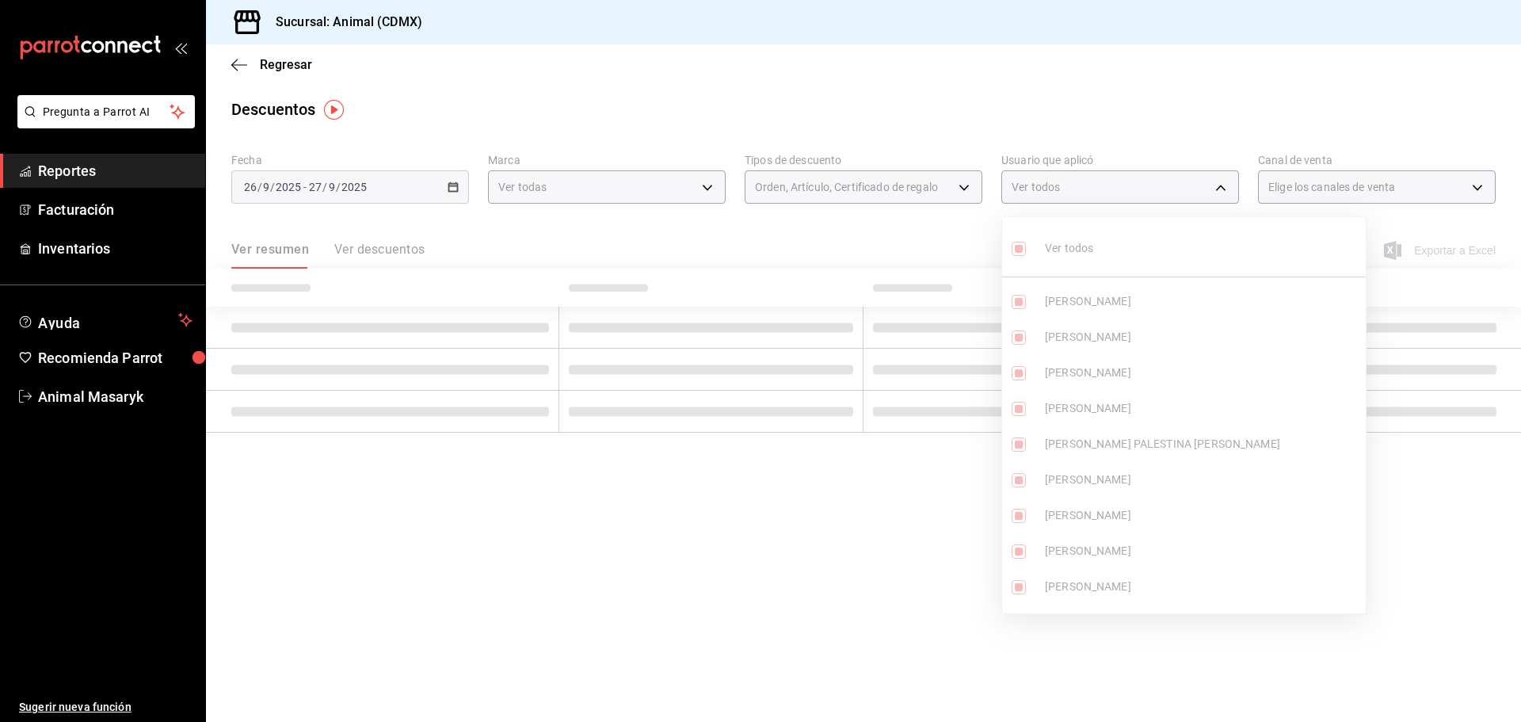
checkbox input "true"
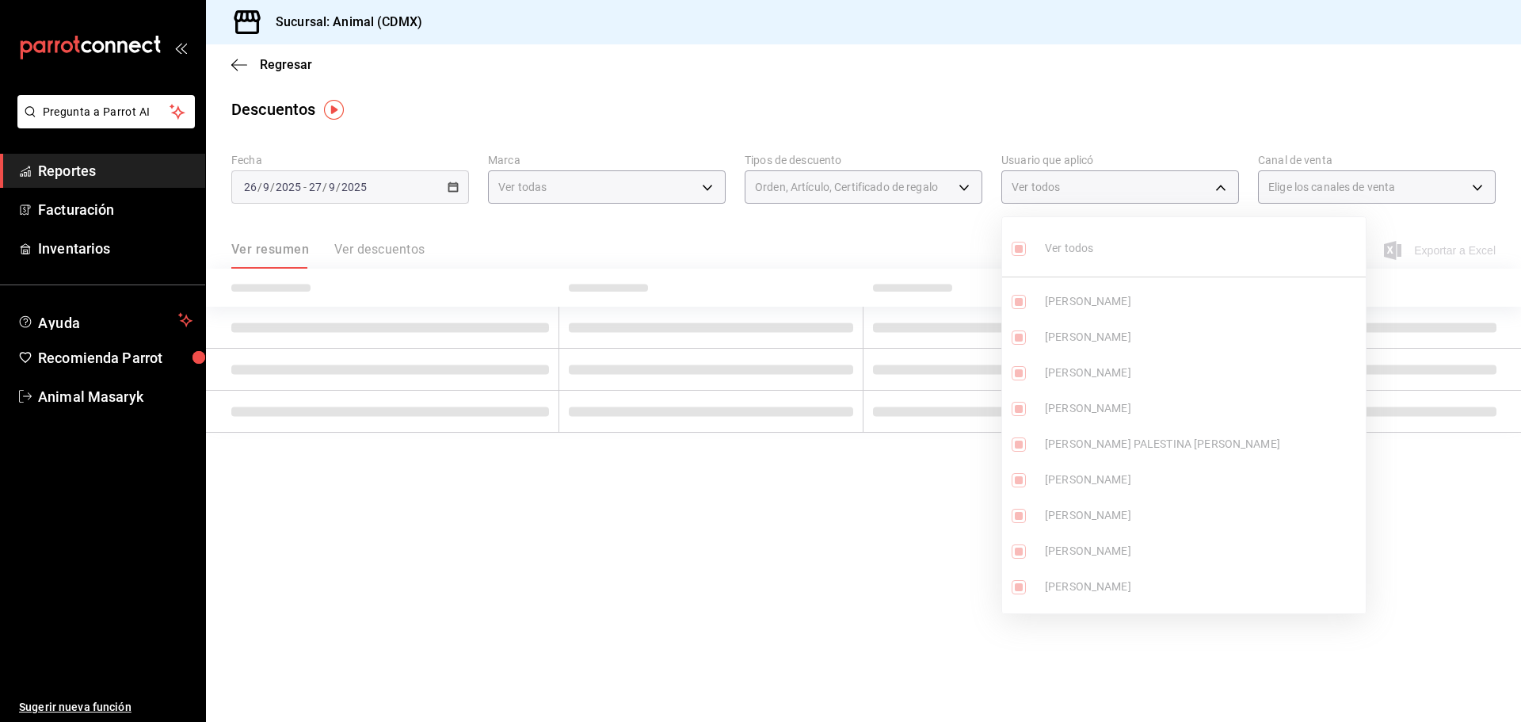
checkbox input "true"
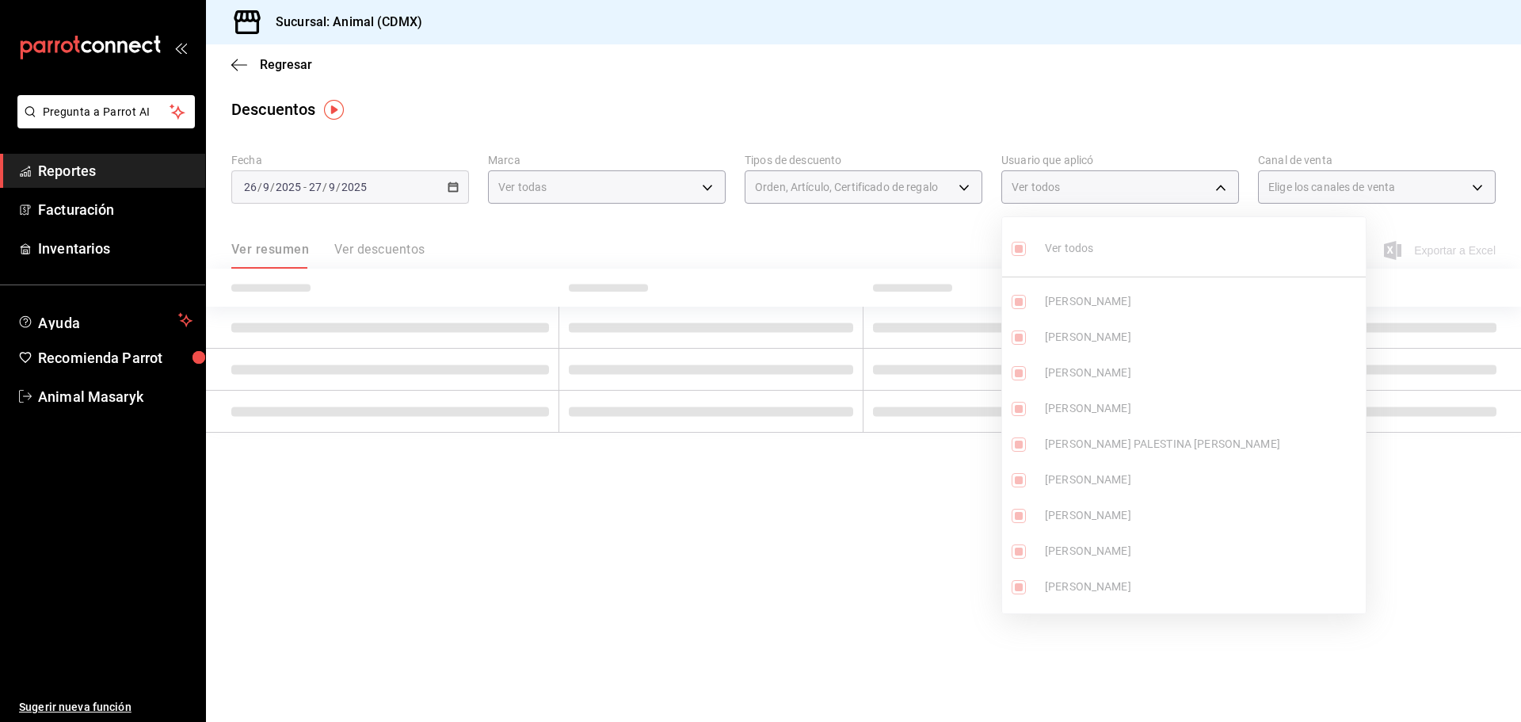
checkbox input "true"
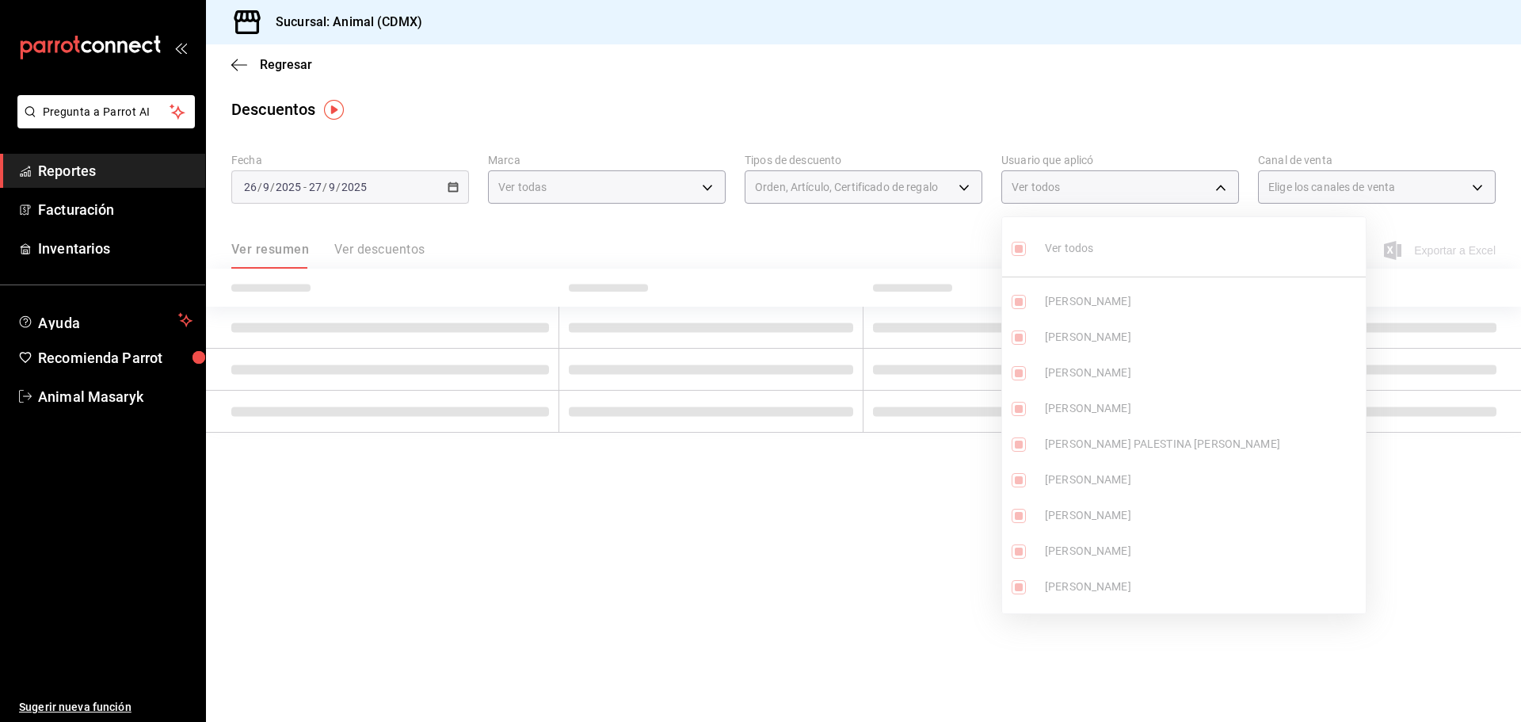
checkbox input "true"
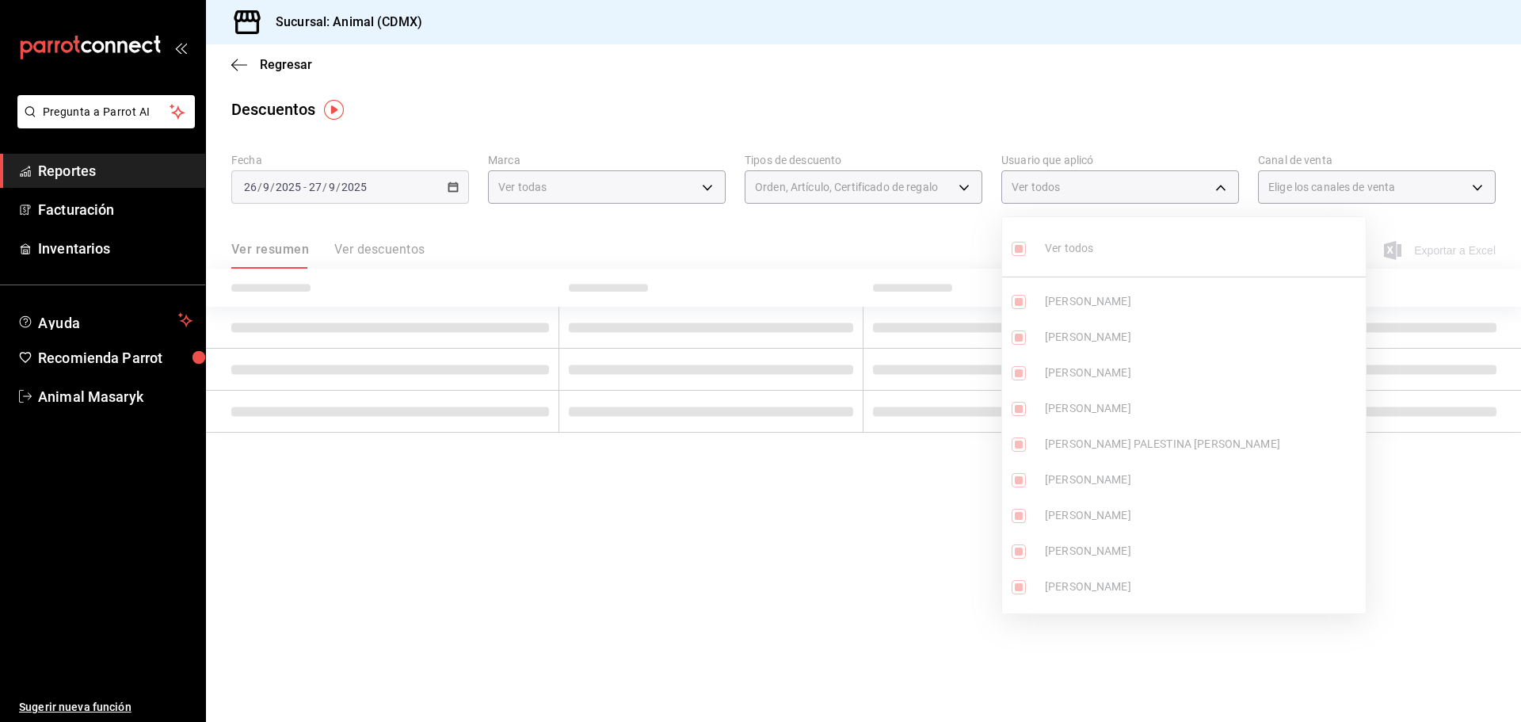
checkbox input "true"
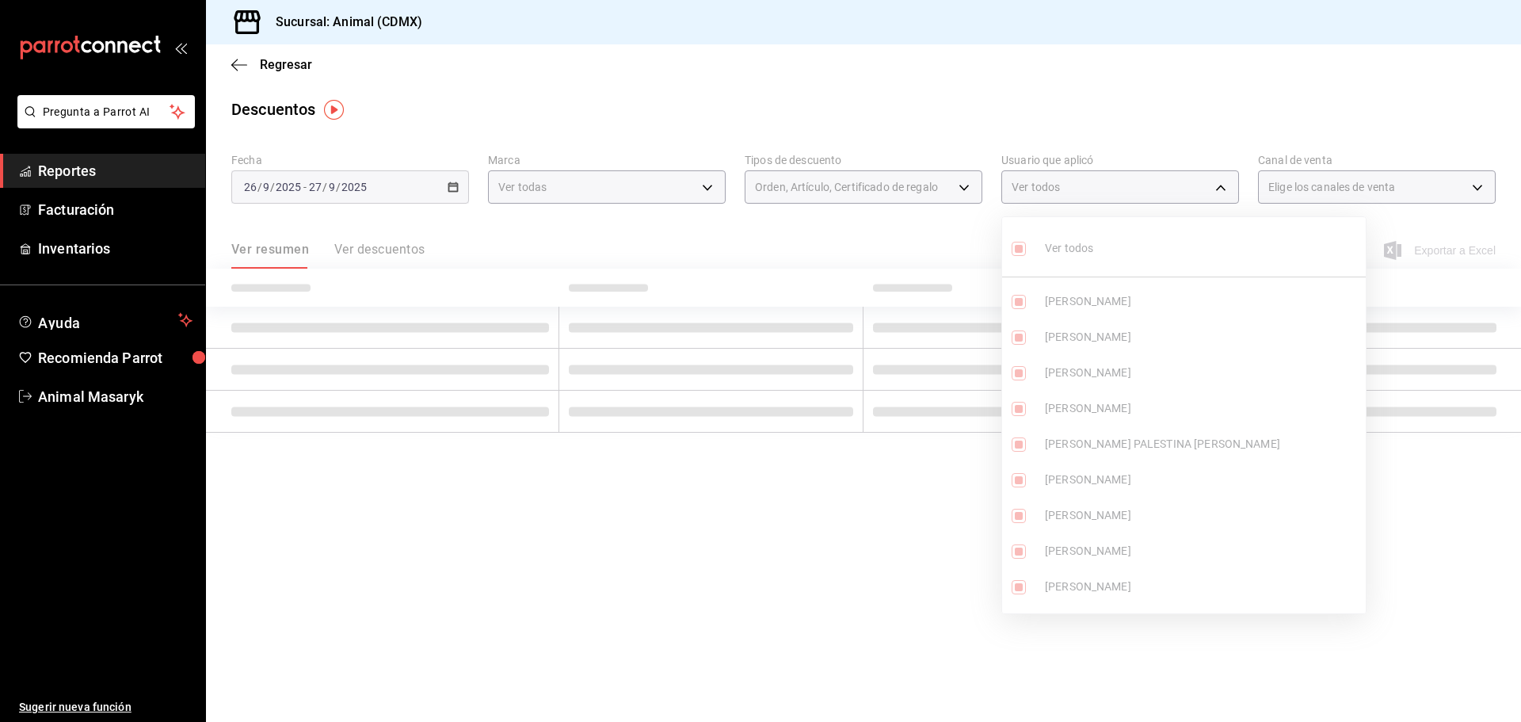
checkbox input "true"
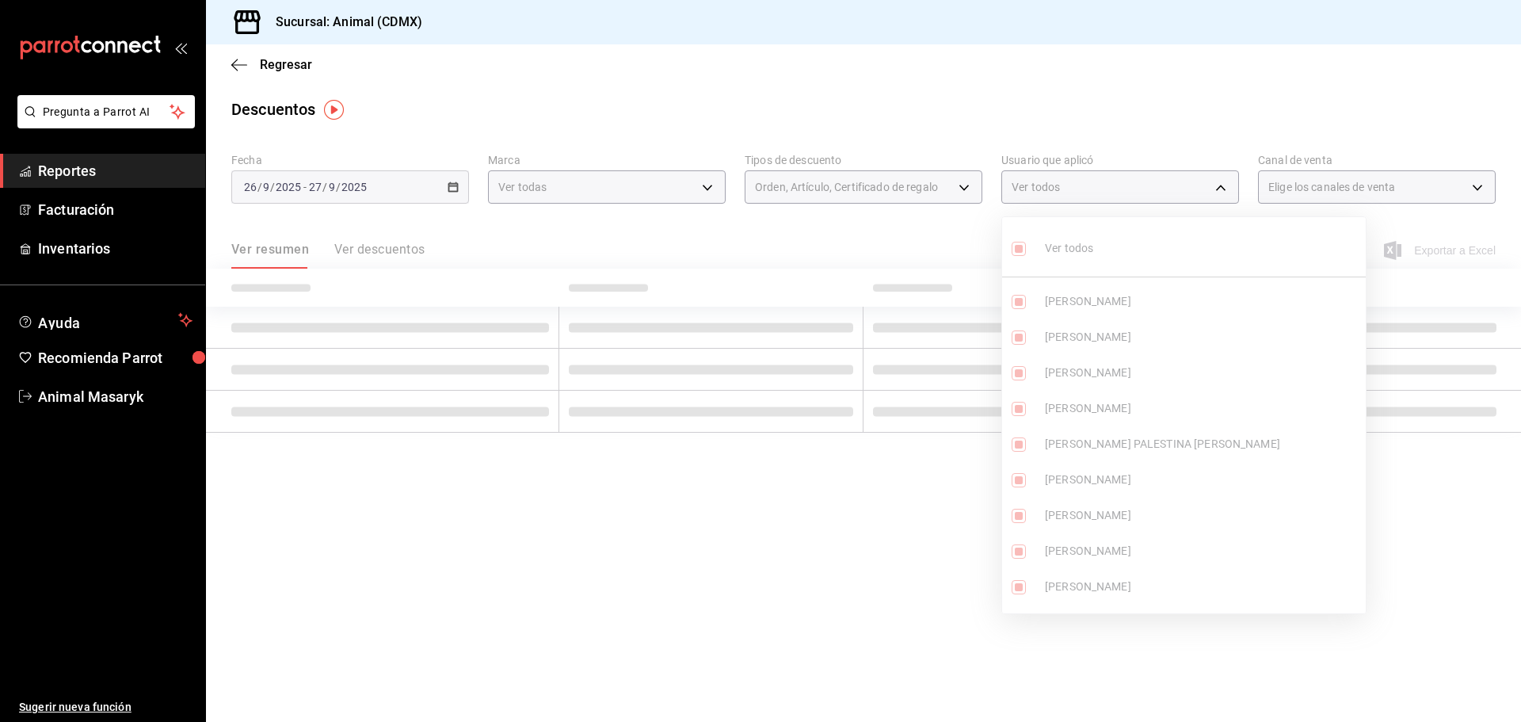
checkbox input "true"
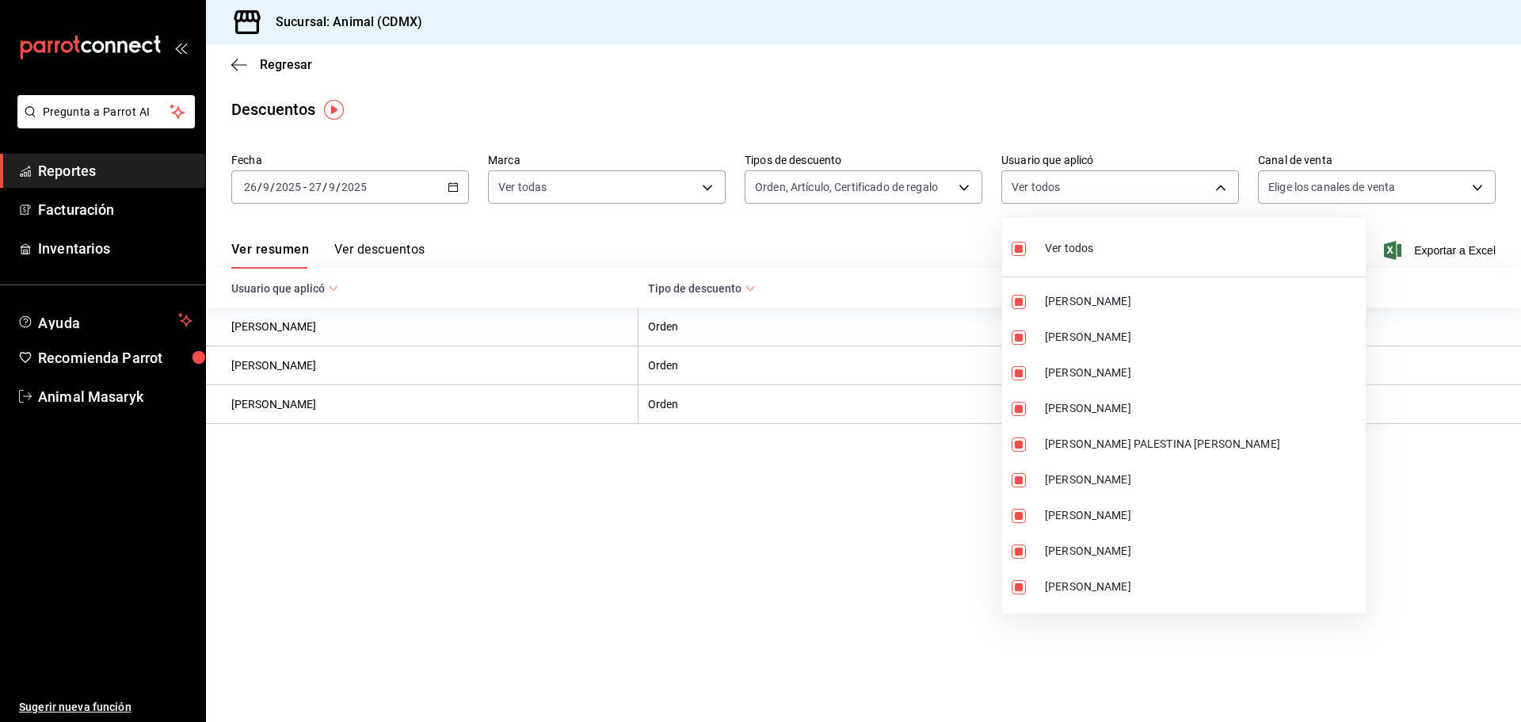
click at [1340, 199] on div at bounding box center [760, 361] width 1521 height 722
click at [1399, 126] on div at bounding box center [760, 361] width 1521 height 722
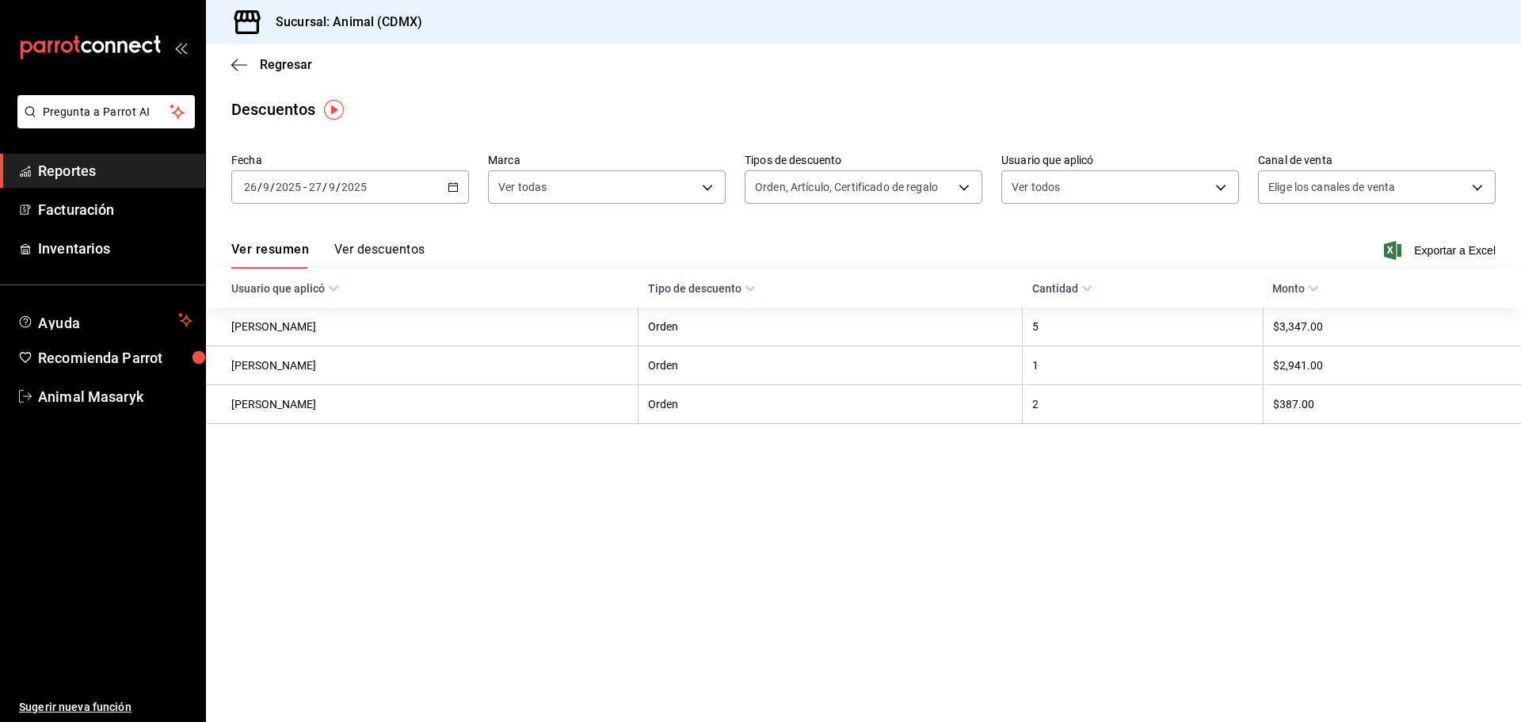
click at [1395, 95] on main "Regresar Descuentos Fecha [DATE] [DATE] - [DATE] [DATE] Marca Ver todas cb0f6ae…" at bounding box center [863, 382] width 1315 height 677
click at [1404, 191] on body "Pregunta a Parrot AI Reportes Facturación Inventarios Ayuda Recomienda Parrot A…" at bounding box center [760, 361] width 1521 height 722
click at [1336, 230] on div "Ver todos" at bounding box center [1309, 247] width 82 height 34
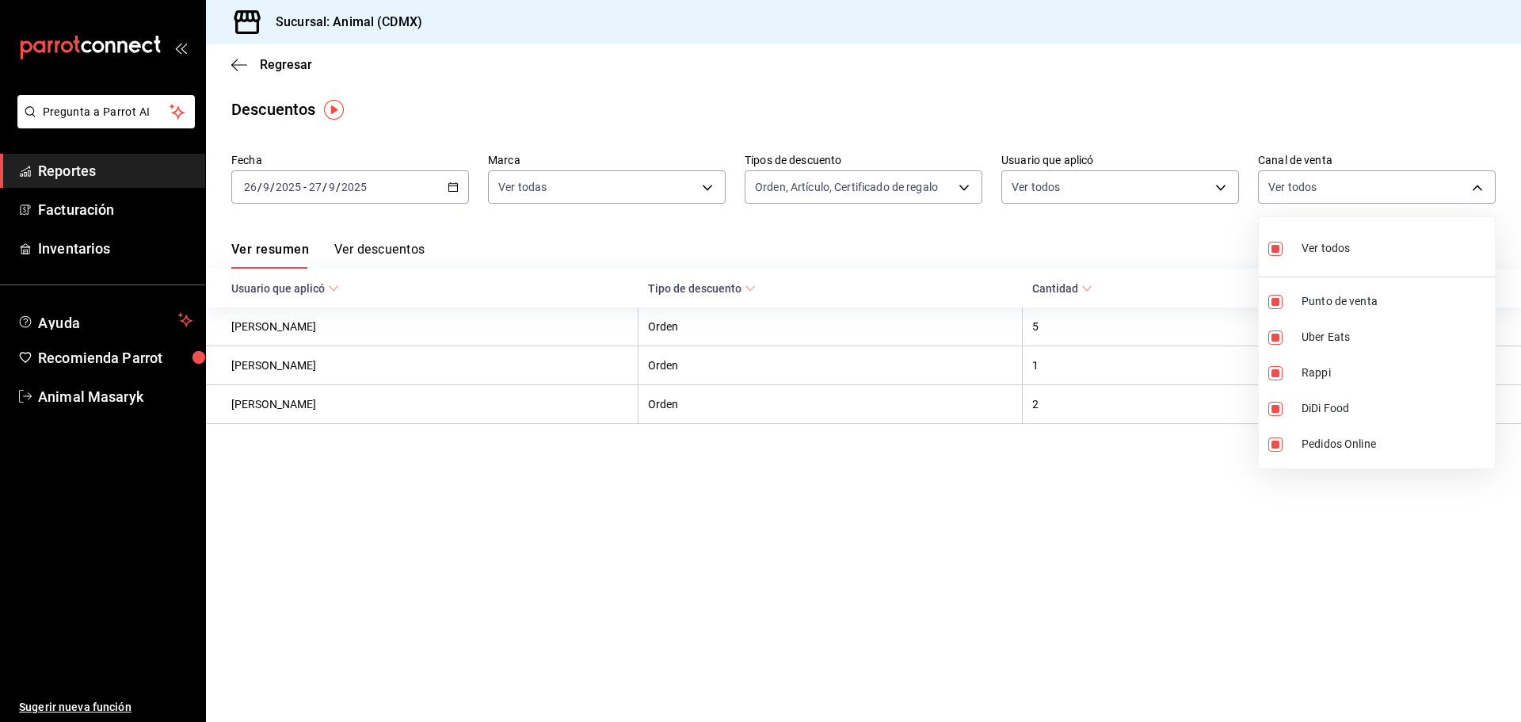
click at [1083, 232] on div at bounding box center [760, 361] width 1521 height 722
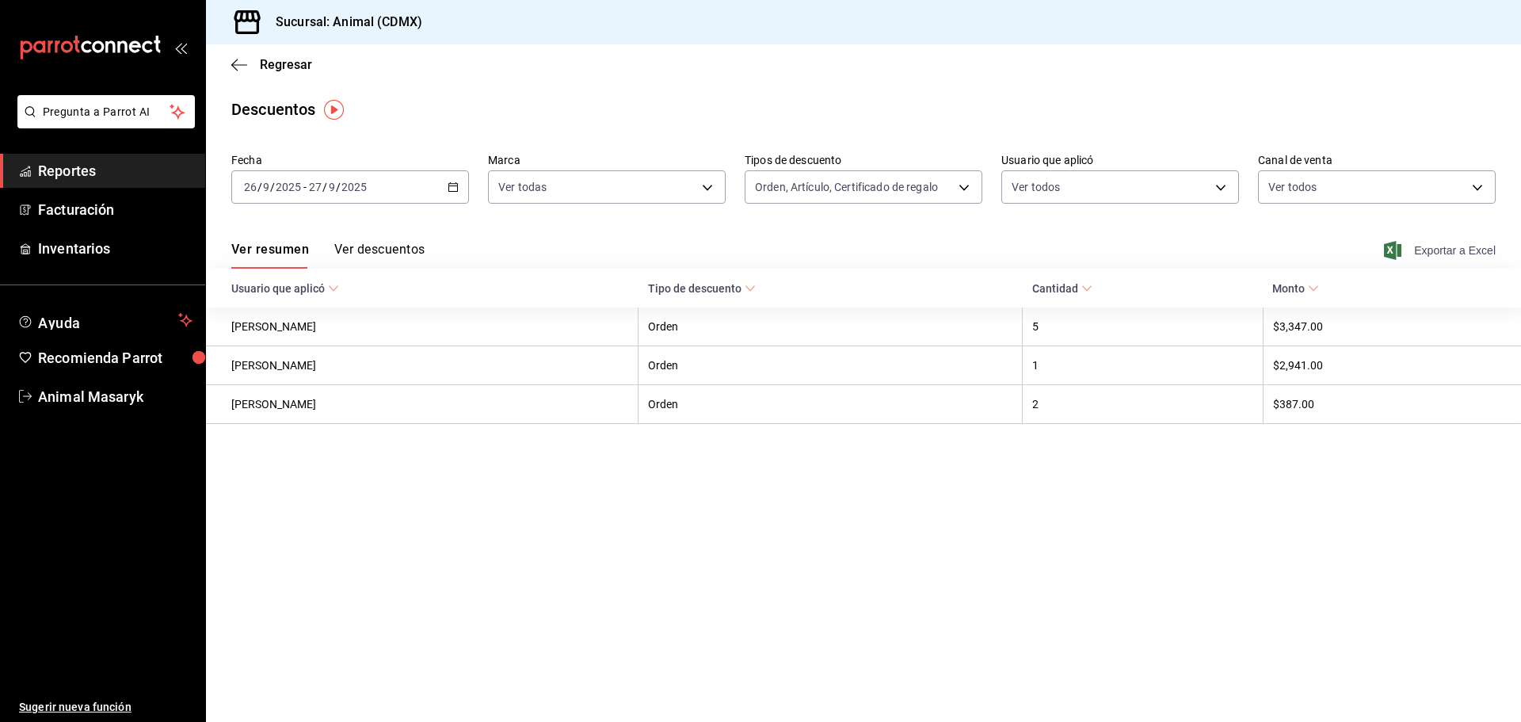
click at [1427, 249] on span "Exportar a Excel" at bounding box center [1441, 250] width 109 height 19
click at [238, 70] on icon "button" at bounding box center [239, 65] width 16 height 14
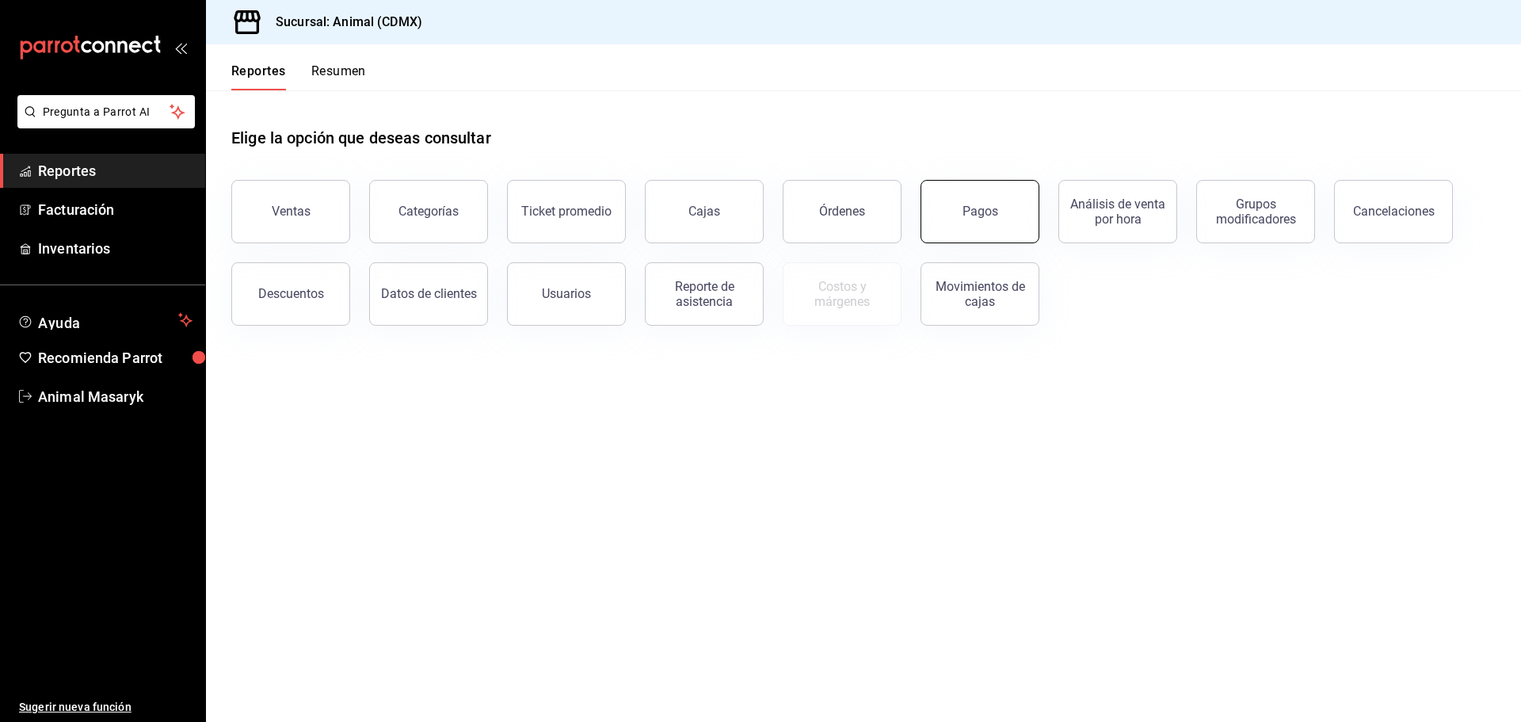
click at [990, 196] on button "Pagos" at bounding box center [979, 211] width 119 height 63
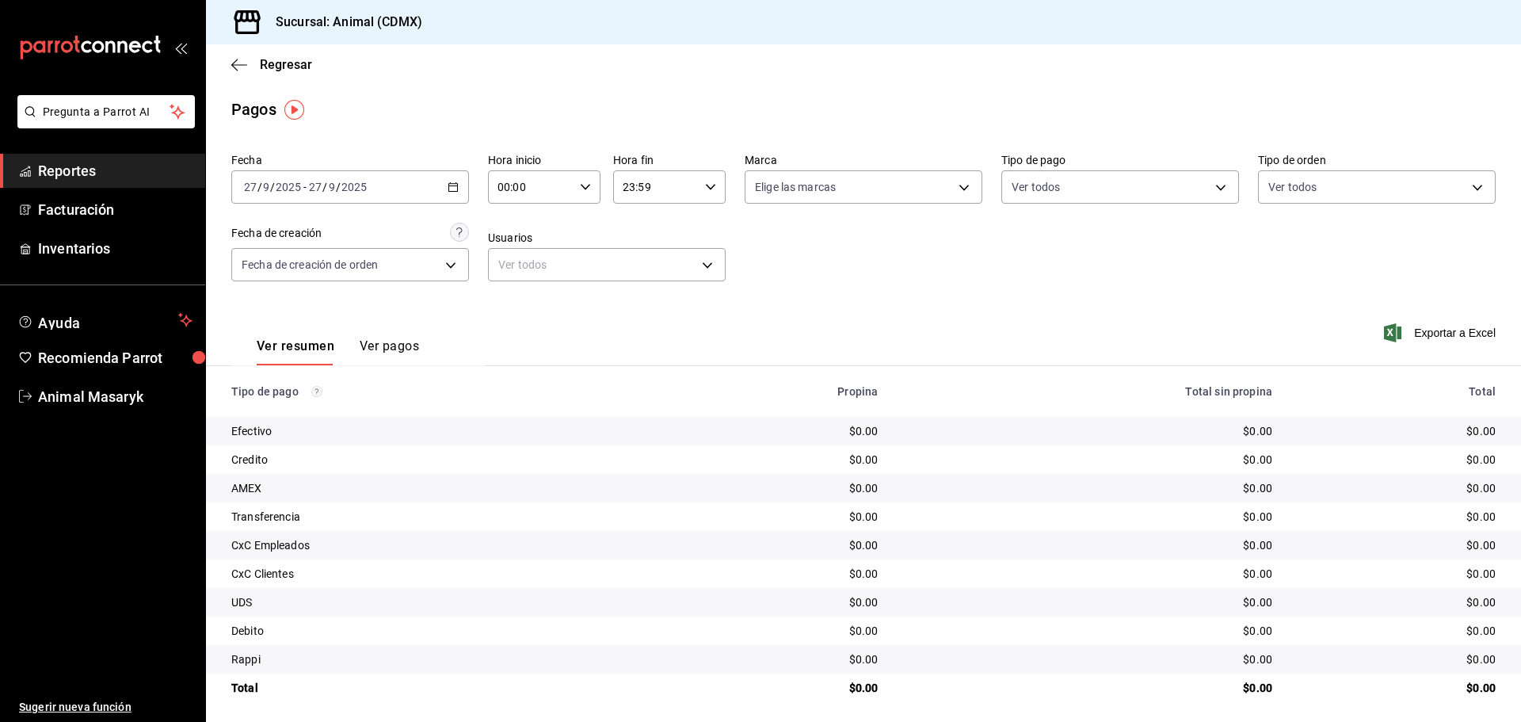
click at [455, 185] on \(Stroke\) "button" at bounding box center [453, 187] width 10 height 9
click at [342, 408] on span "Rango de fechas" at bounding box center [306, 413] width 123 height 17
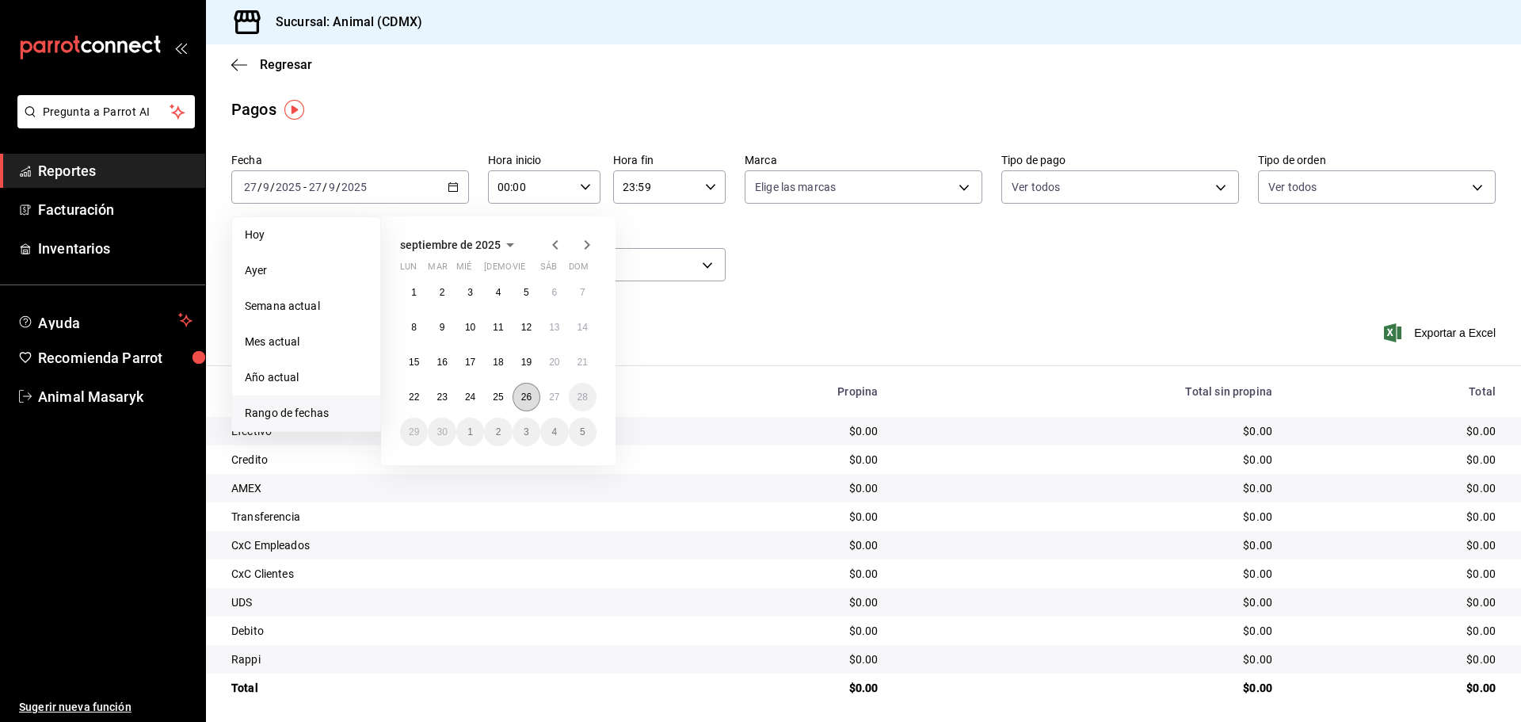
click at [530, 406] on button "26" at bounding box center [527, 397] width 28 height 29
click at [558, 394] on abbr "27" at bounding box center [554, 396] width 10 height 11
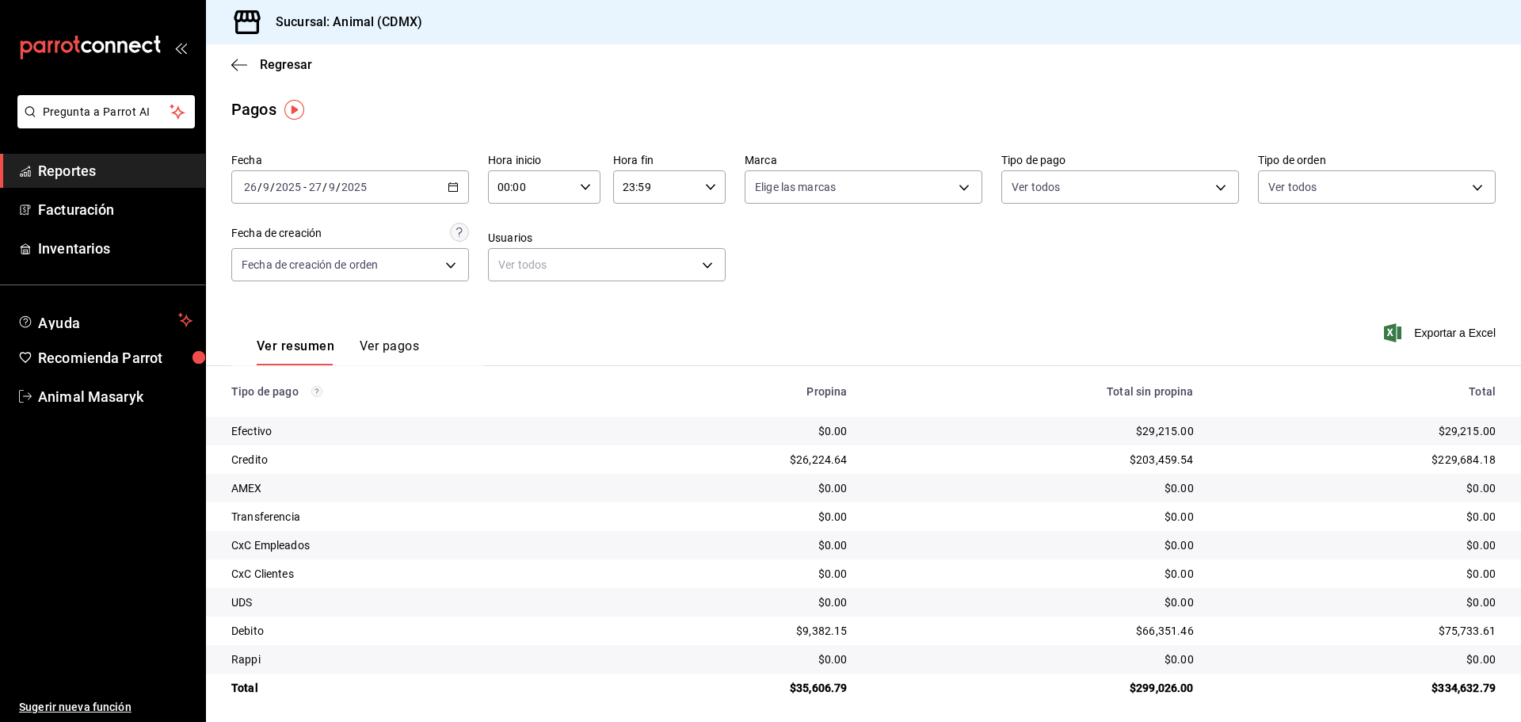
click at [555, 188] on input "00:00" at bounding box center [531, 187] width 86 height 32
click at [510, 263] on span "05" at bounding box center [513, 259] width 31 height 13
drag, startPoint x: 653, startPoint y: 222, endPoint x: 716, endPoint y: 199, distance: 67.4
click at [654, 222] on div at bounding box center [760, 361] width 1521 height 722
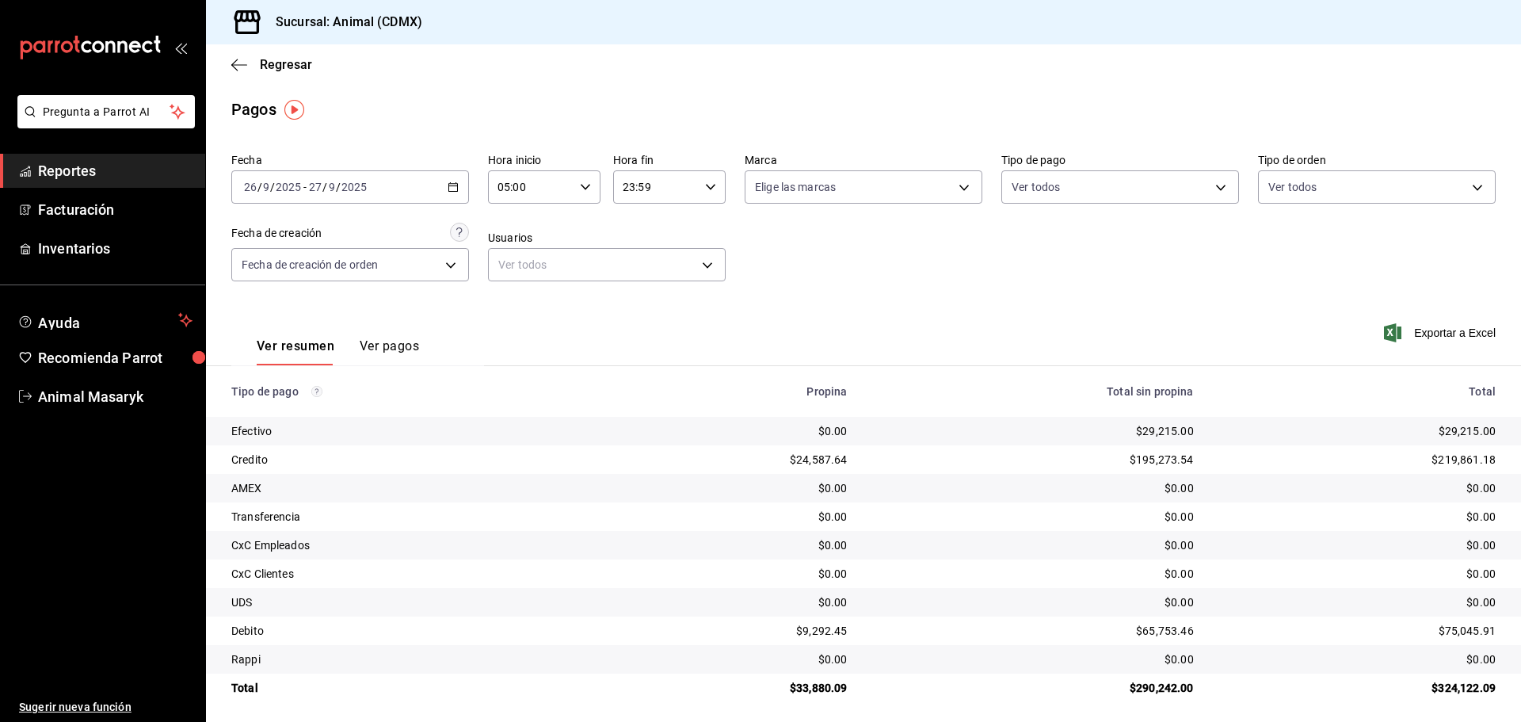
click at [718, 187] on div "23:59 Hora fin" at bounding box center [669, 186] width 112 height 33
click at [634, 303] on span "04" at bounding box center [637, 300] width 31 height 13
drag, startPoint x: 761, startPoint y: 247, endPoint x: 772, endPoint y: 244, distance: 10.8
click at [768, 245] on div at bounding box center [760, 361] width 1521 height 722
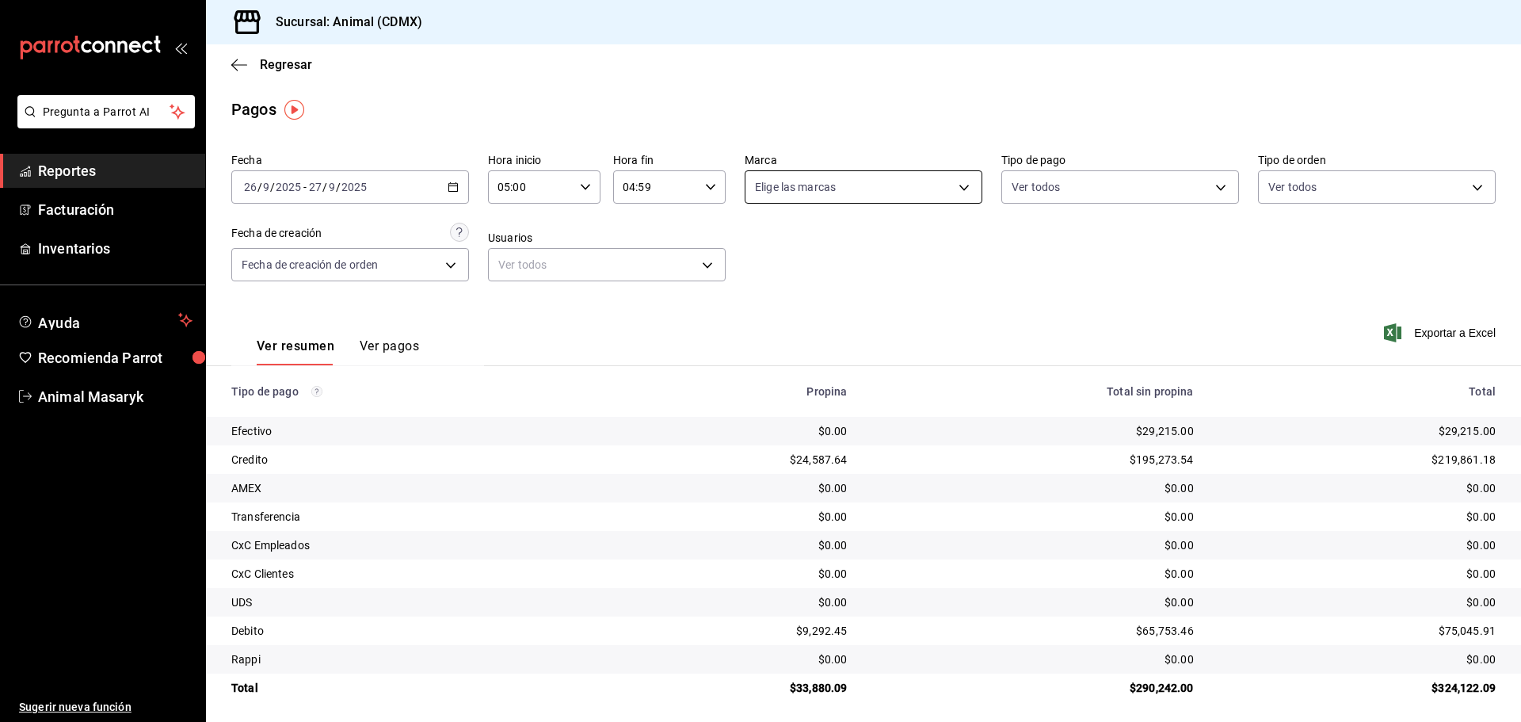
click at [863, 183] on body "Pregunta a Parrot AI Reportes Facturación Inventarios Ayuda Recomienda Parrot A…" at bounding box center [760, 361] width 1521 height 722
drag, startPoint x: 863, startPoint y: 242, endPoint x: 859, endPoint y: 253, distance: 12.5
click at [864, 242] on li "Ver todas" at bounding box center [858, 246] width 234 height 47
drag, startPoint x: 1038, startPoint y: 240, endPoint x: 1081, endPoint y: 223, distance: 45.9
click at [1041, 240] on div at bounding box center [760, 361] width 1521 height 722
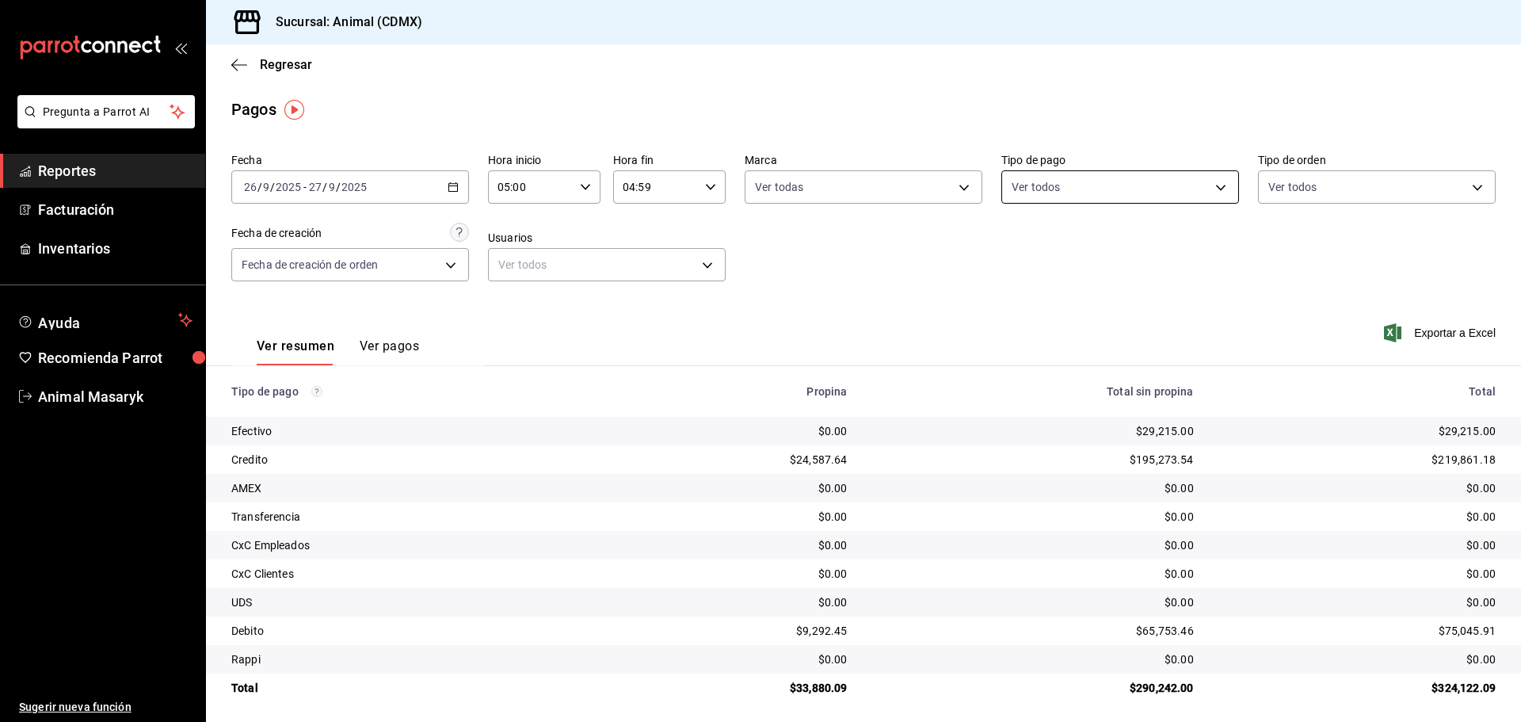
click at [1143, 191] on body "Pregunta a Parrot AI Reportes Facturación Inventarios Ayuda Recomienda Parrot A…" at bounding box center [760, 361] width 1521 height 722
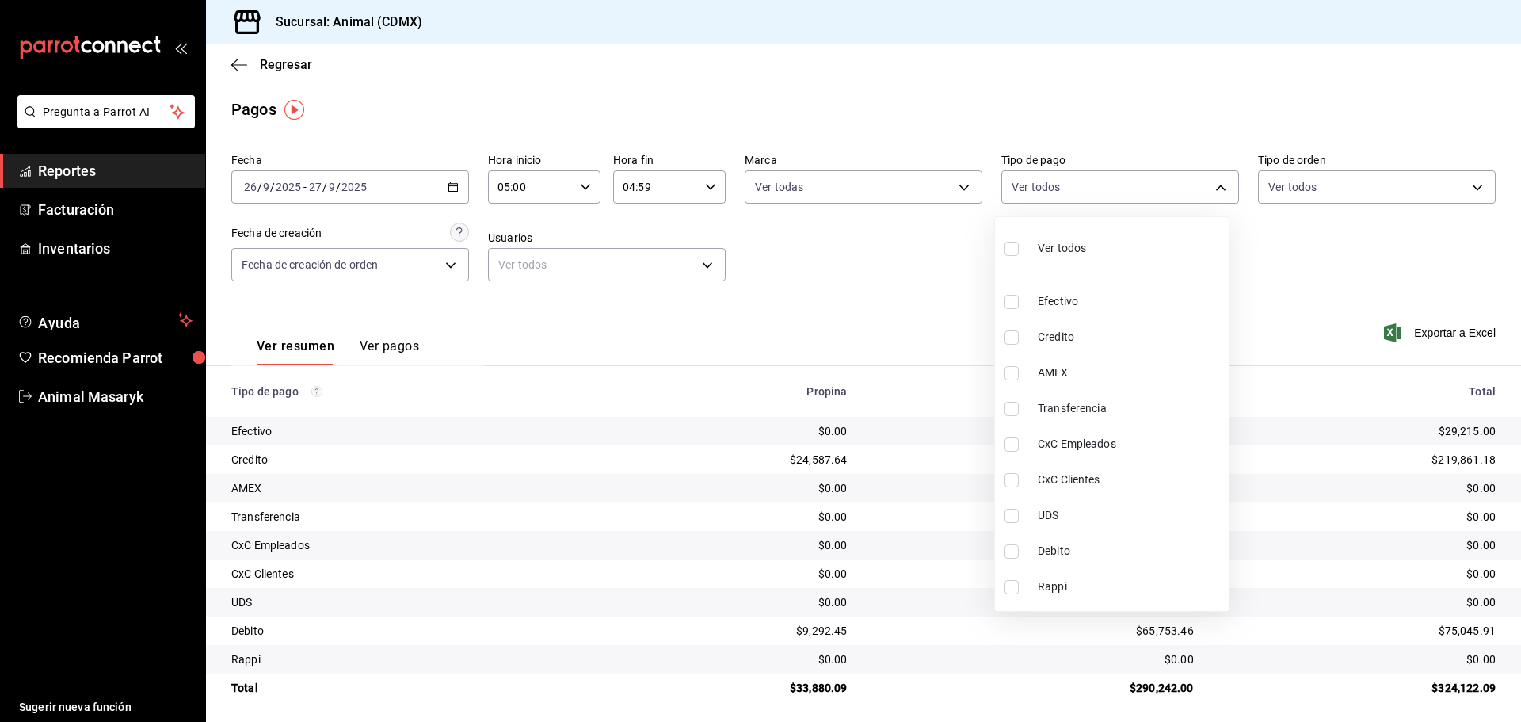
click at [1143, 235] on li "Ver todos" at bounding box center [1112, 246] width 234 height 47
click at [1361, 242] on div at bounding box center [760, 361] width 1521 height 722
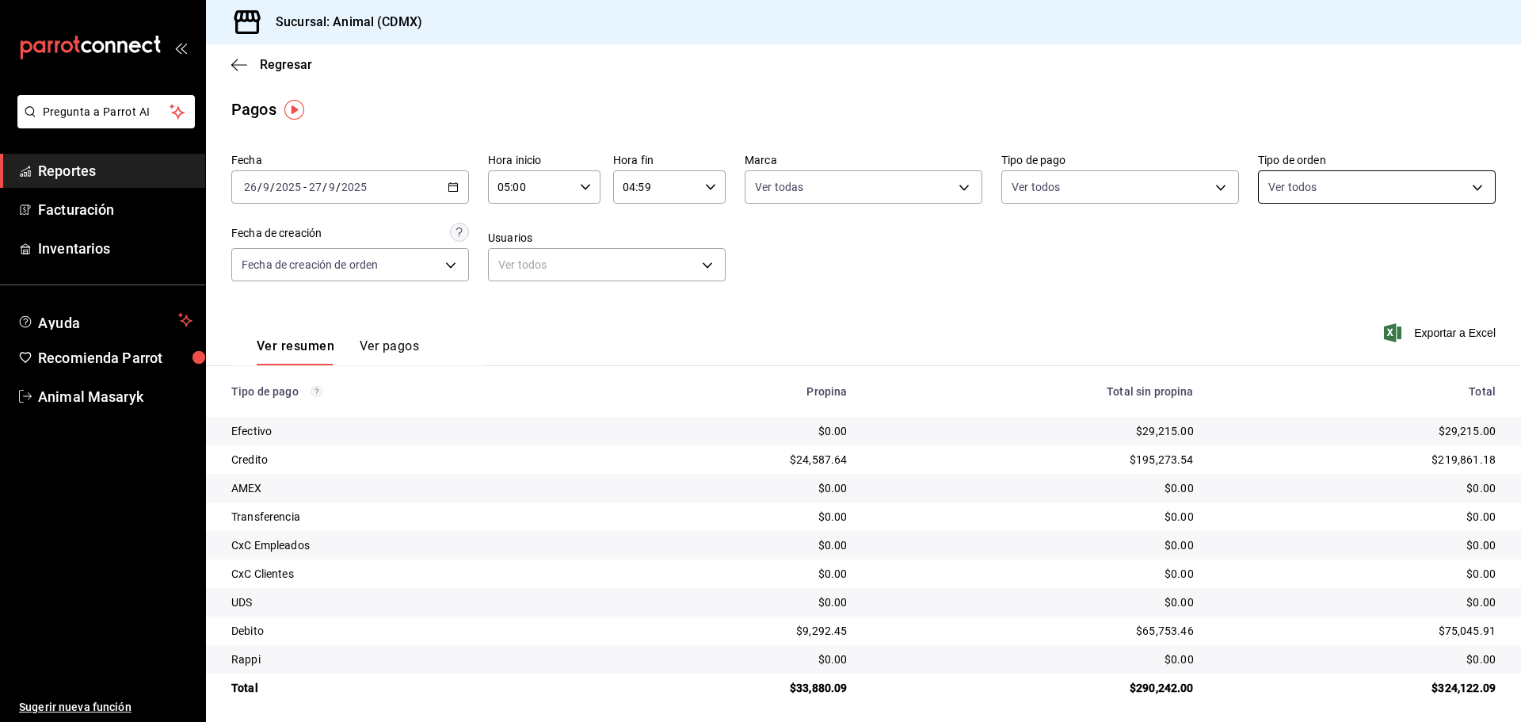
click at [1454, 185] on body "Pregunta a Parrot AI Reportes Facturación Inventarios Ayuda Recomienda Parrot A…" at bounding box center [760, 361] width 1521 height 722
click at [1353, 242] on li "Ver todos" at bounding box center [1366, 246] width 234 height 47
click at [962, 295] on div at bounding box center [760, 361] width 1521 height 722
click at [264, 58] on span "Regresar" at bounding box center [286, 64] width 52 height 15
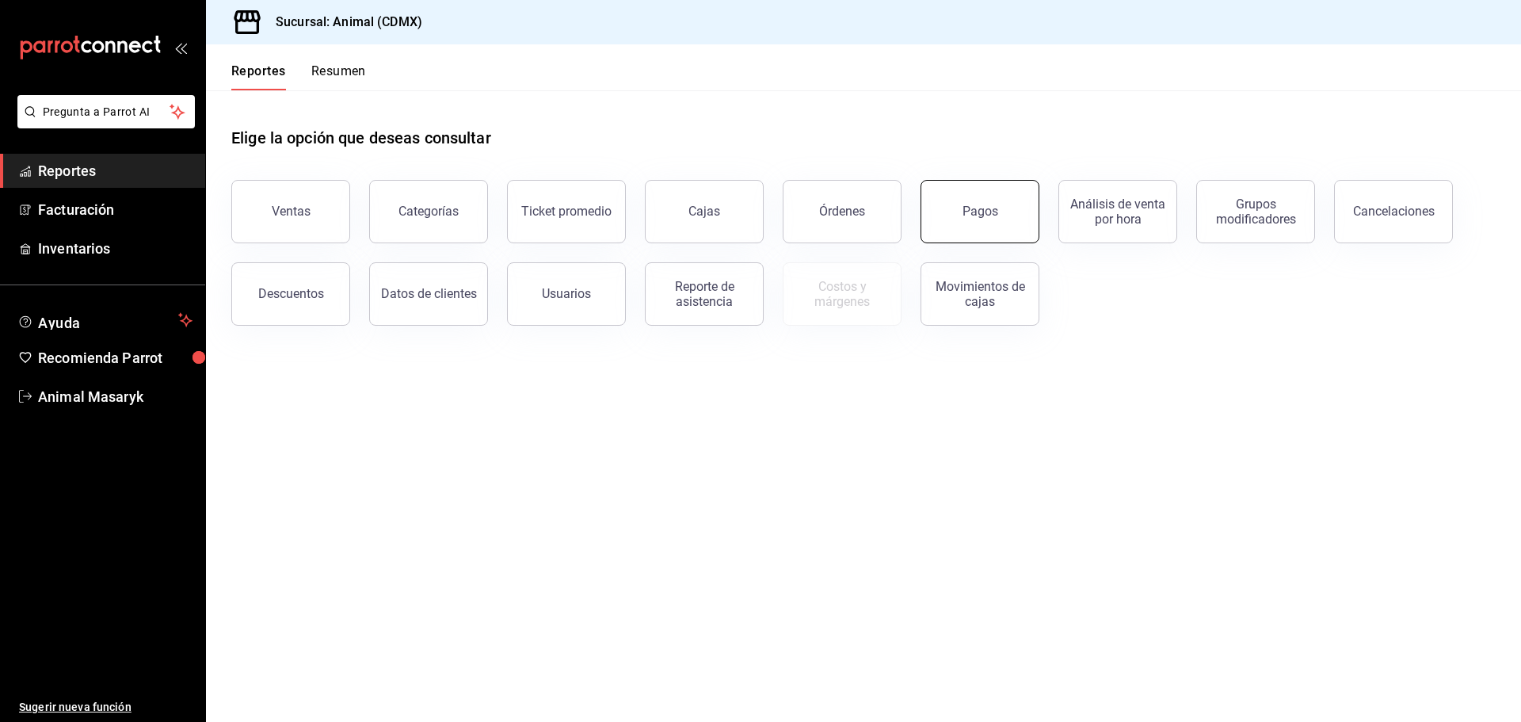
click at [973, 200] on button "Pagos" at bounding box center [979, 211] width 119 height 63
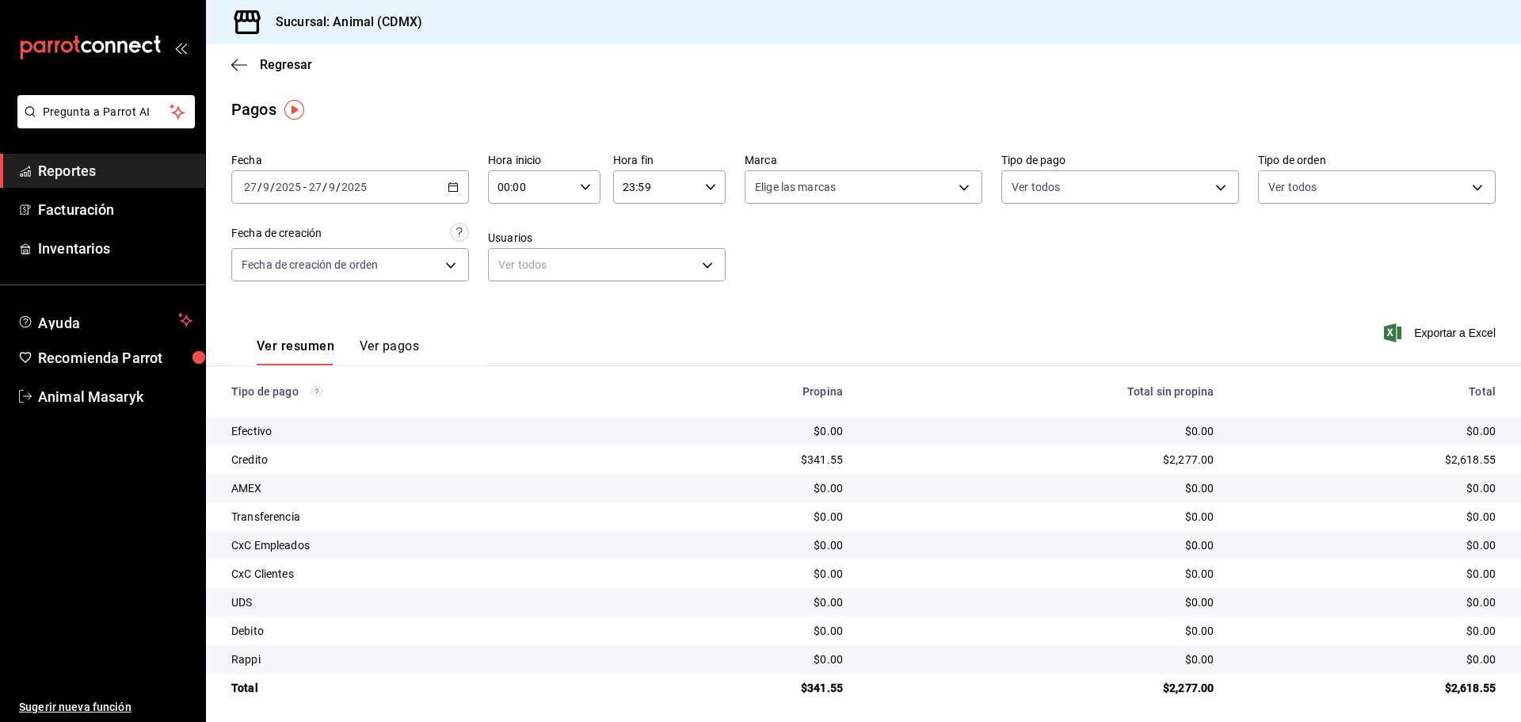
click at [462, 185] on div "[DATE] [DATE] - [DATE] [DATE]" at bounding box center [350, 186] width 238 height 33
click at [302, 413] on span "Rango de fechas" at bounding box center [306, 413] width 123 height 17
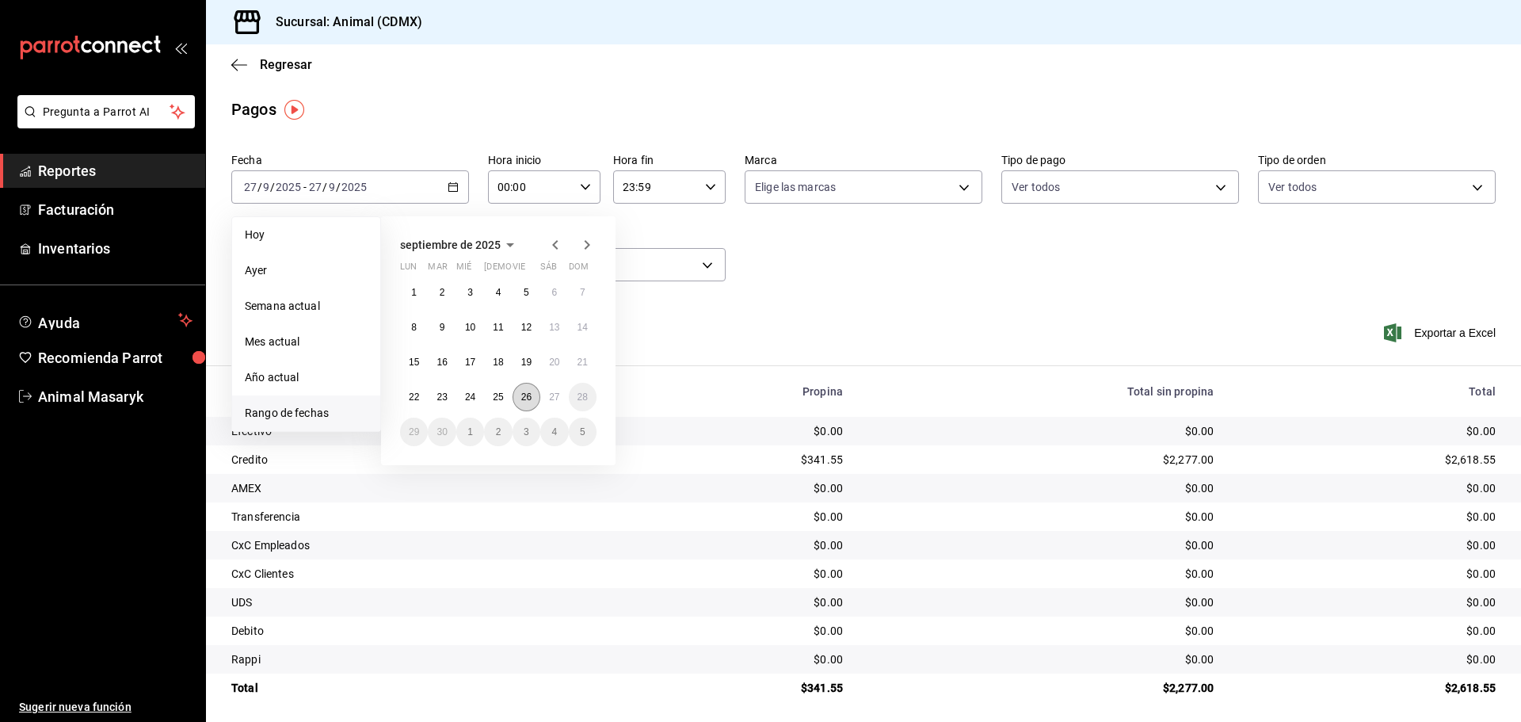
click at [526, 403] on button "26" at bounding box center [527, 397] width 28 height 29
click at [553, 395] on abbr "27" at bounding box center [554, 396] width 10 height 11
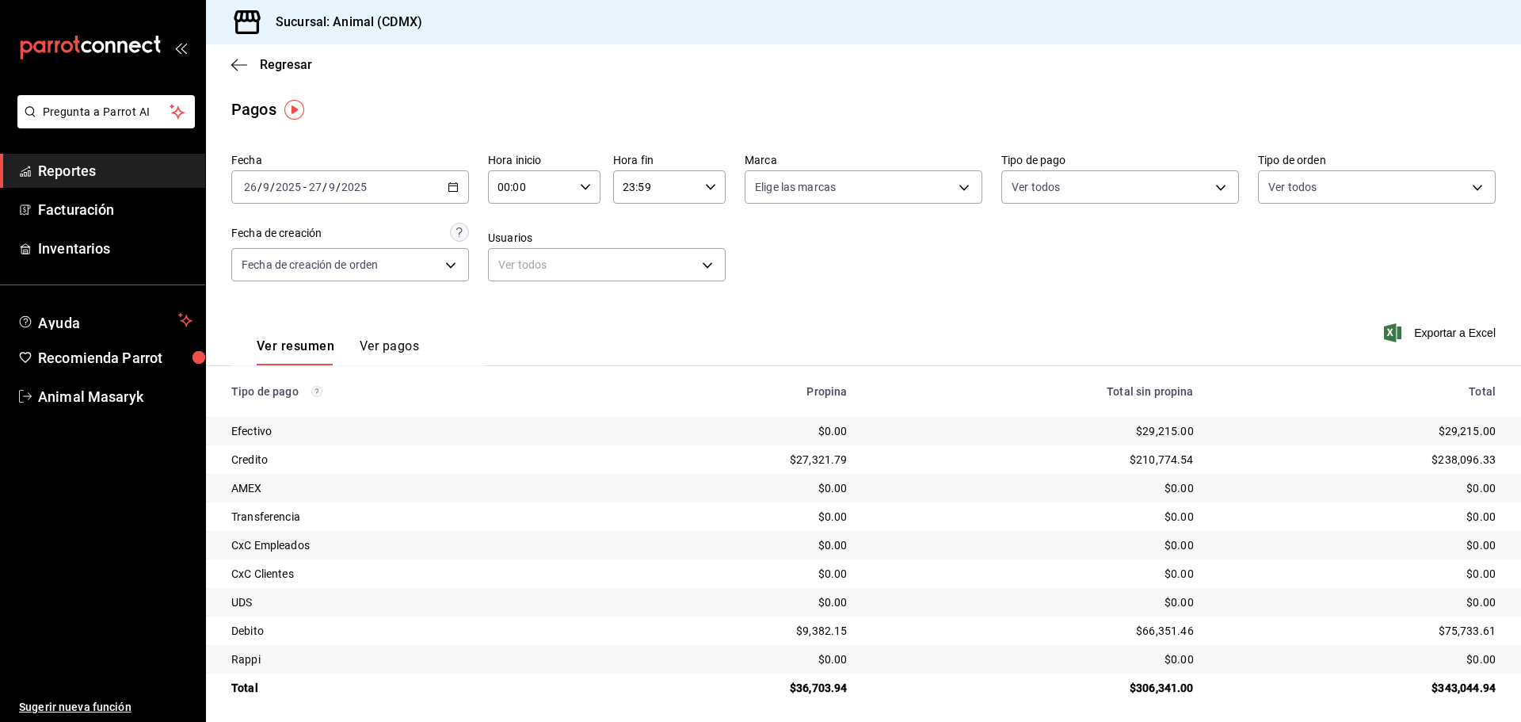
click at [574, 189] on div "00:00 Hora inicio" at bounding box center [544, 186] width 112 height 33
drag, startPoint x: 513, startPoint y: 303, endPoint x: 606, endPoint y: 246, distance: 108.4
click at [514, 303] on span "04" at bounding box center [513, 300] width 31 height 13
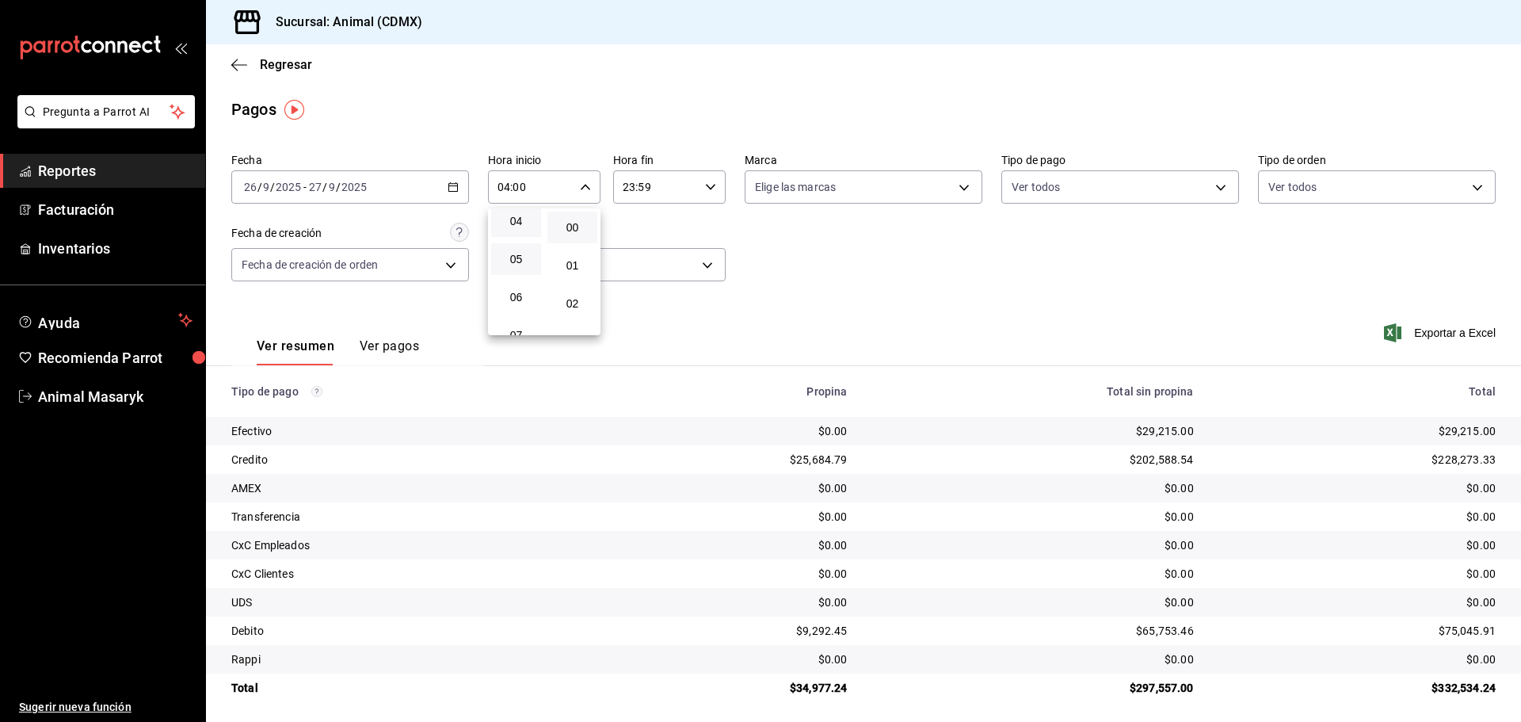
click at [520, 266] on button "05" at bounding box center [516, 259] width 50 height 32
click at [646, 226] on div at bounding box center [760, 361] width 1521 height 722
click at [705, 189] on icon "button" at bounding box center [710, 186] width 11 height 11
click at [637, 234] on button "04" at bounding box center [637, 227] width 50 height 32
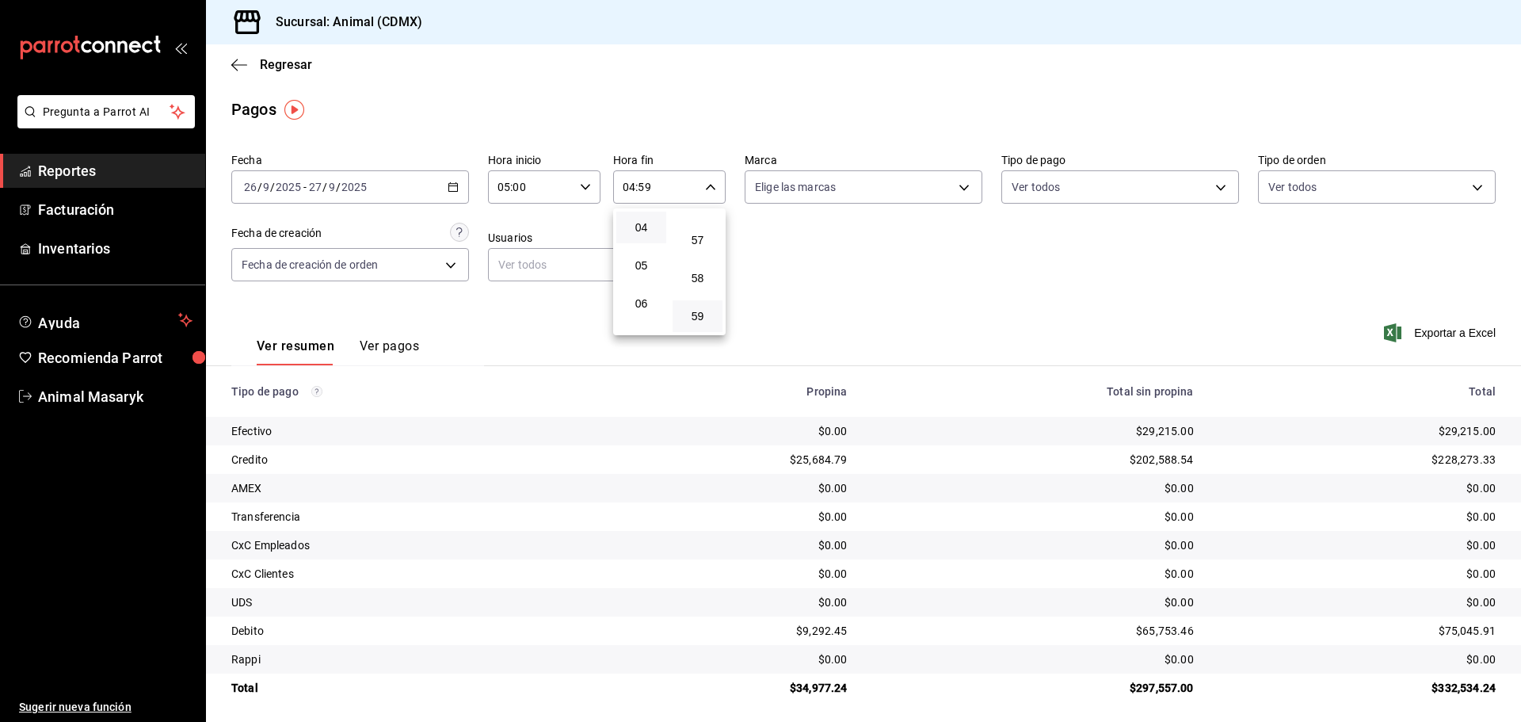
click at [806, 236] on div at bounding box center [760, 361] width 1521 height 722
click at [856, 187] on body "Pregunta a Parrot AI Reportes Facturación Inventarios Ayuda Recomienda Parrot A…" at bounding box center [760, 361] width 1521 height 722
click at [870, 253] on li "Ver todas" at bounding box center [858, 246] width 234 height 47
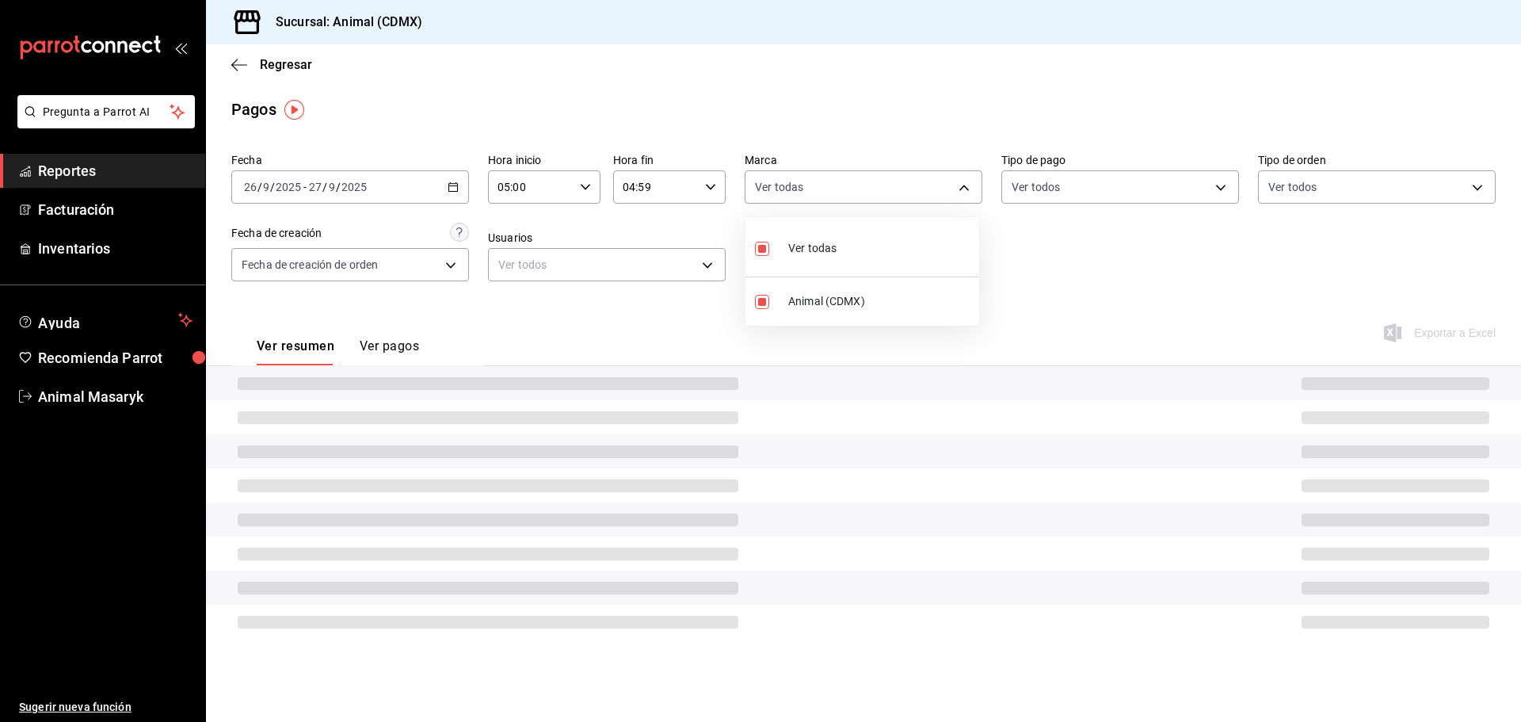
drag, startPoint x: 1290, startPoint y: 253, endPoint x: 1248, endPoint y: 253, distance: 42.0
click at [1285, 253] on div at bounding box center [760, 361] width 1521 height 722
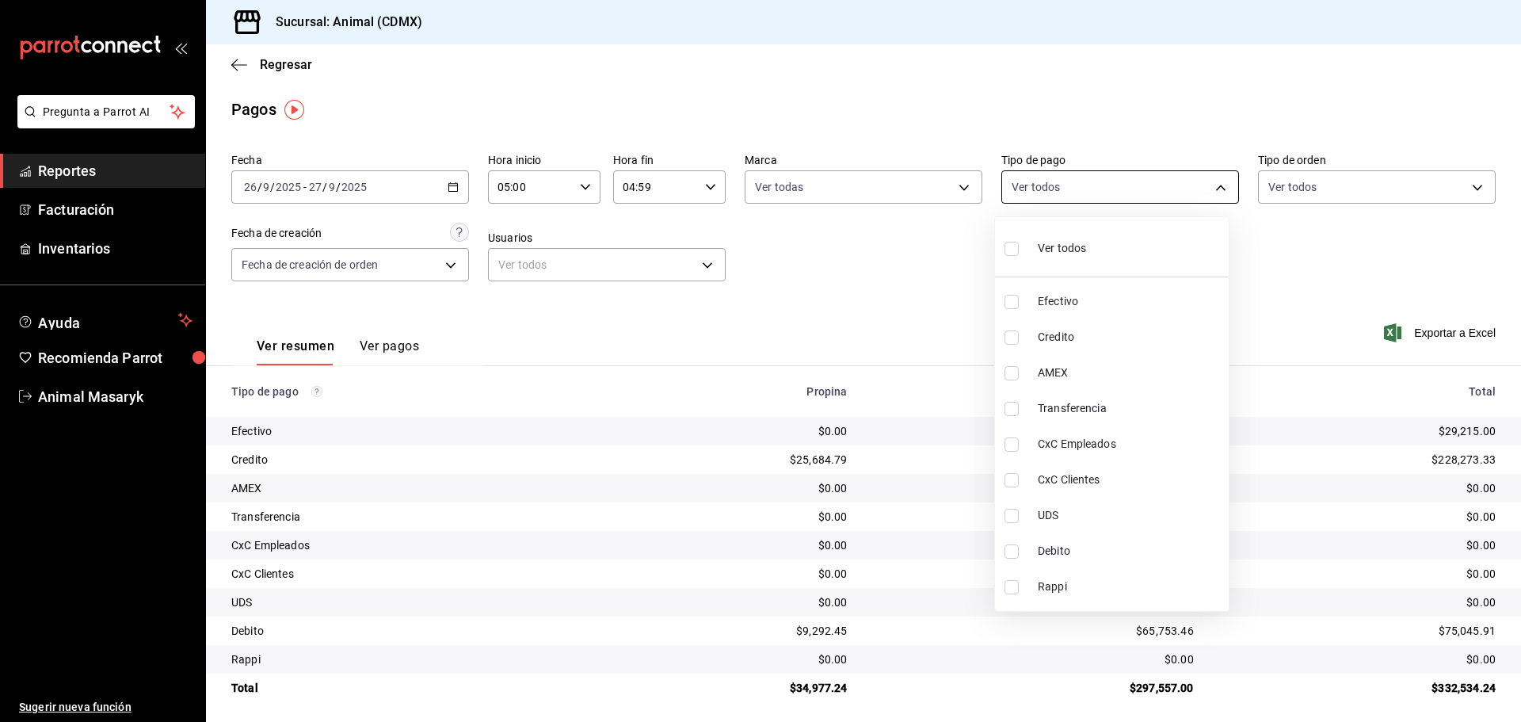
click at [1199, 182] on body "Pregunta a Parrot AI Reportes Facturación Inventarios Ayuda Recomienda Parrot A…" at bounding box center [760, 361] width 1521 height 722
click at [1099, 240] on li "Ver todos" at bounding box center [1112, 246] width 234 height 47
click at [1332, 248] on div at bounding box center [760, 361] width 1521 height 722
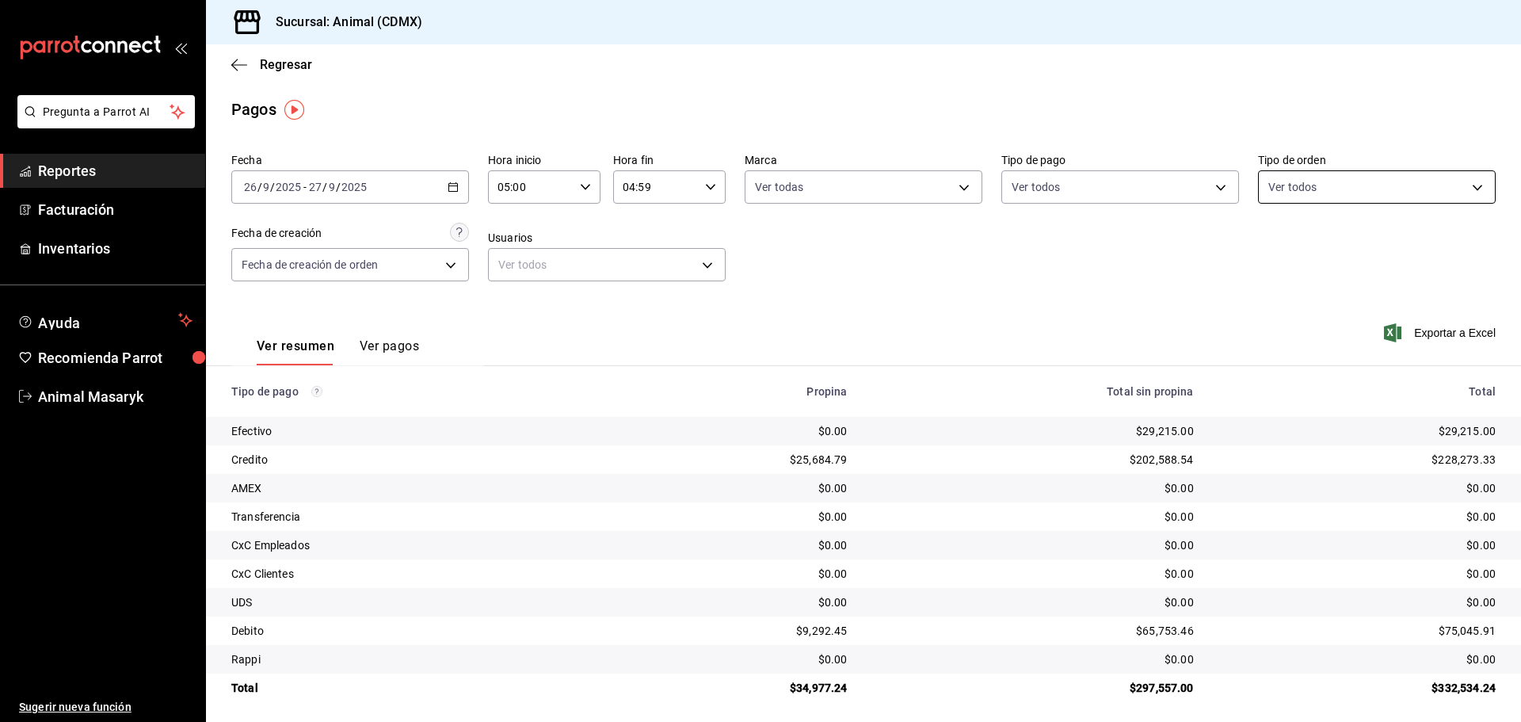
click at [1393, 192] on body "Pregunta a Parrot AI Reportes Facturación Inventarios Ayuda Recomienda Parrot A…" at bounding box center [760, 361] width 1521 height 722
drag, startPoint x: 1313, startPoint y: 257, endPoint x: 955, endPoint y: 317, distance: 363.1
click at [1313, 256] on div "Ver todos" at bounding box center [1300, 247] width 82 height 34
click at [952, 317] on div at bounding box center [760, 361] width 1521 height 722
click at [1458, 187] on body "Pregunta a Parrot AI Reportes Facturación Inventarios Ayuda Recomienda Parrot A…" at bounding box center [760, 361] width 1521 height 722
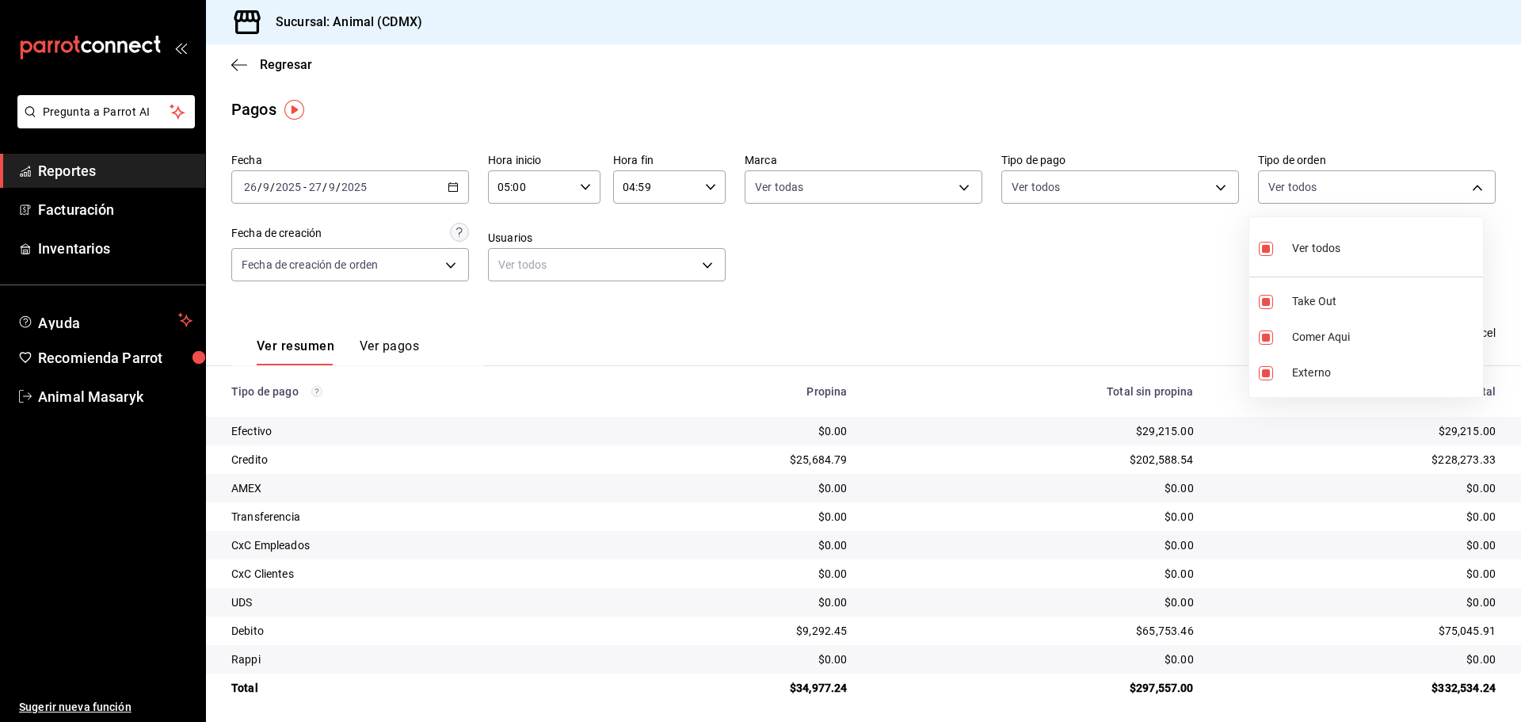
click at [1023, 273] on div at bounding box center [760, 361] width 1521 height 722
click at [238, 59] on div "Regresar" at bounding box center [863, 64] width 1315 height 40
click at [243, 67] on icon "button" at bounding box center [239, 65] width 16 height 14
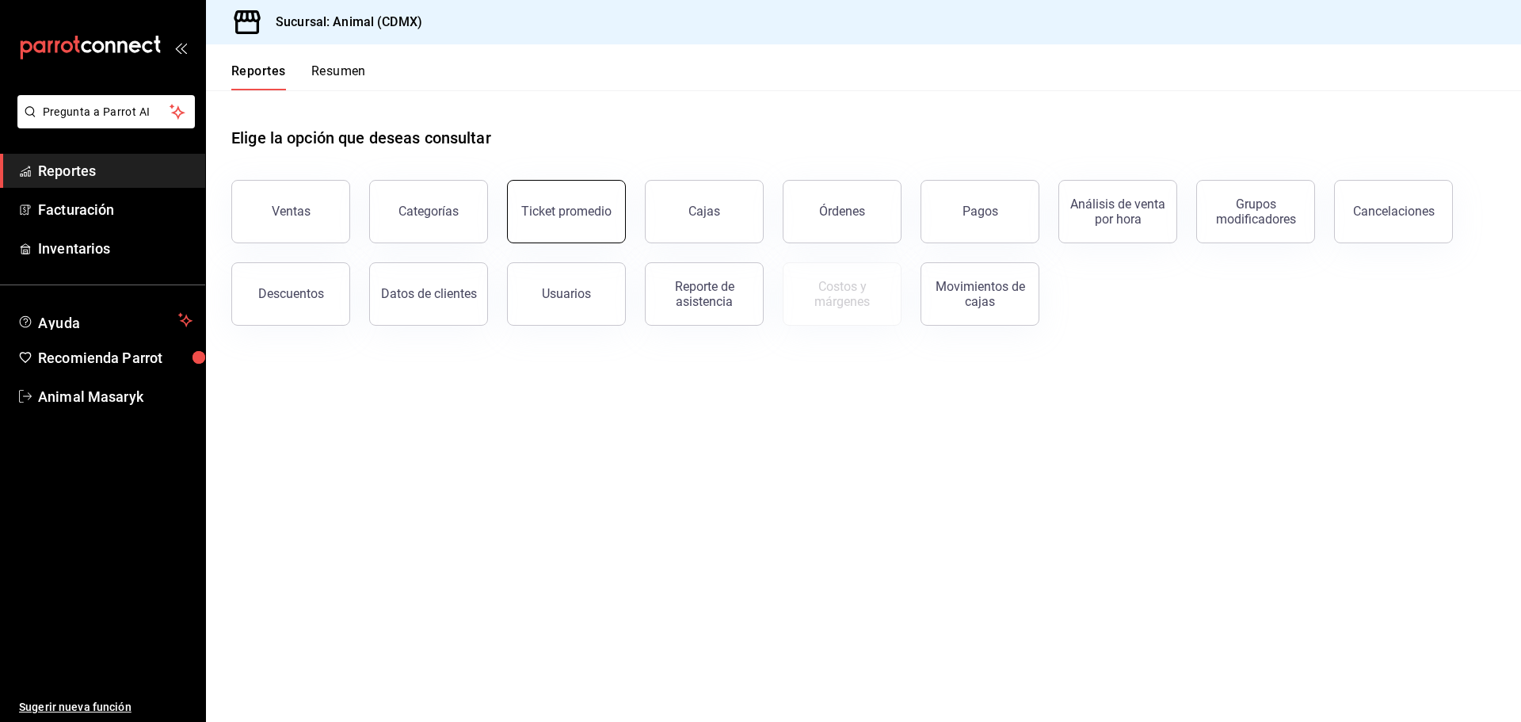
click at [582, 230] on button "Ticket promedio" at bounding box center [566, 211] width 119 height 63
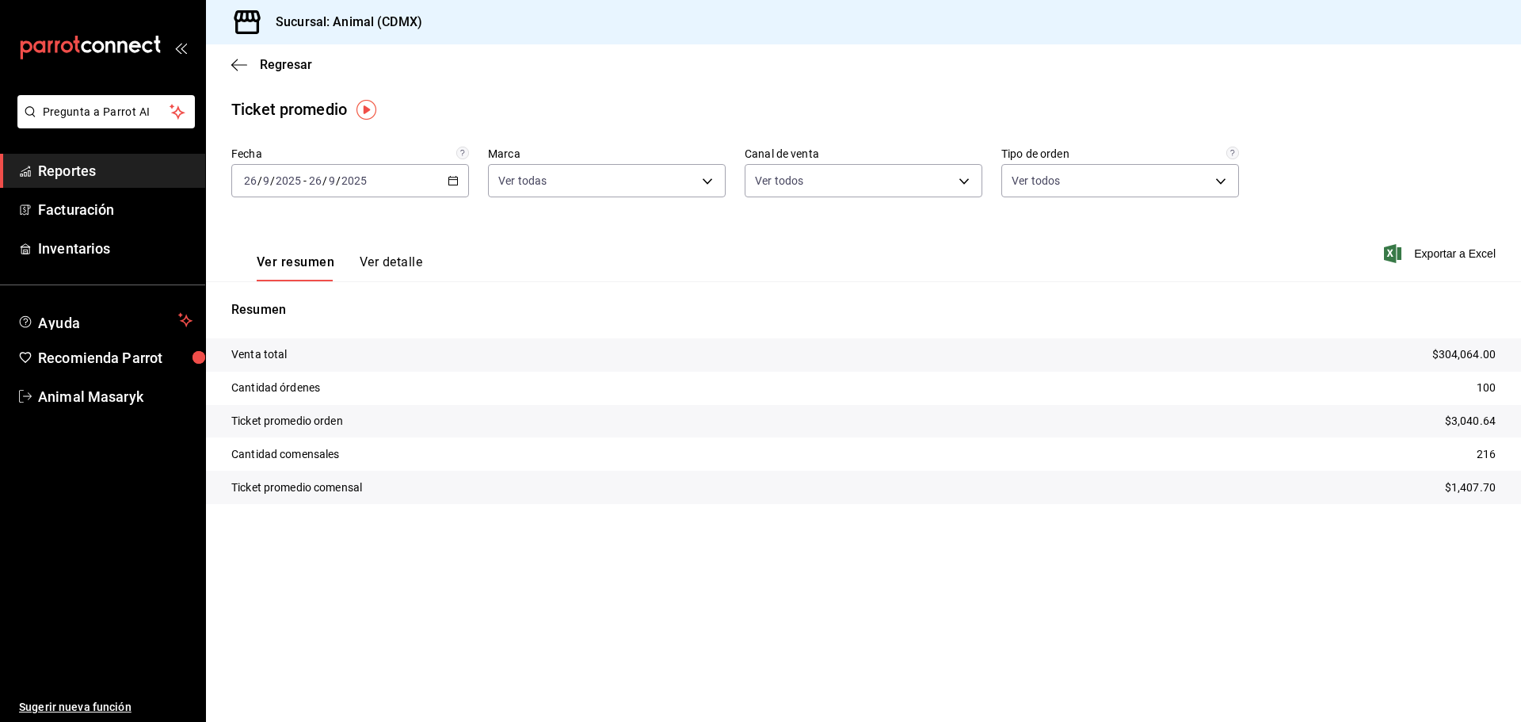
click at [444, 184] on div "[DATE] [DATE] - [DATE] [DATE]" at bounding box center [350, 180] width 238 height 33
click at [296, 368] on span "Rango de fechas" at bounding box center [306, 371] width 123 height 17
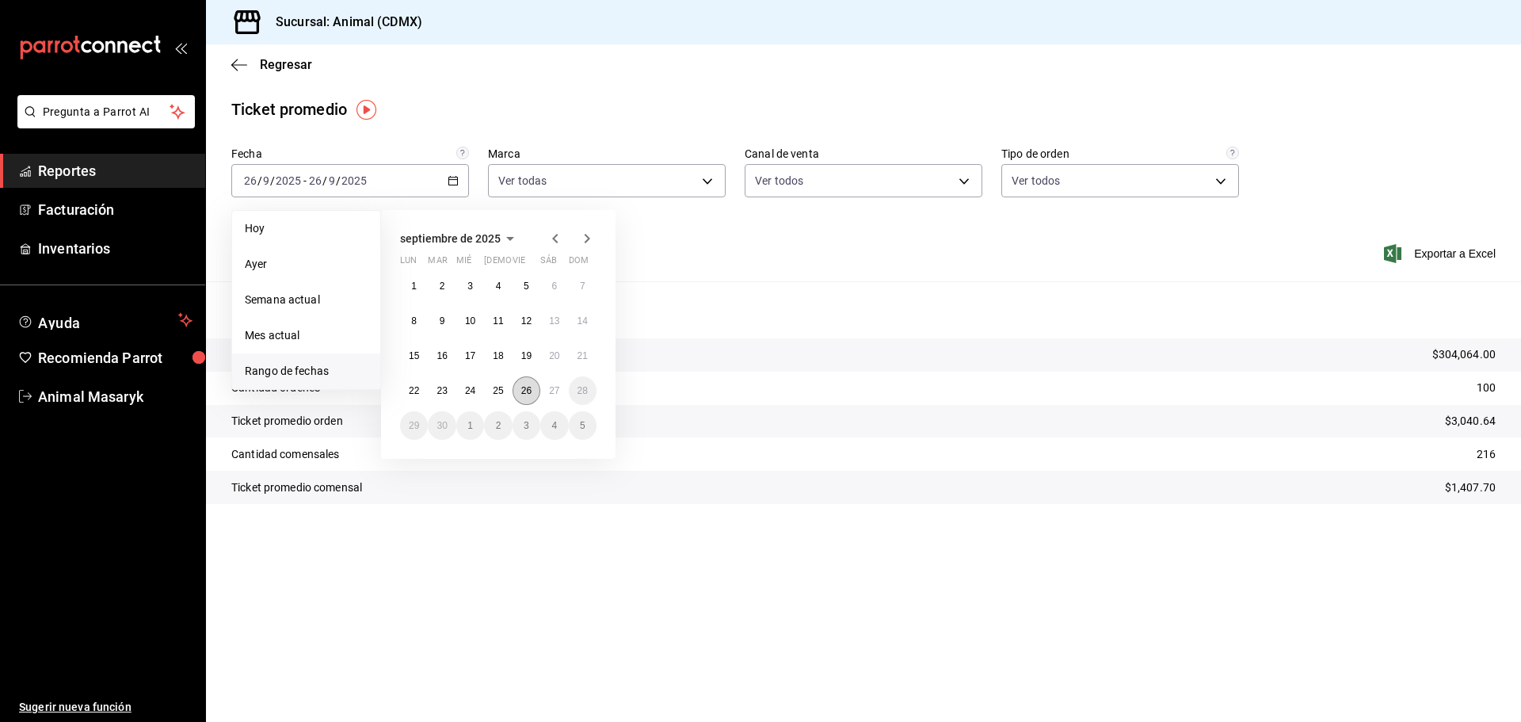
click at [532, 395] on abbr "26" at bounding box center [526, 390] width 10 height 11
click at [545, 394] on button "27" at bounding box center [554, 390] width 28 height 29
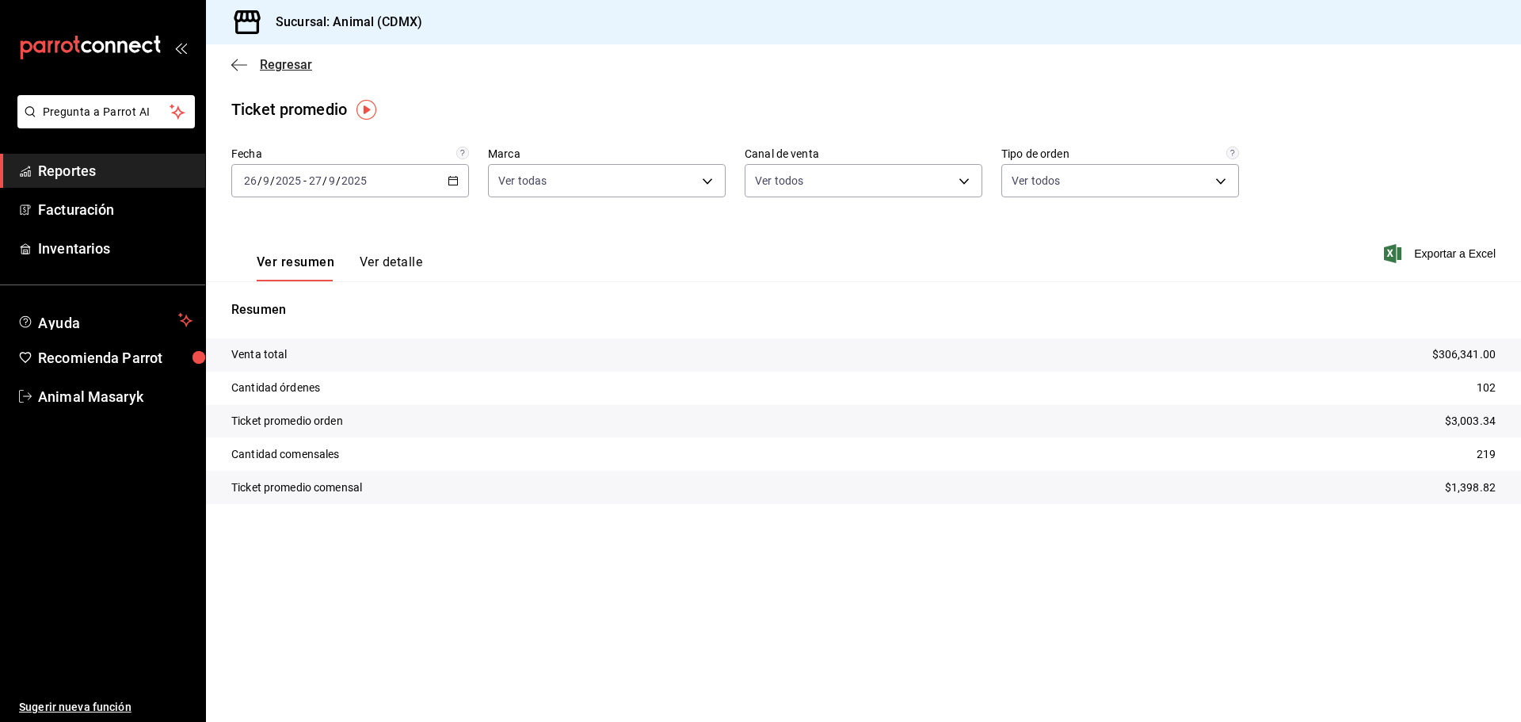
click at [234, 63] on icon "button" at bounding box center [239, 65] width 16 height 14
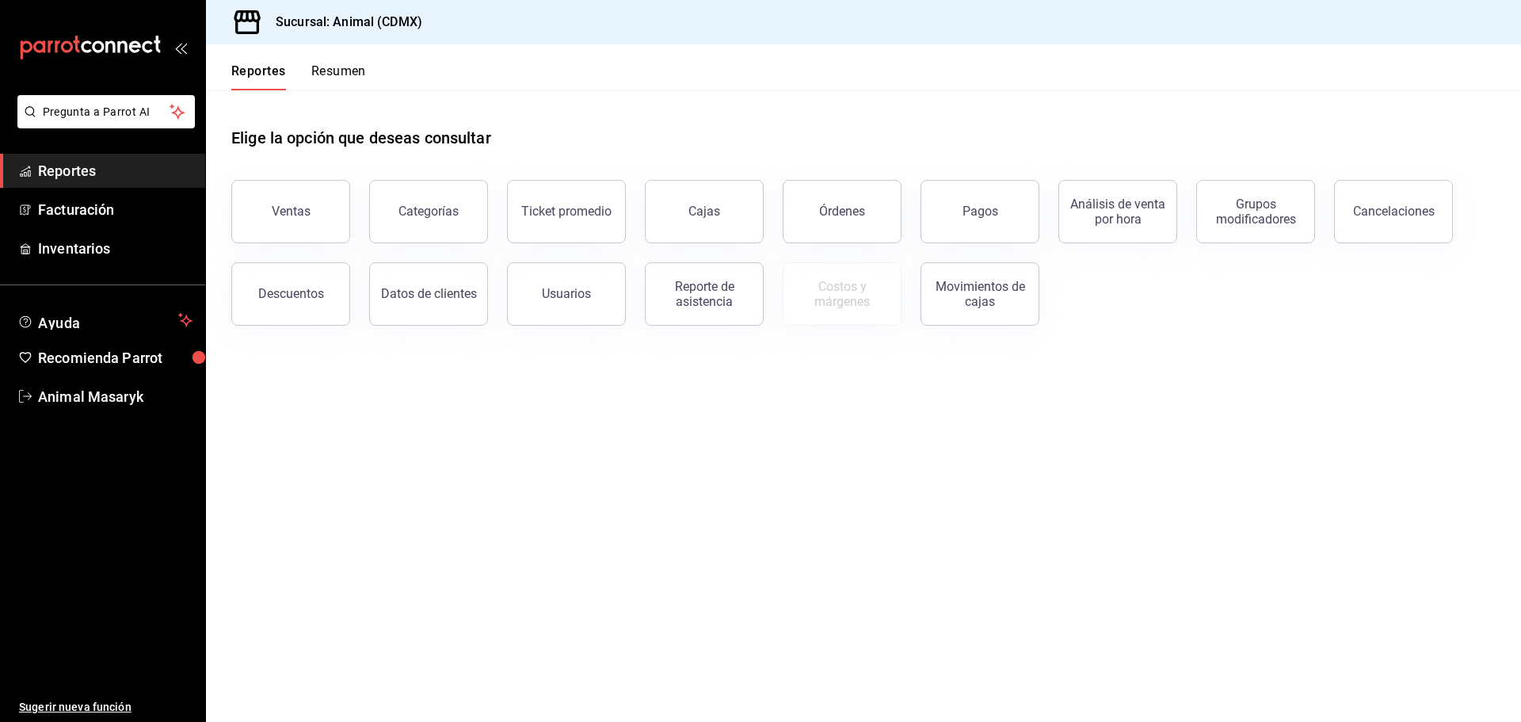
click at [339, 223] on button "Ventas" at bounding box center [290, 211] width 119 height 63
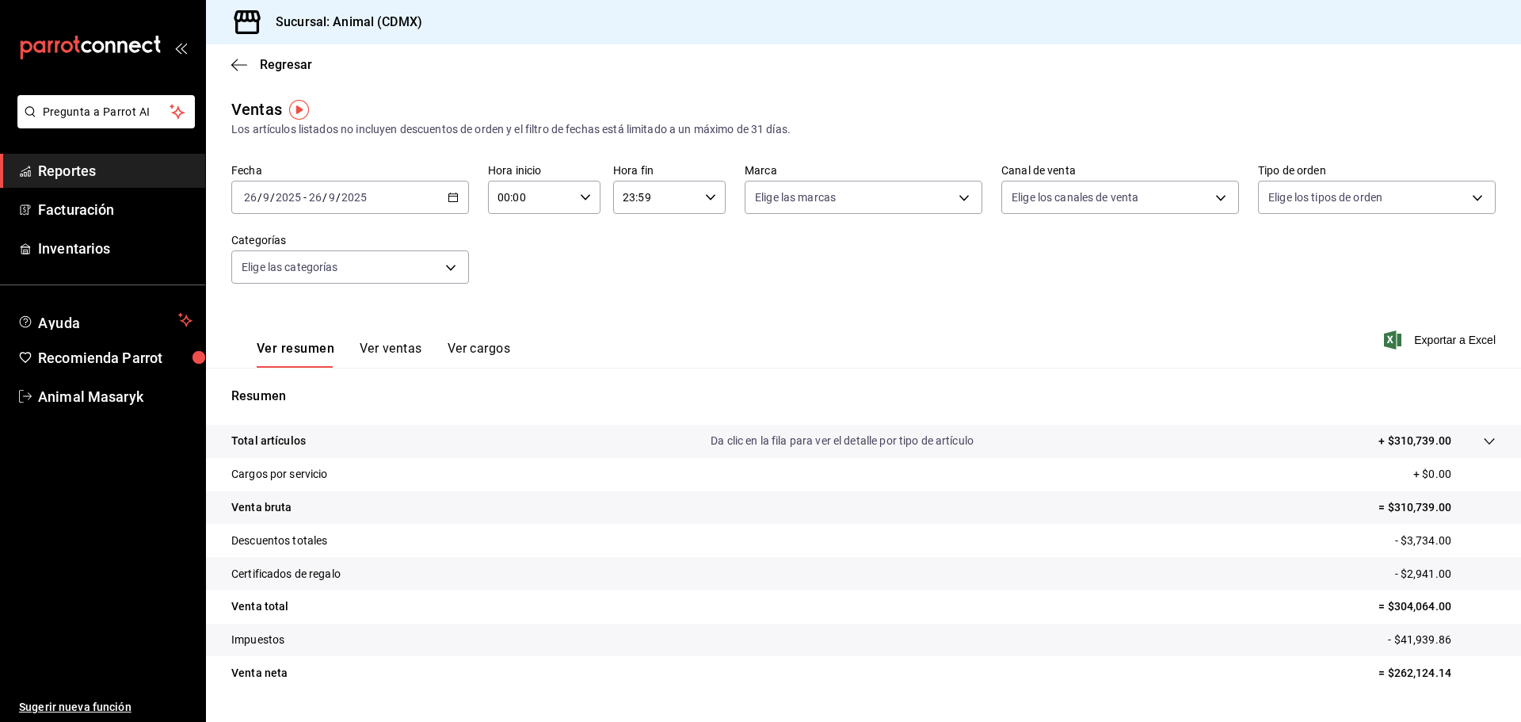
click at [448, 198] on icon "button" at bounding box center [453, 197] width 11 height 11
click at [324, 391] on span "Rango de fechas" at bounding box center [306, 387] width 123 height 17
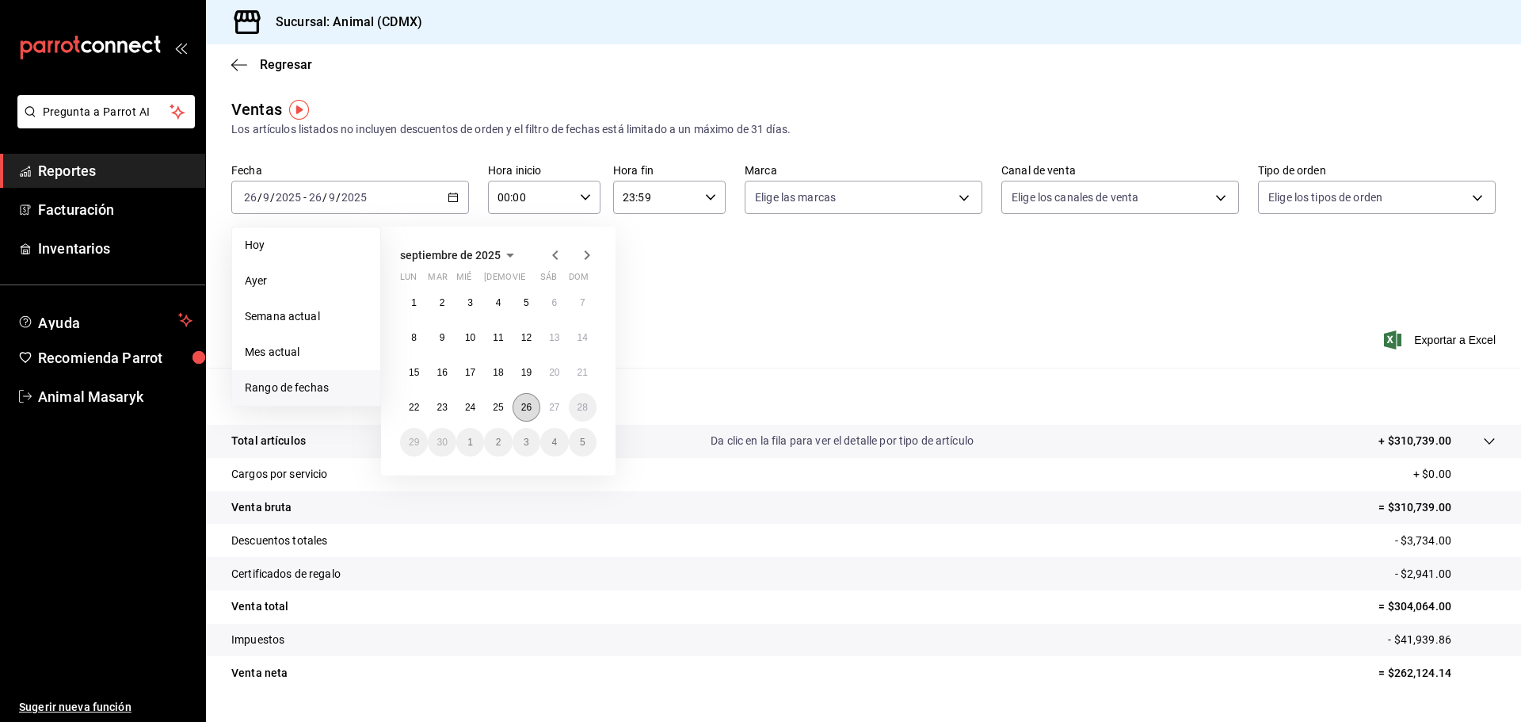
drag, startPoint x: 524, startPoint y: 398, endPoint x: 532, endPoint y: 402, distance: 8.6
click at [525, 400] on button "26" at bounding box center [527, 407] width 28 height 29
drag, startPoint x: 551, startPoint y: 405, endPoint x: 600, endPoint y: 333, distance: 87.0
click at [552, 405] on abbr "27" at bounding box center [554, 407] width 10 height 11
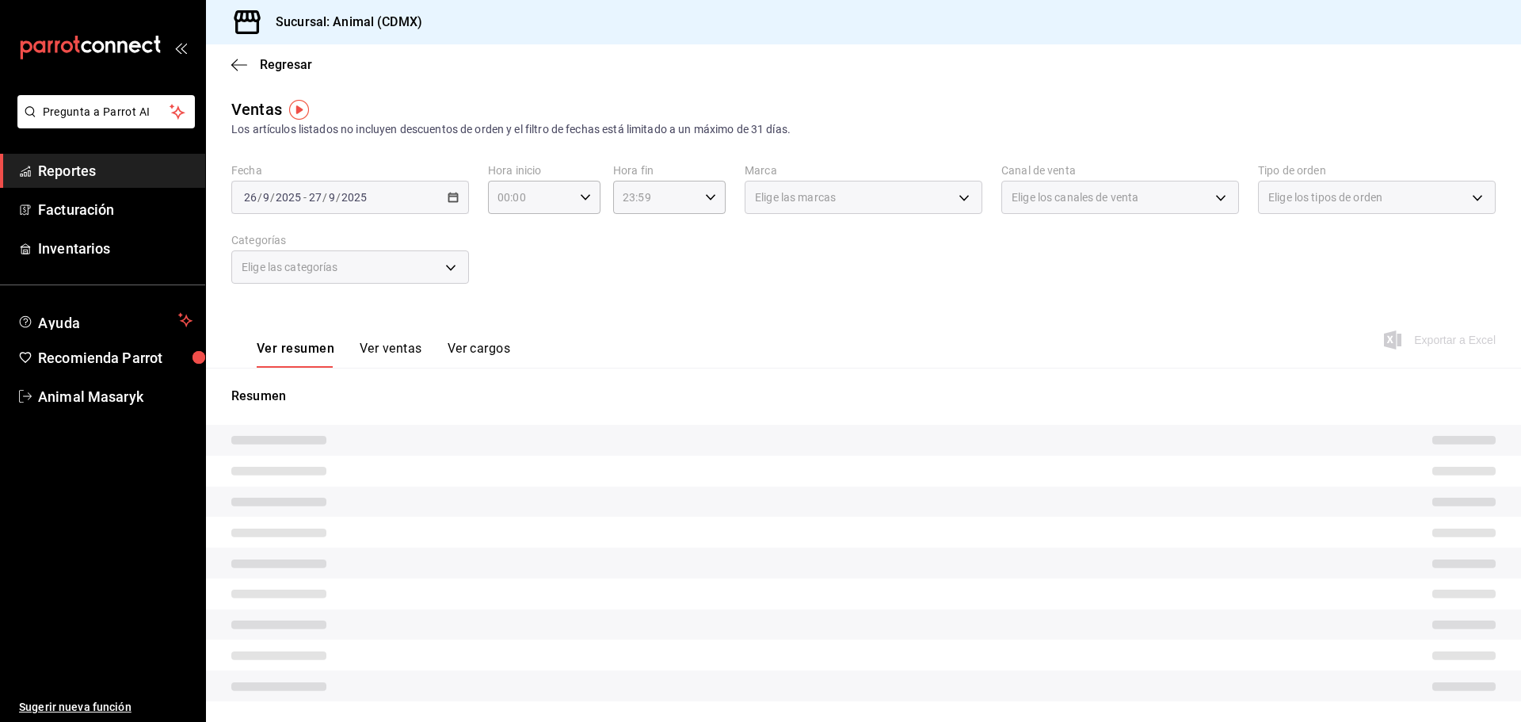
click at [651, 269] on div "Fecha [DATE] [DATE] - [DATE] [DATE] Hora inicio 00:00 Hora inicio Hora fin 23:5…" at bounding box center [863, 232] width 1264 height 139
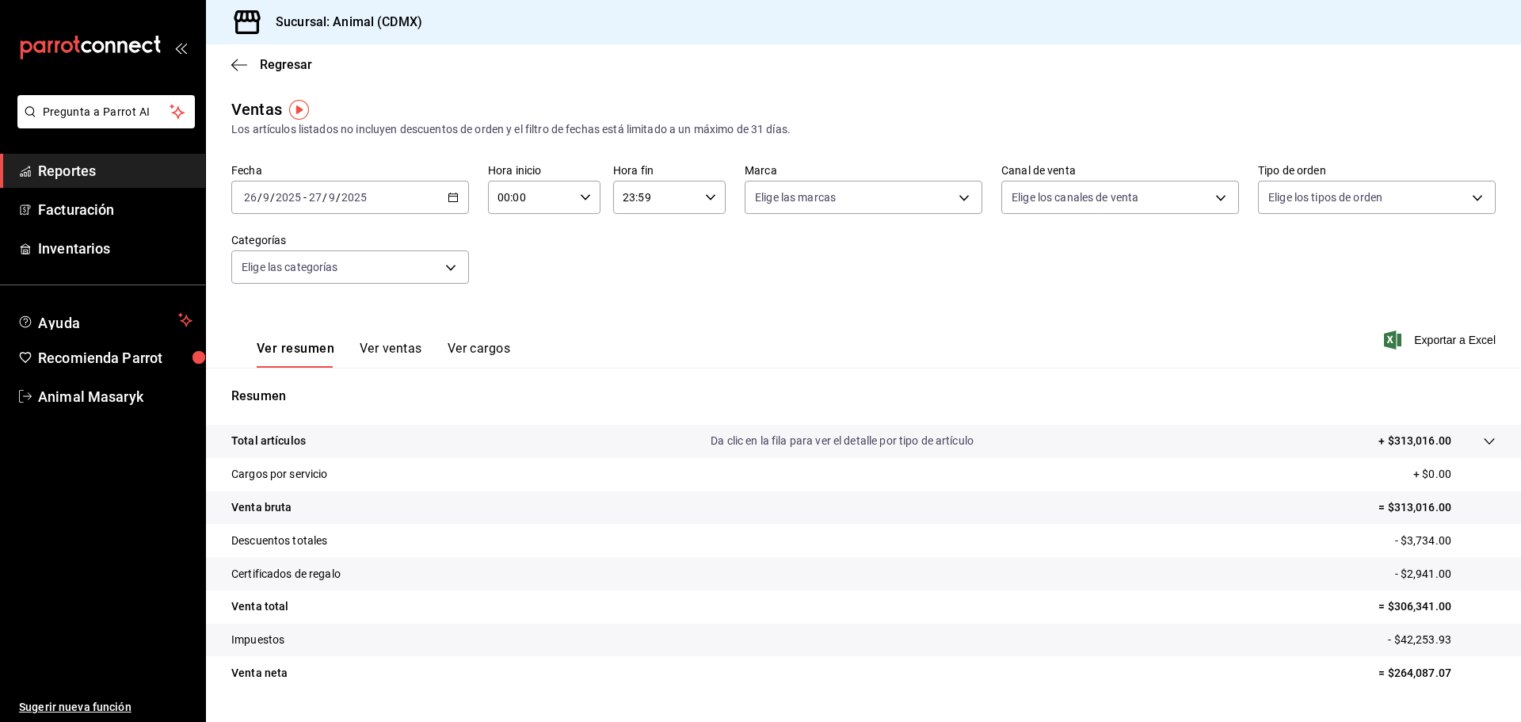
click at [572, 192] on div "00:00 Hora inicio" at bounding box center [544, 197] width 112 height 33
click at [517, 269] on span "05" at bounding box center [513, 269] width 31 height 13
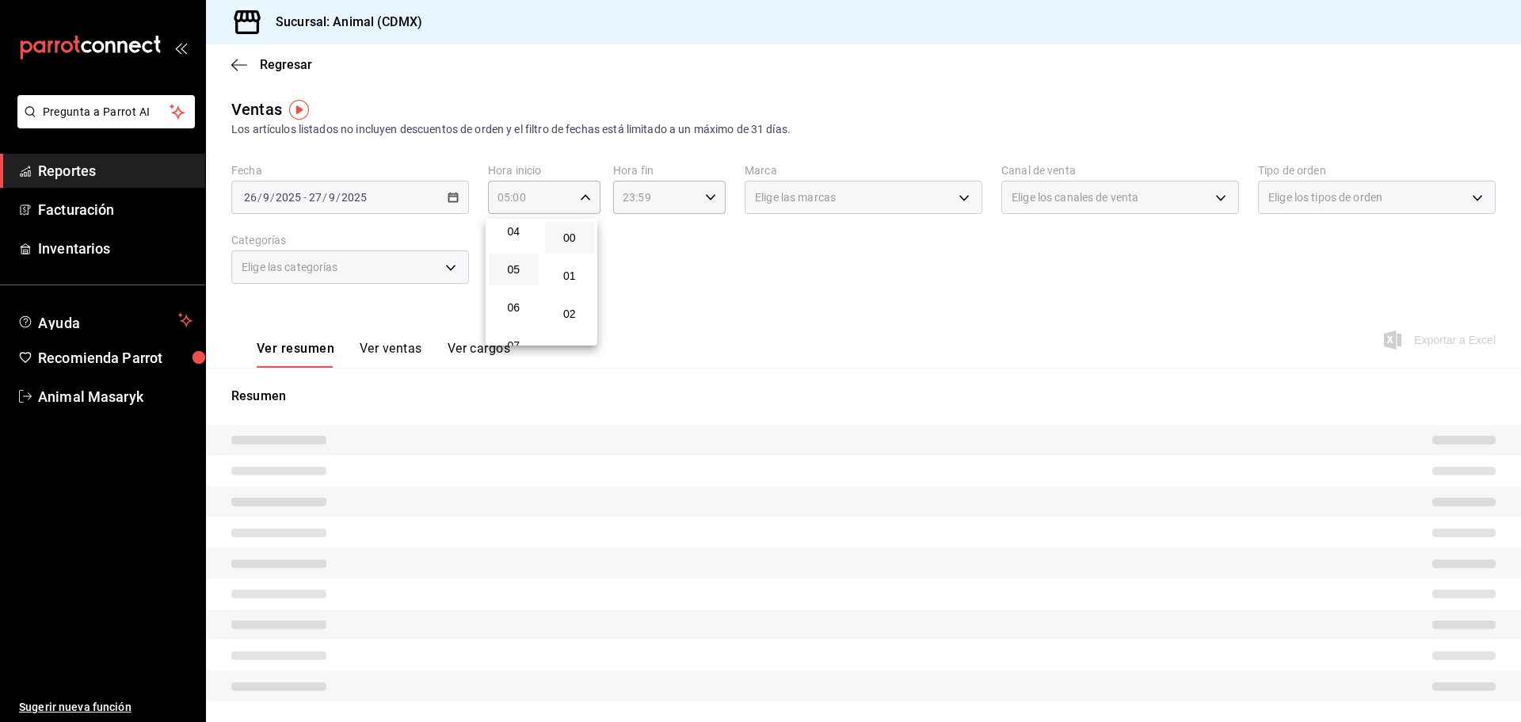
click at [705, 232] on div at bounding box center [760, 361] width 1521 height 722
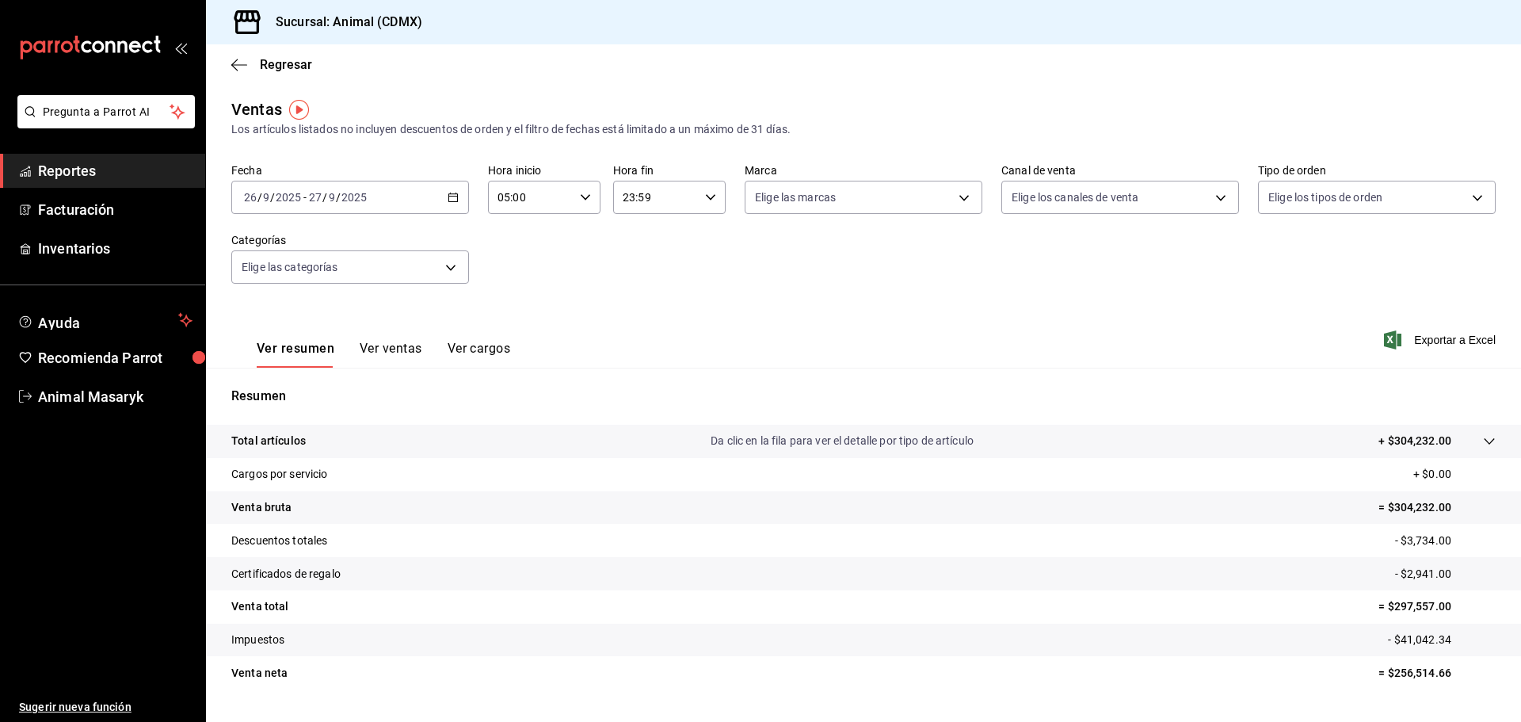
click at [696, 203] on div "23:59 Hora fin" at bounding box center [669, 197] width 112 height 33
click at [638, 242] on span "04" at bounding box center [637, 237] width 31 height 13
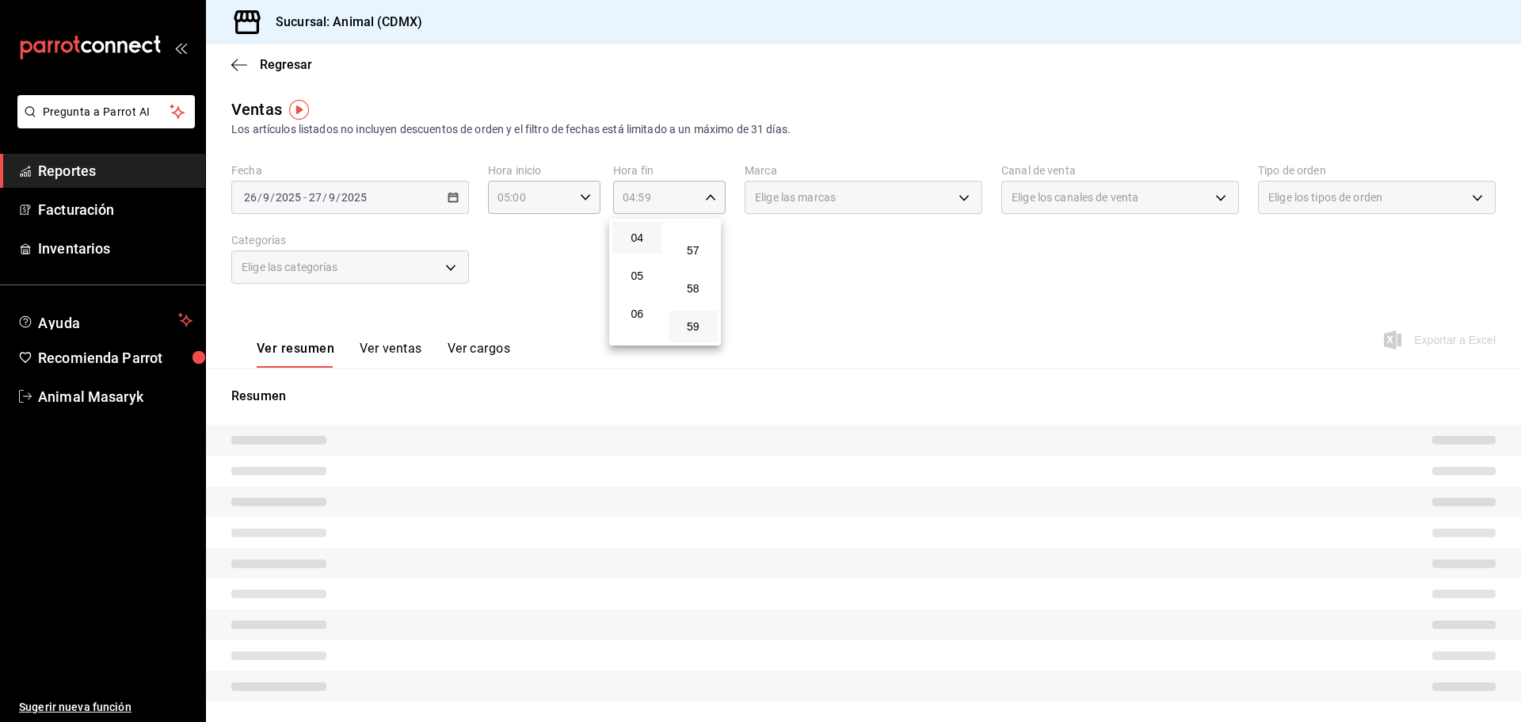
click at [858, 270] on div at bounding box center [760, 361] width 1521 height 722
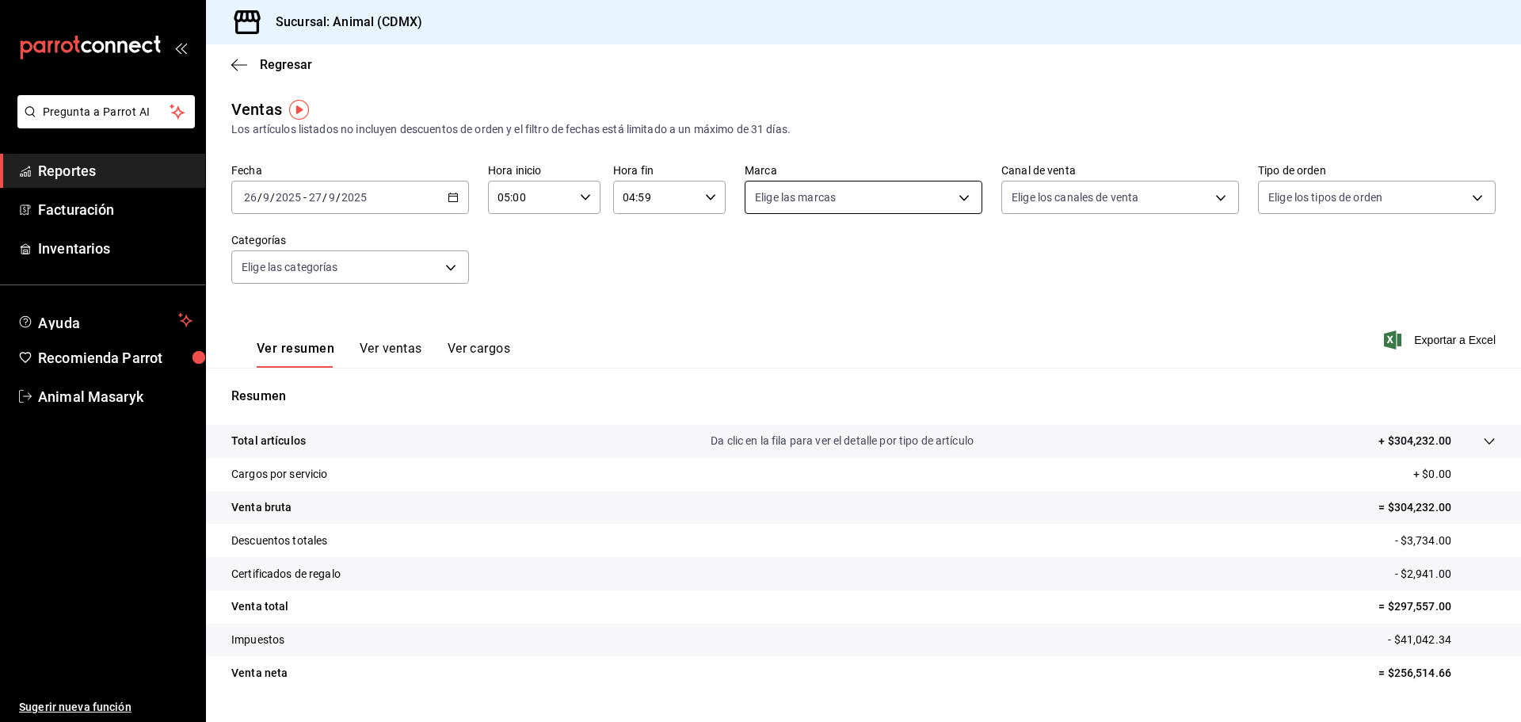
click at [958, 196] on body "Pregunta a Parrot AI Reportes Facturación Inventarios Ayuda Recomienda Parrot A…" at bounding box center [760, 361] width 1521 height 722
drag, startPoint x: 871, startPoint y: 255, endPoint x: 966, endPoint y: 259, distance: 95.9
click at [871, 257] on li "Ver todas" at bounding box center [858, 257] width 234 height 47
click at [1054, 229] on div at bounding box center [760, 361] width 1521 height 722
click at [1187, 200] on body "Pregunta a Parrot AI Reportes Facturación Inventarios Ayuda Recomienda Parrot A…" at bounding box center [760, 361] width 1521 height 722
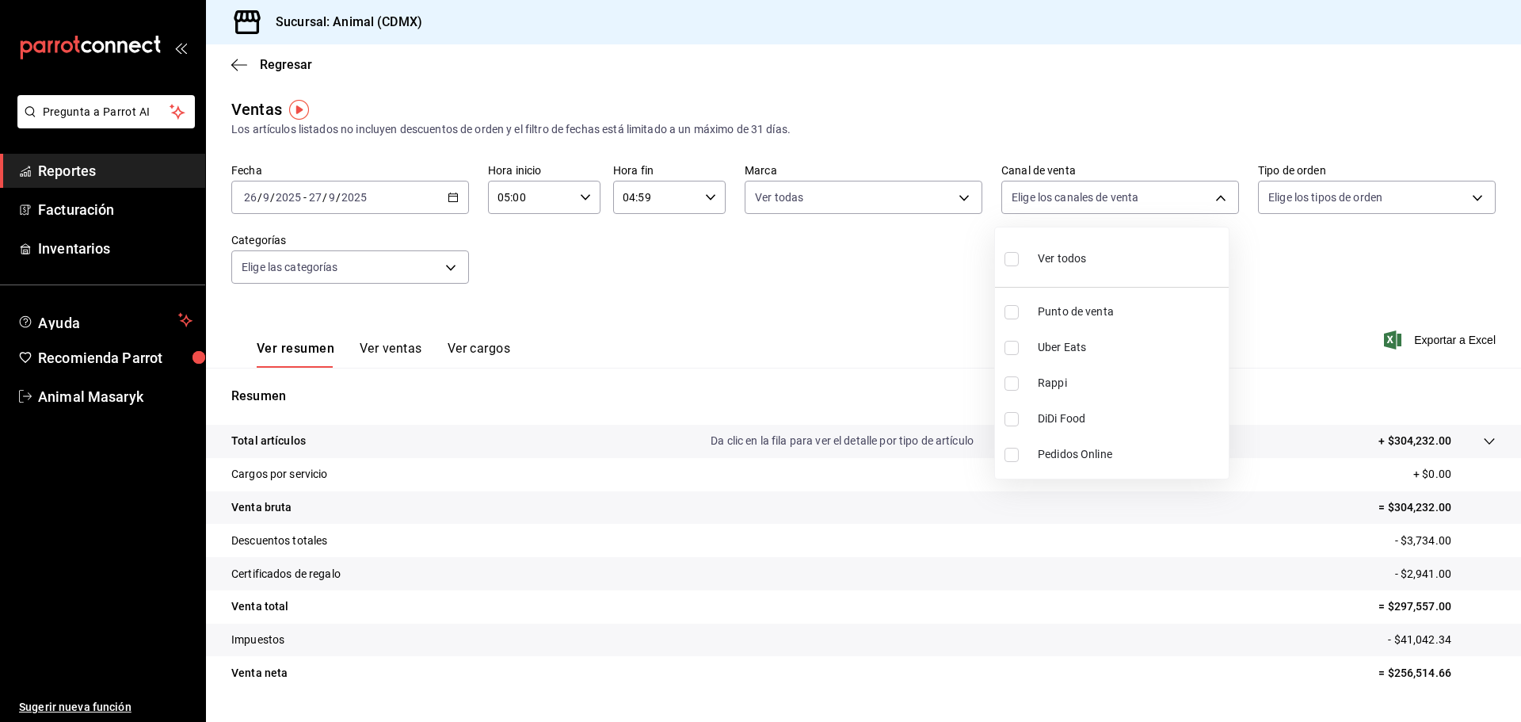
drag, startPoint x: 1135, startPoint y: 274, endPoint x: 1118, endPoint y: 260, distance: 21.9
click at [1137, 274] on li "Ver todos" at bounding box center [1112, 257] width 234 height 47
drag, startPoint x: 1360, startPoint y: 247, endPoint x: 1427, endPoint y: 205, distance: 78.7
click at [1362, 248] on div at bounding box center [760, 361] width 1521 height 722
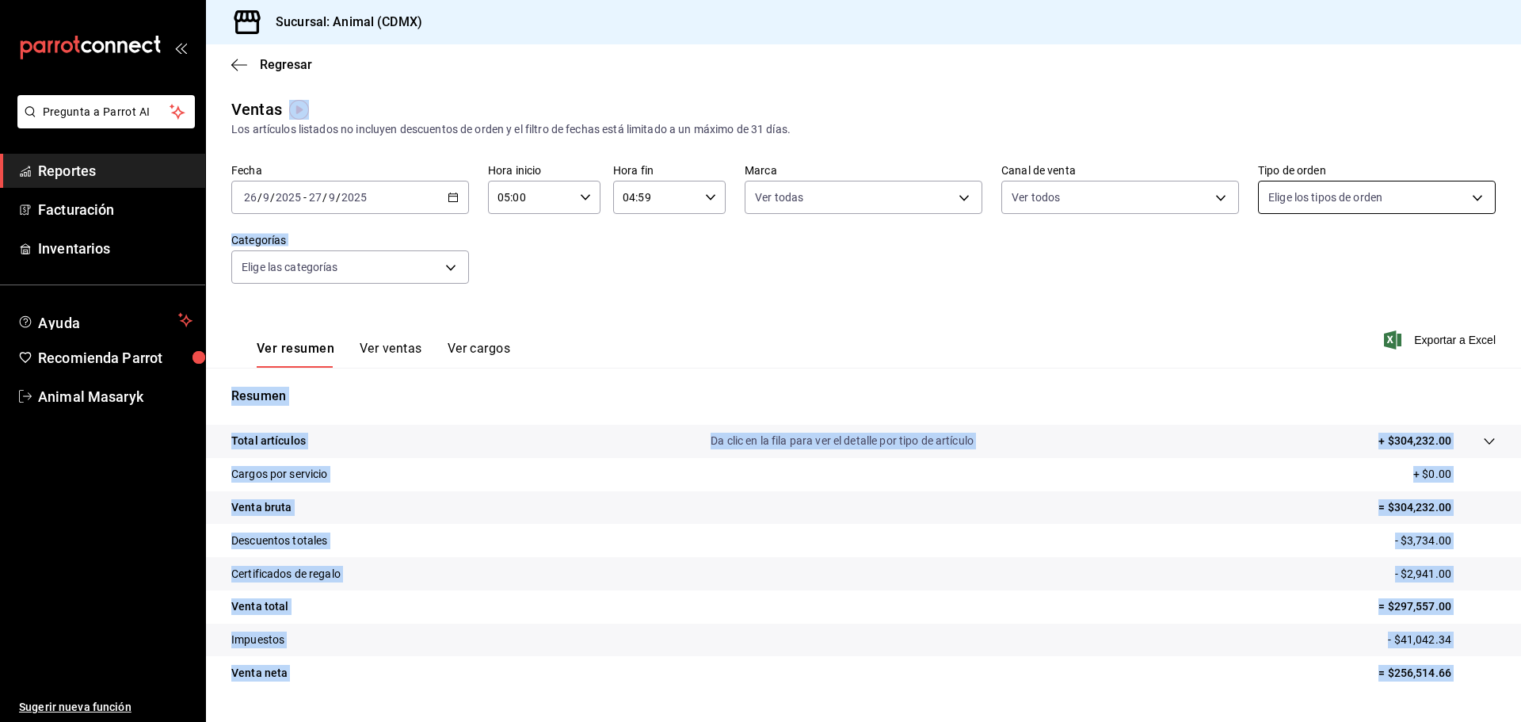
click at [1467, 199] on body "Pregunta a Parrot AI Reportes Facturación Inventarios Ayuda Recomienda Parrot A…" at bounding box center [760, 361] width 1521 height 722
click at [1401, 266] on li "Ver todos" at bounding box center [1366, 257] width 234 height 47
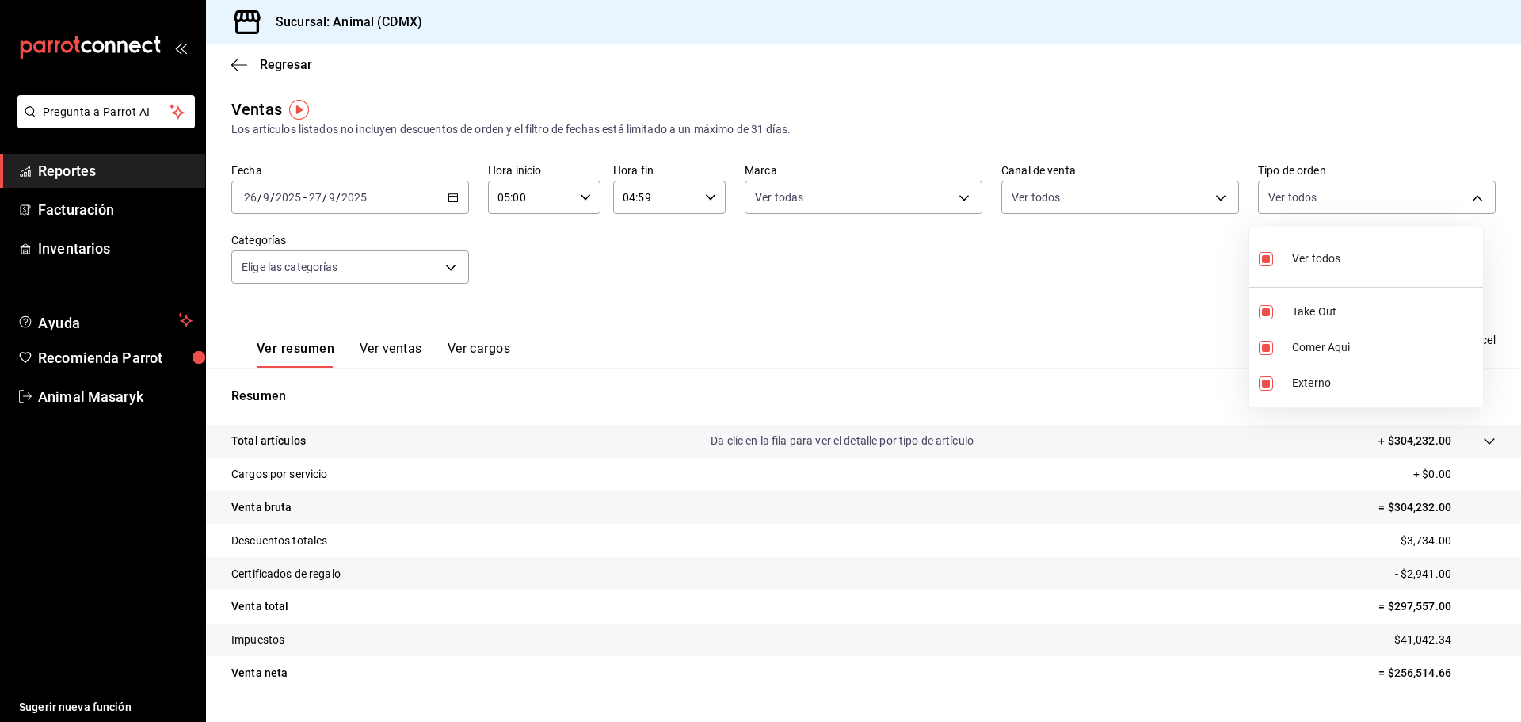
click at [1044, 294] on div at bounding box center [760, 361] width 1521 height 722
click at [409, 265] on body "Pregunta a Parrot AI Reportes Facturación Inventarios Ayuda Recomienda Parrot A…" at bounding box center [760, 361] width 1521 height 722
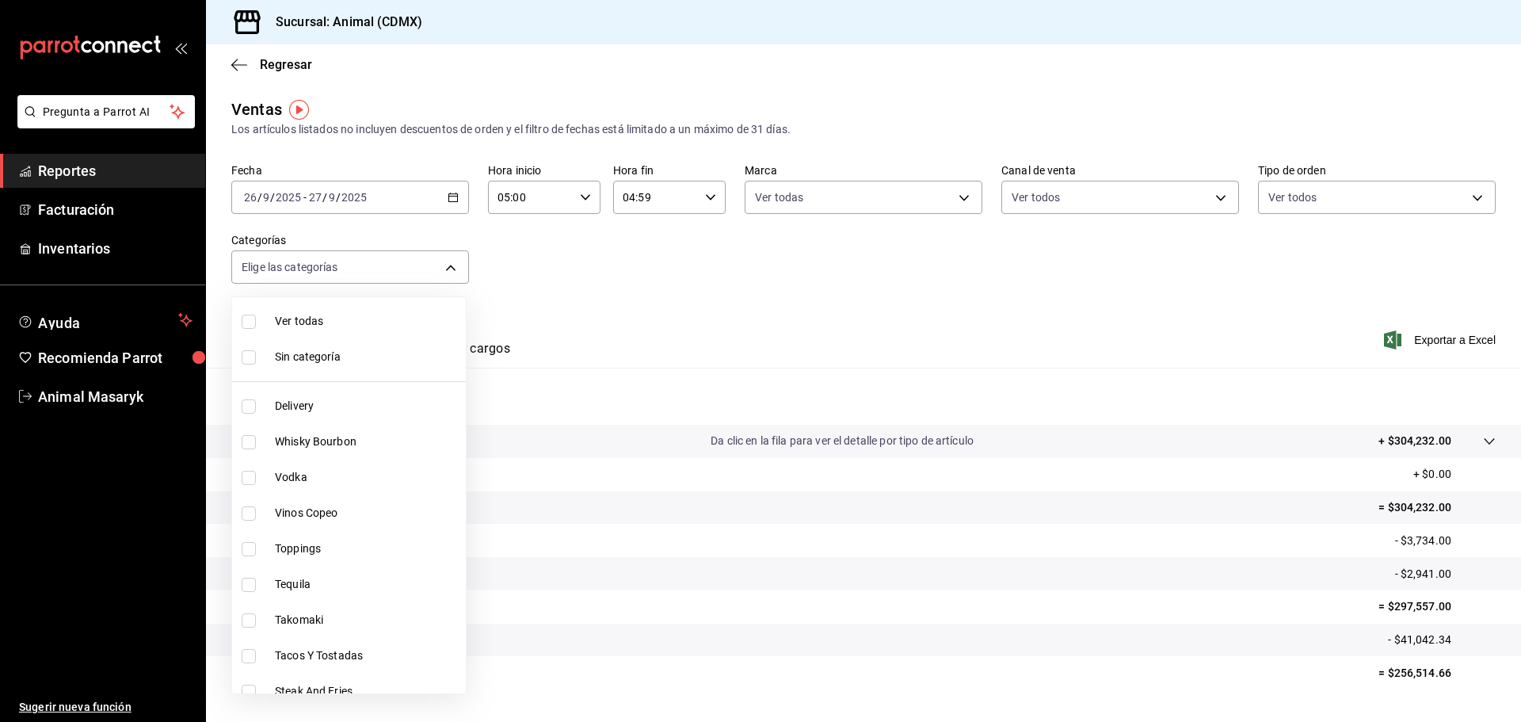
click at [340, 326] on span "Ver todas" at bounding box center [367, 321] width 185 height 17
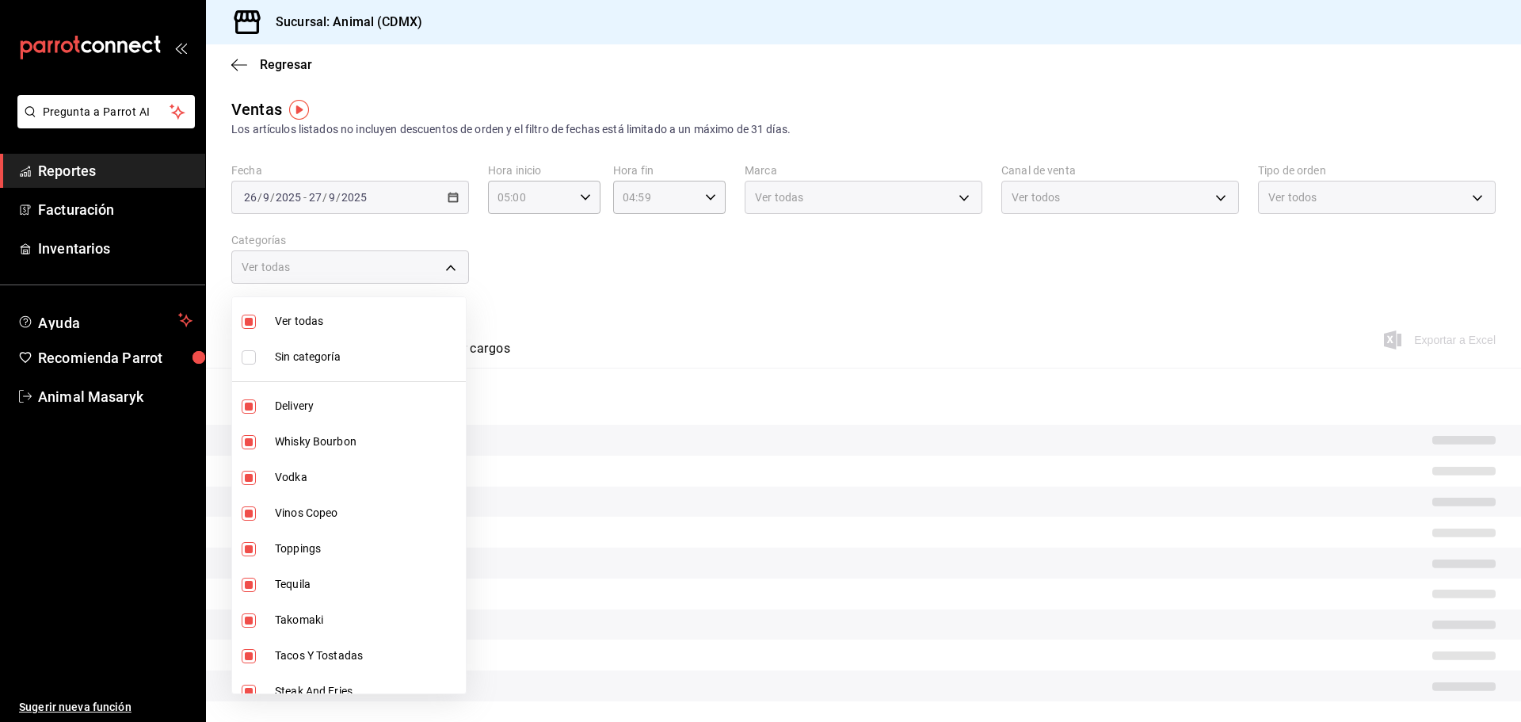
click at [337, 361] on span "Sin categoría" at bounding box center [367, 357] width 185 height 17
drag, startPoint x: 641, startPoint y: 295, endPoint x: 725, endPoint y: 339, distance: 95.0
click at [643, 295] on div at bounding box center [760, 361] width 1521 height 722
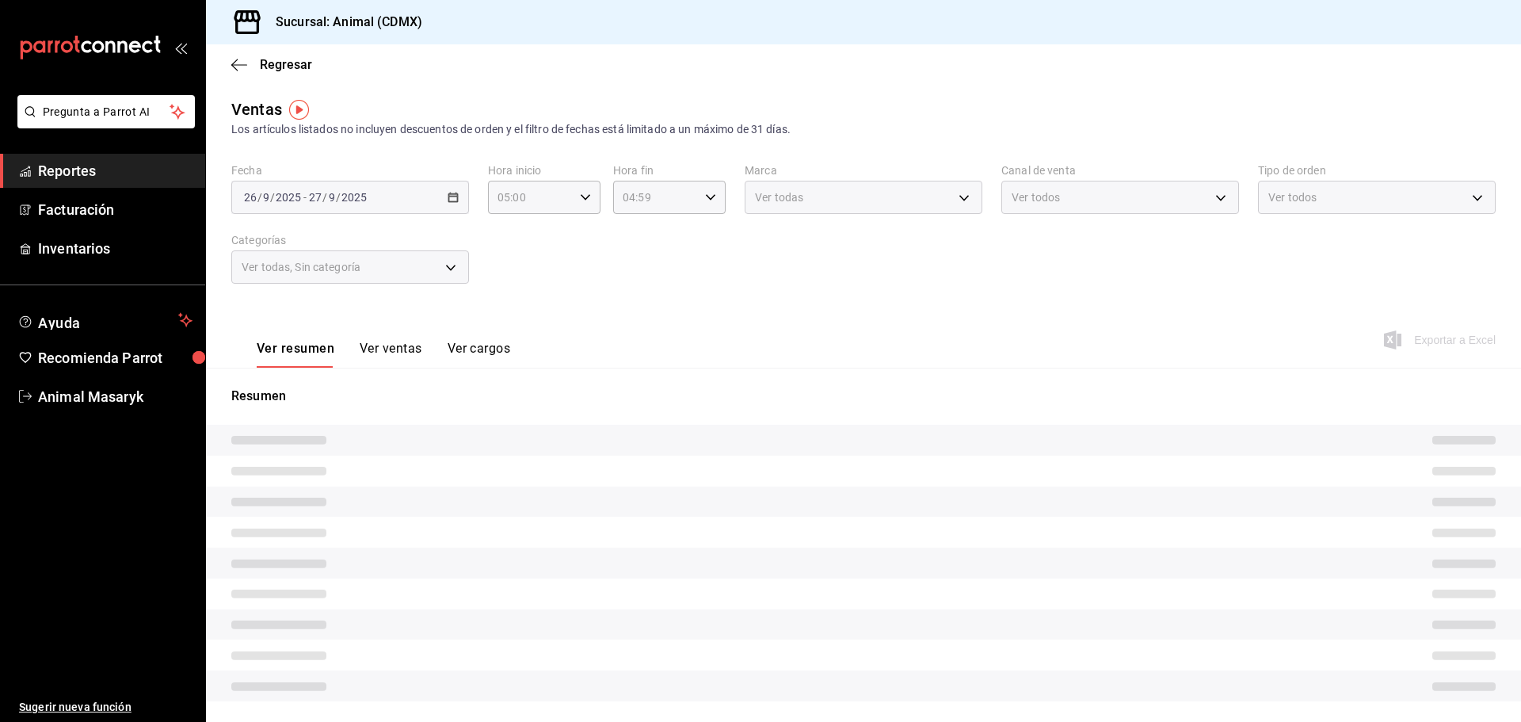
click at [574, 274] on div "Fecha [DATE] [DATE] - [DATE] [DATE] Hora inicio 05:00 Hora inicio Hora fin 04:5…" at bounding box center [863, 232] width 1264 height 139
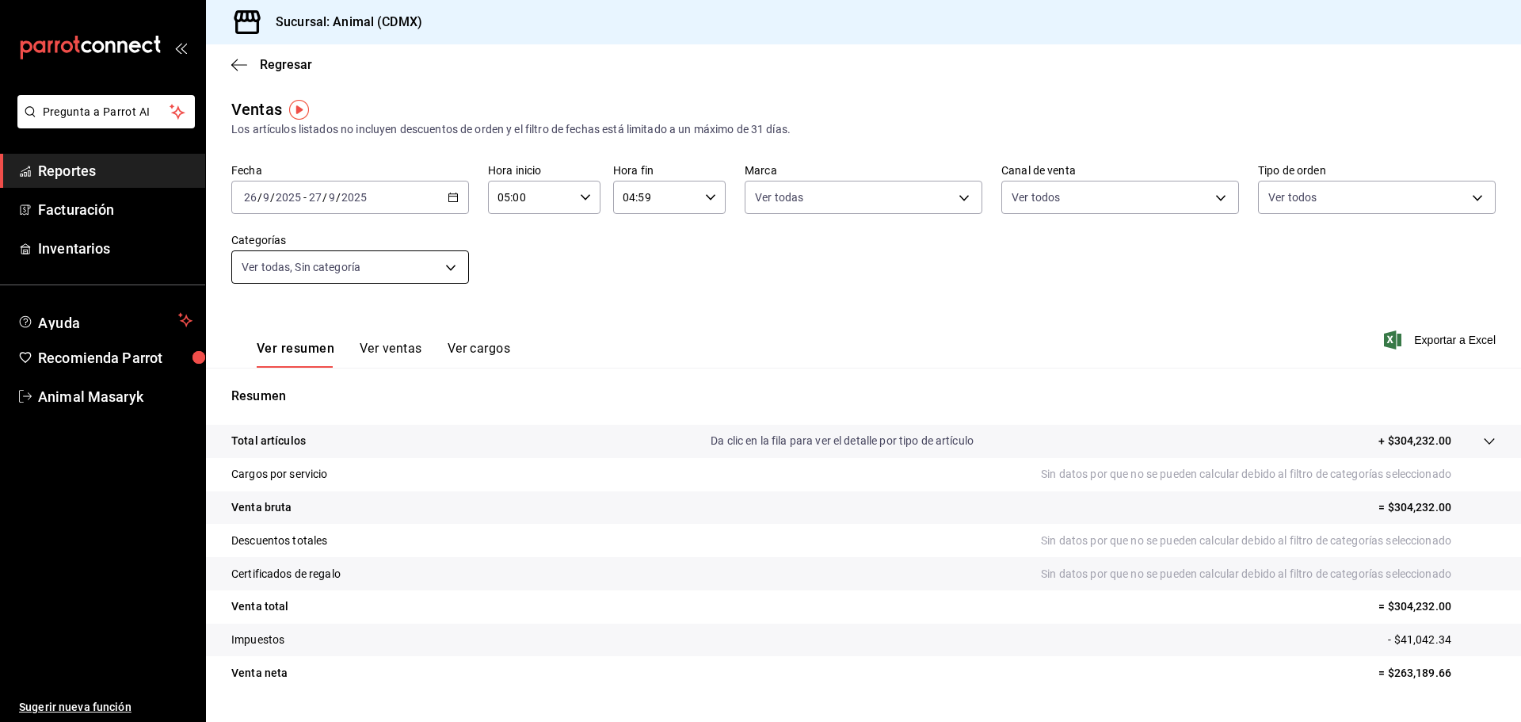
click at [420, 270] on body "Pregunta a Parrot AI Reportes Facturación Inventarios Ayuda Recomienda Parrot A…" at bounding box center [760, 361] width 1521 height 722
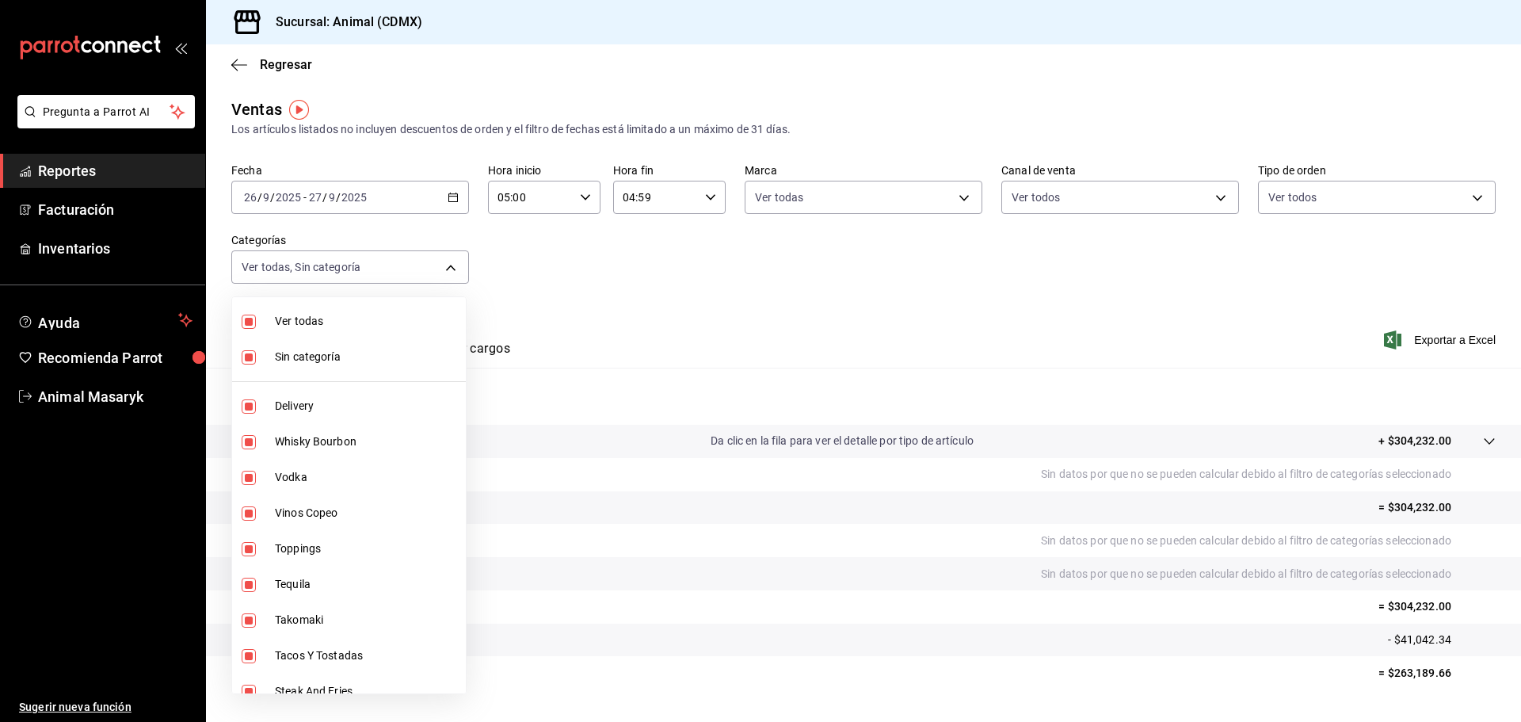
drag, startPoint x: 292, startPoint y: 351, endPoint x: 346, endPoint y: 315, distance: 65.3
click at [292, 352] on span "Sin categoría" at bounding box center [367, 357] width 185 height 17
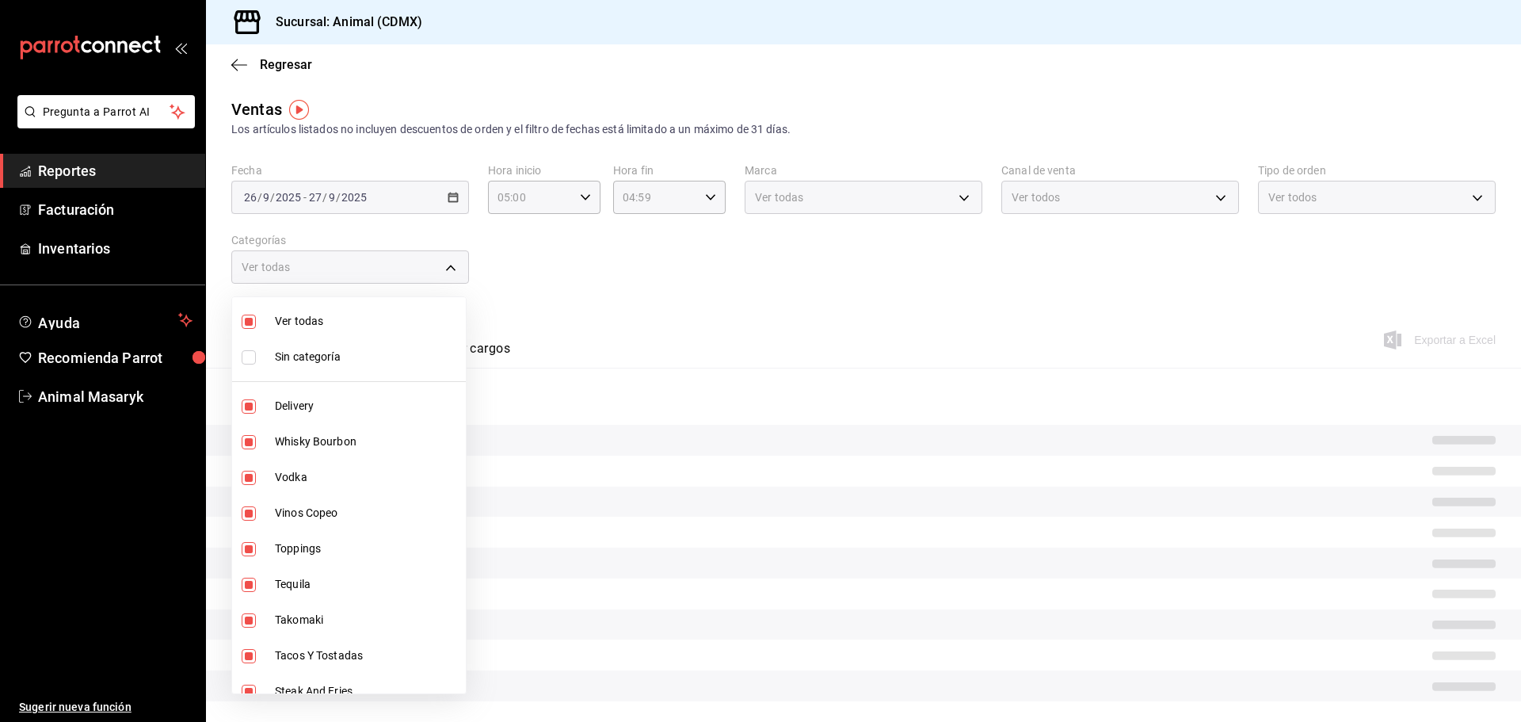
click at [437, 268] on div at bounding box center [760, 361] width 1521 height 722
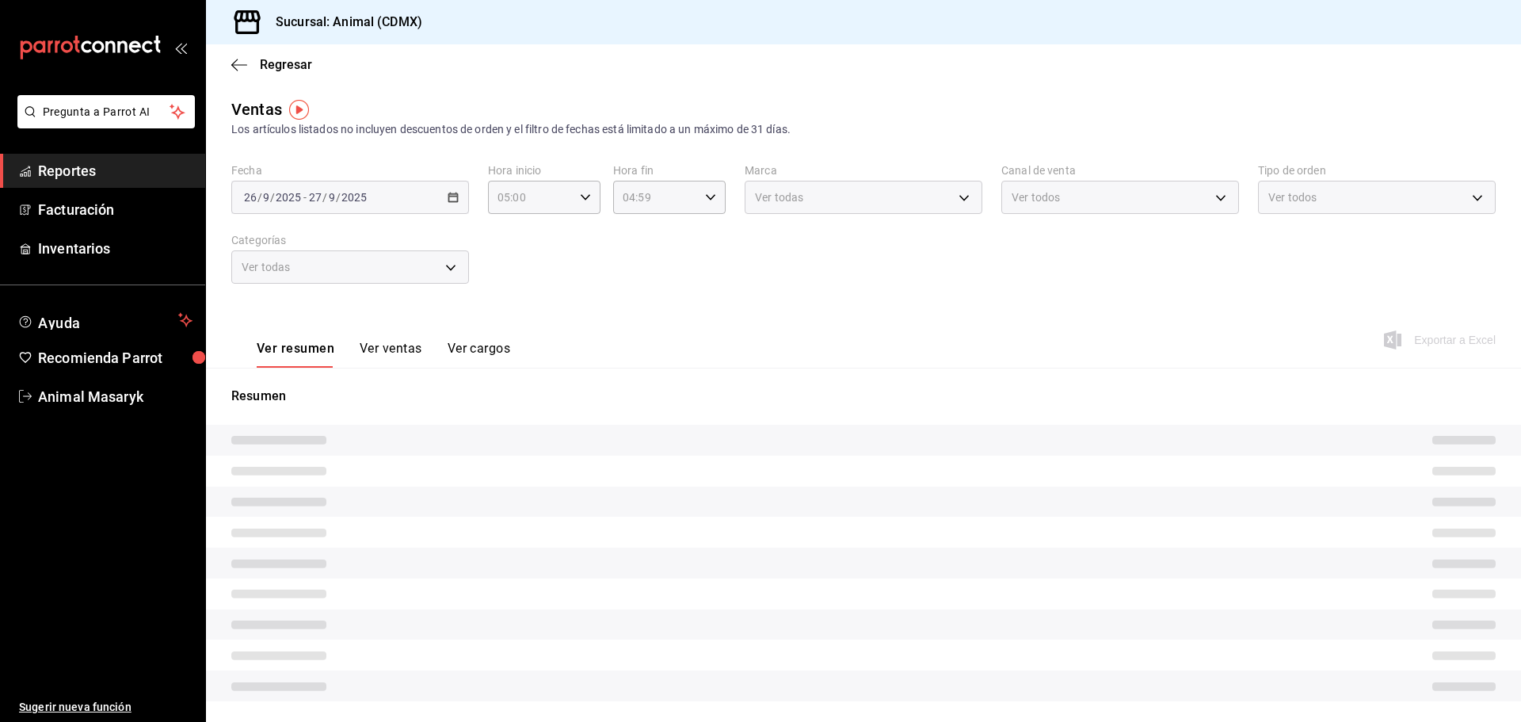
click at [436, 269] on div "Ver todas" at bounding box center [350, 266] width 238 height 33
click at [530, 275] on div "Fecha [DATE] [DATE] - [DATE] [DATE] Hora inicio 05:00 Hora inicio Hora fin 04:5…" at bounding box center [863, 232] width 1264 height 139
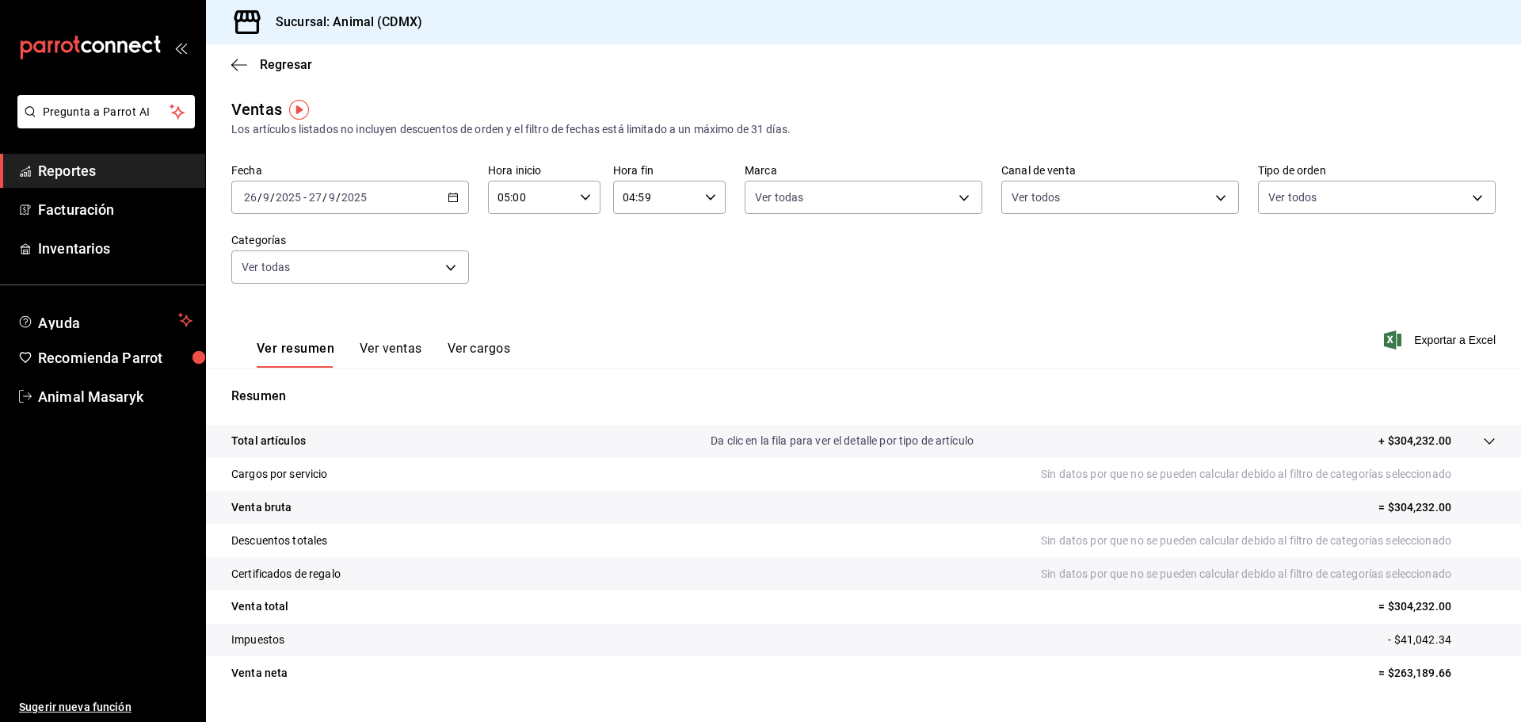
drag, startPoint x: 530, startPoint y: 275, endPoint x: 538, endPoint y: 276, distance: 8.0
click at [538, 276] on div "Fecha [DATE] [DATE] - [DATE] [DATE] Hora inicio 05:00 Hora inicio Hora fin 04:5…" at bounding box center [863, 232] width 1264 height 139
click at [443, 263] on body "Pregunta a Parrot AI Reportes Facturación Inventarios Ayuda Recomienda Parrot A…" at bounding box center [760, 361] width 1521 height 722
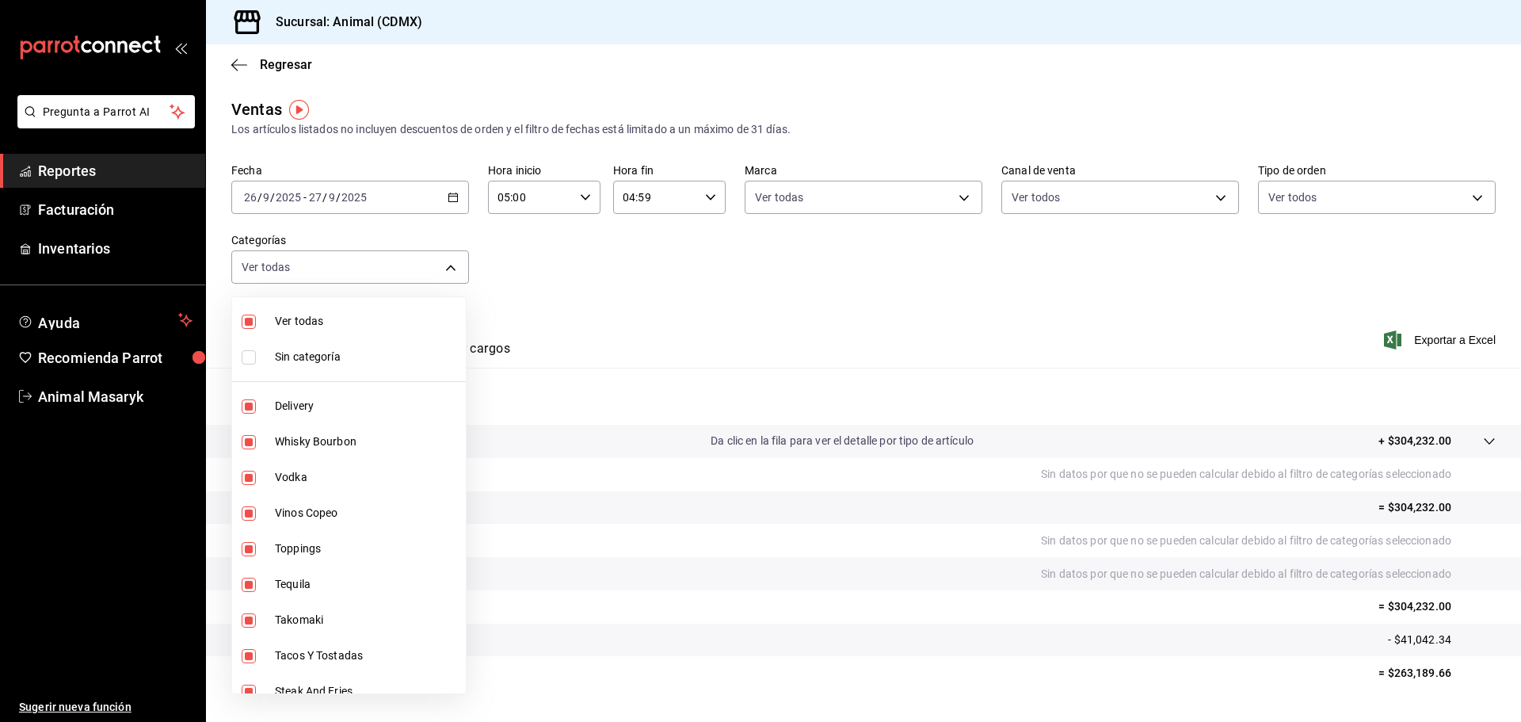
click at [363, 356] on span "Sin categoría" at bounding box center [367, 357] width 185 height 17
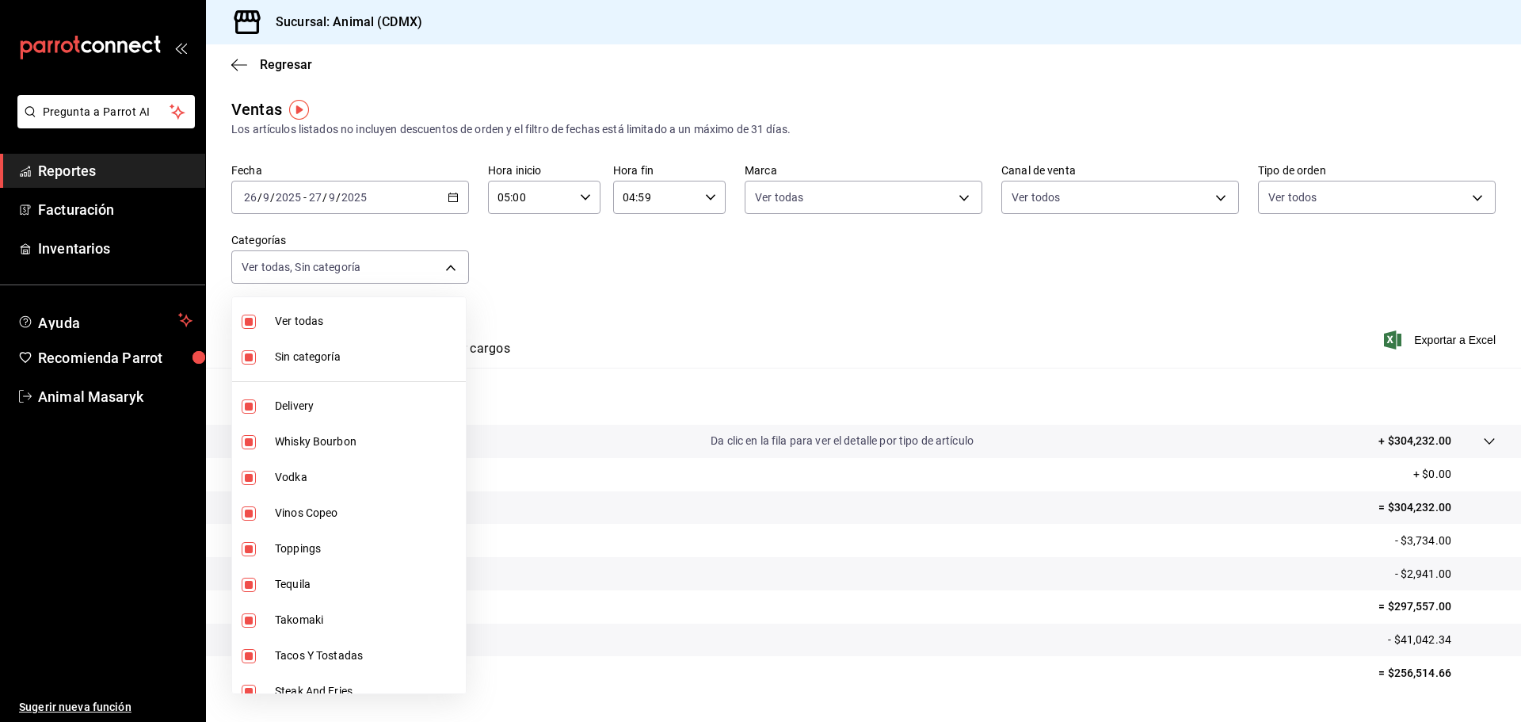
click at [692, 274] on div at bounding box center [760, 361] width 1521 height 722
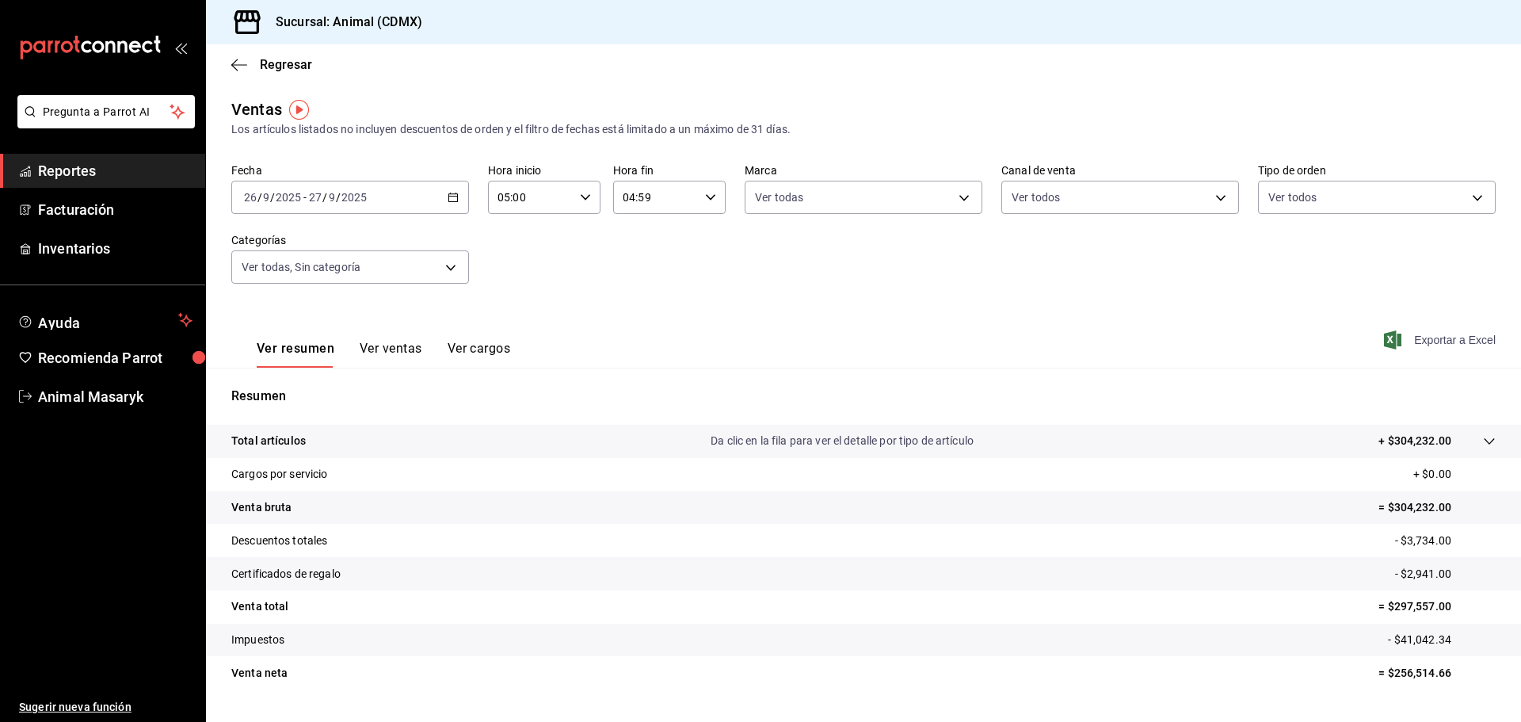
click at [1439, 341] on span "Exportar a Excel" at bounding box center [1441, 339] width 109 height 19
click at [1378, 438] on p "+ $304,232.00" at bounding box center [1414, 441] width 73 height 17
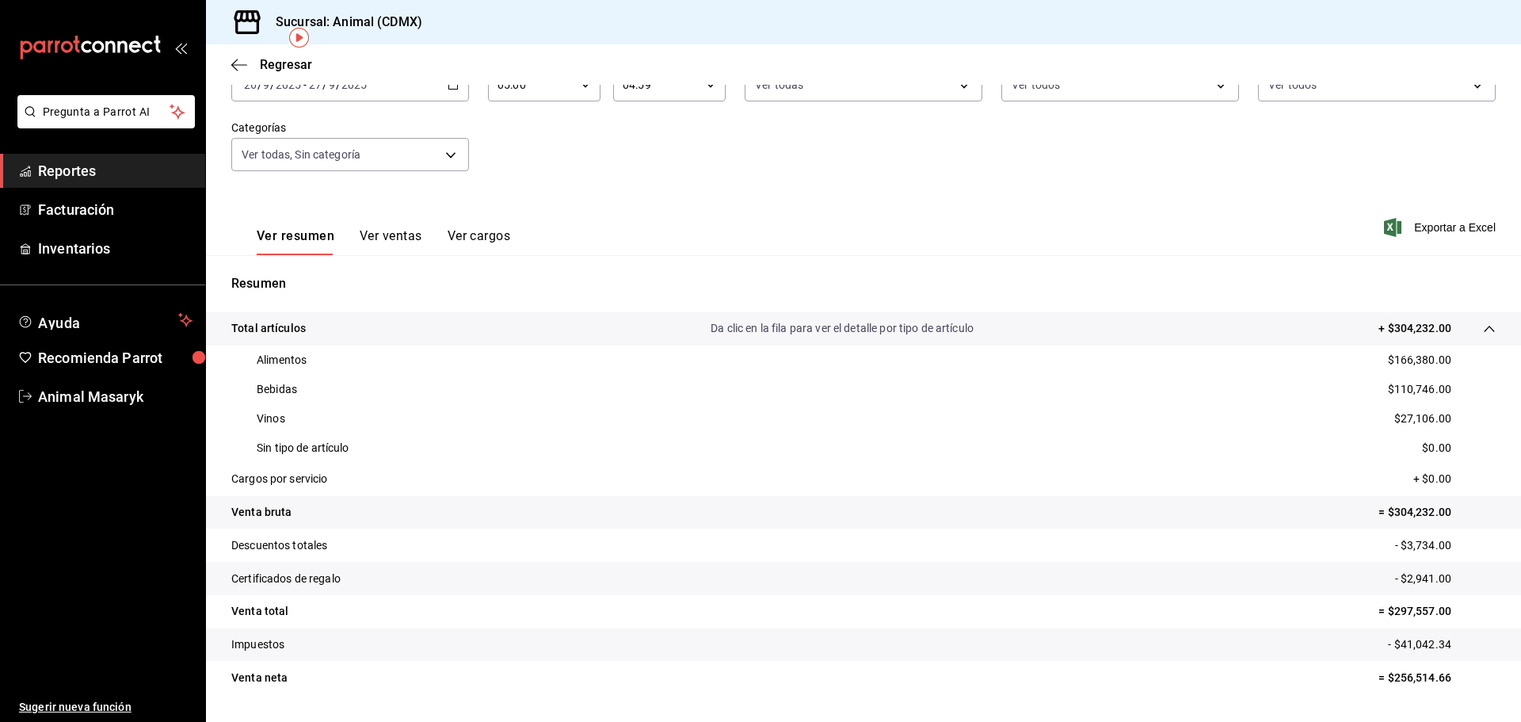
scroll to position [154, 0]
